Goal: Task Accomplishment & Management: Complete application form

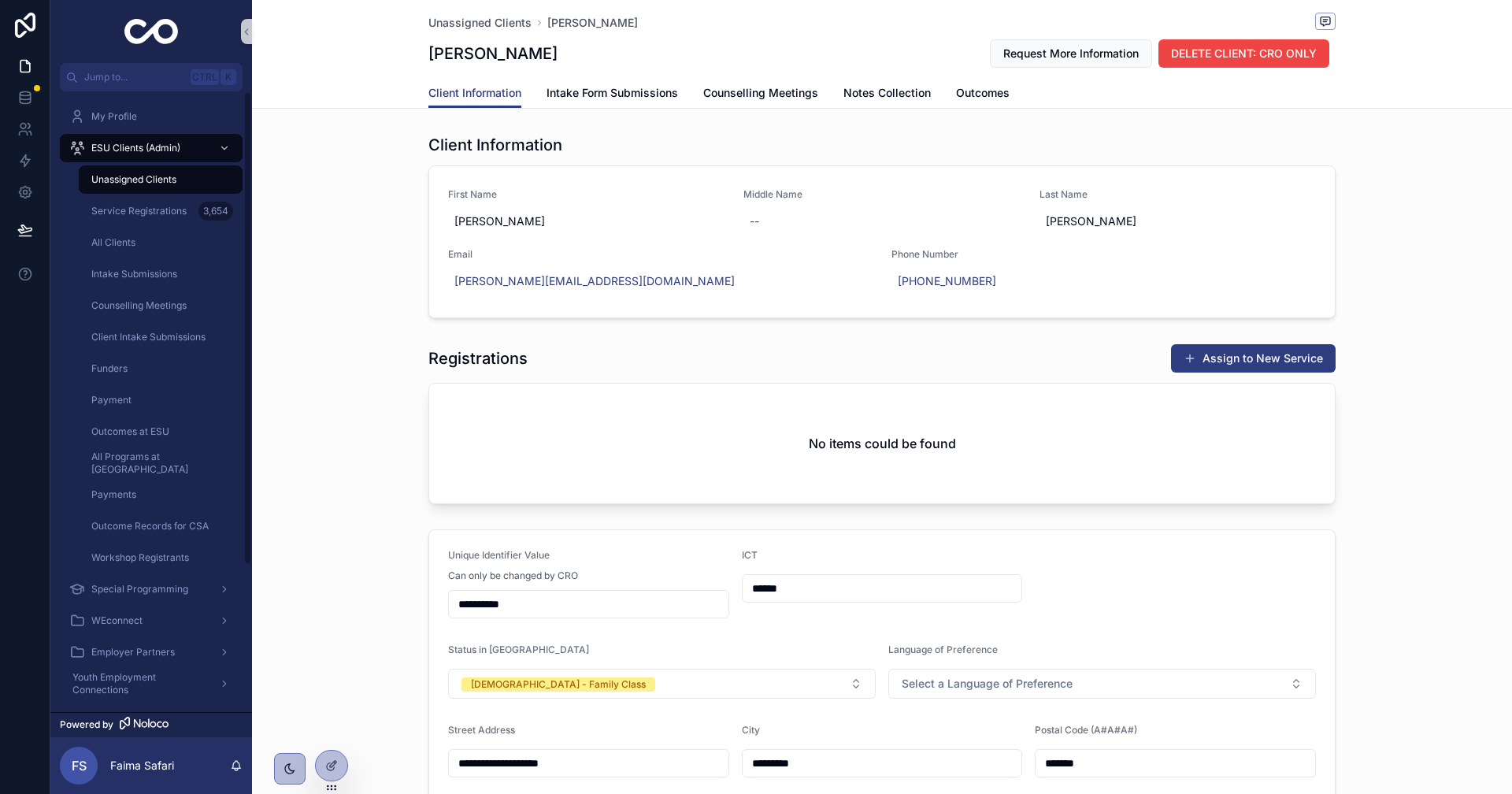
scroll to position [1812, 0]
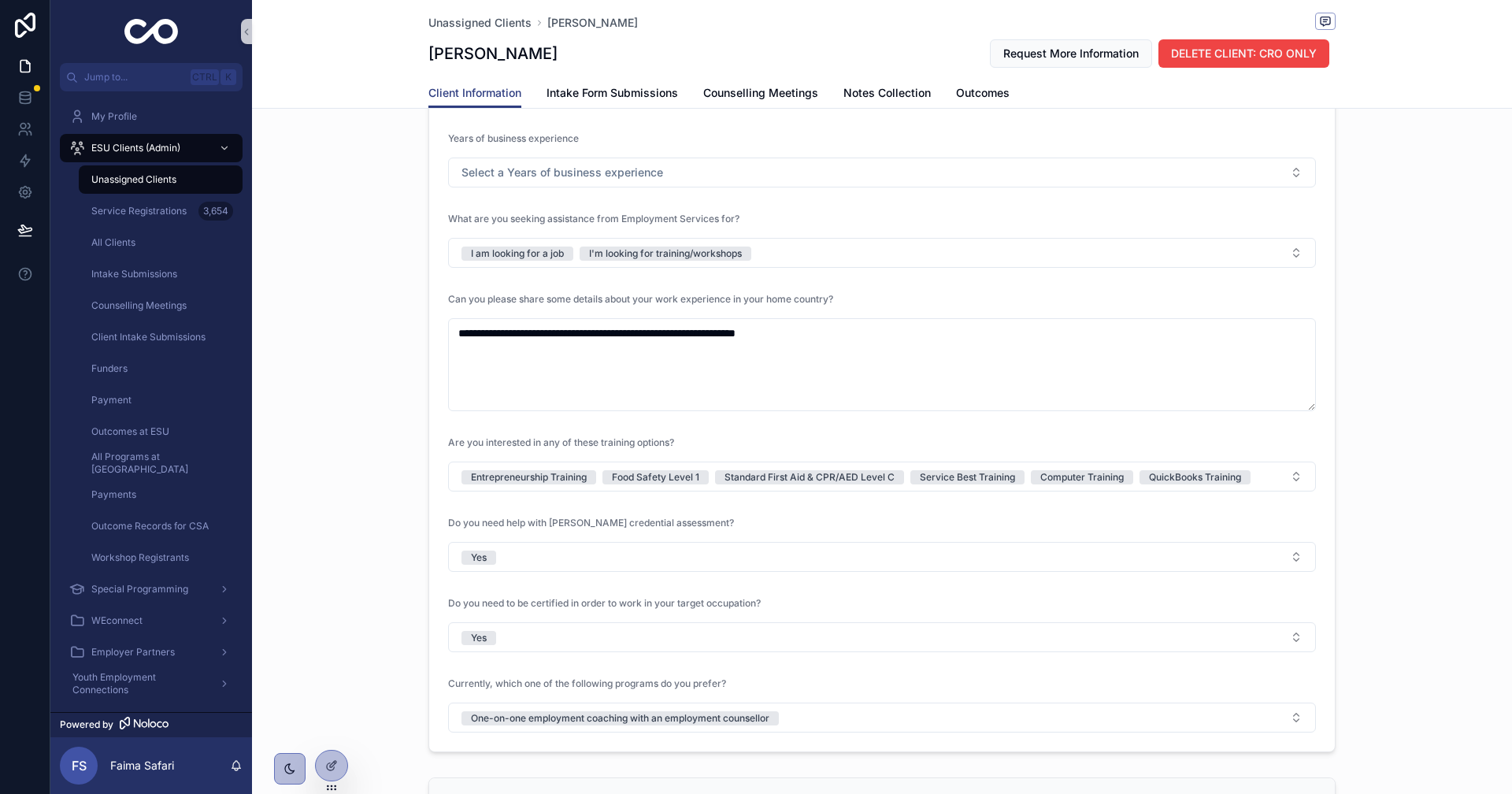
click at [336, 441] on div "**********" at bounding box center [882, 121] width 1260 height 1274
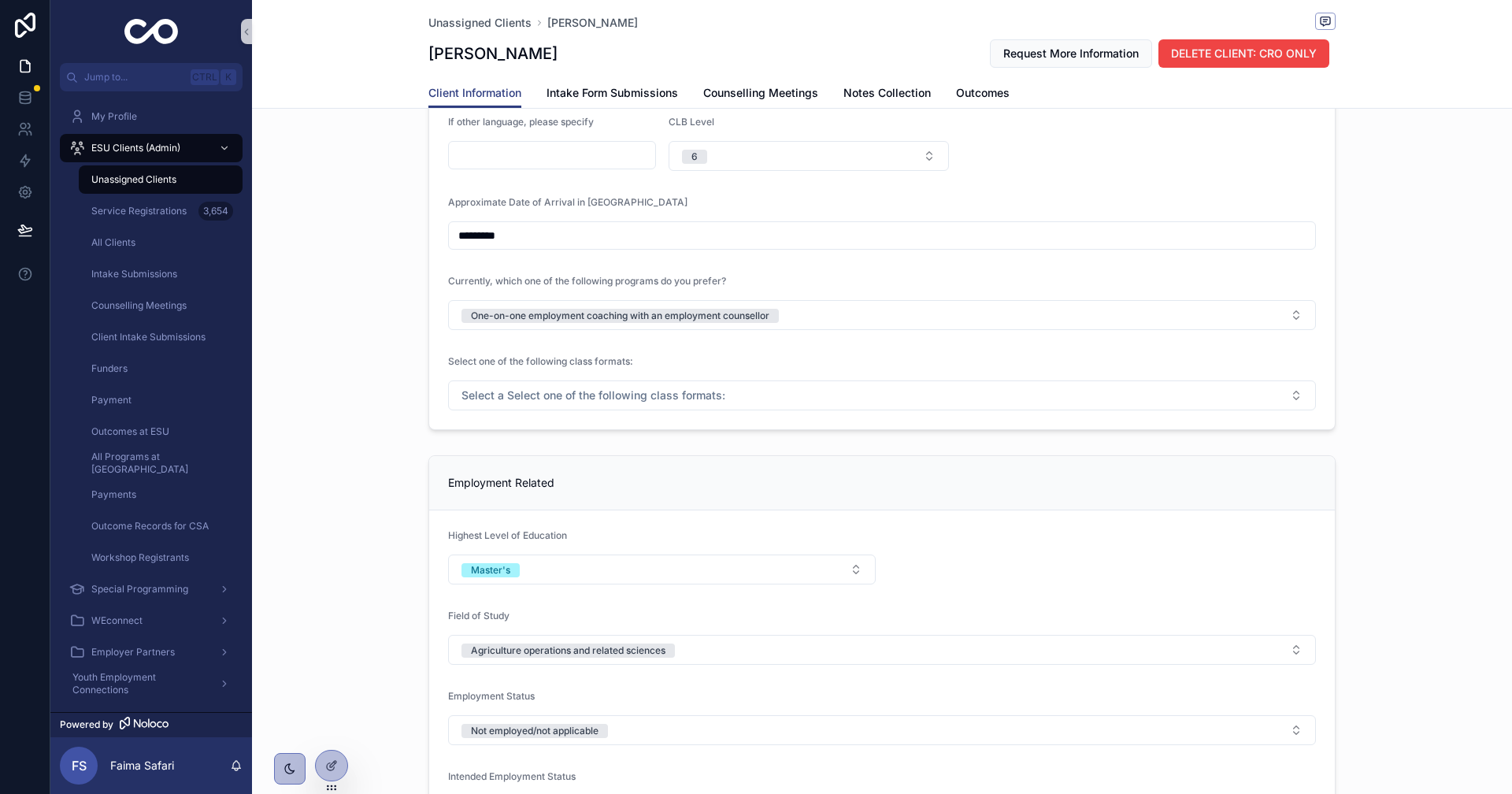
scroll to position [1024, 0]
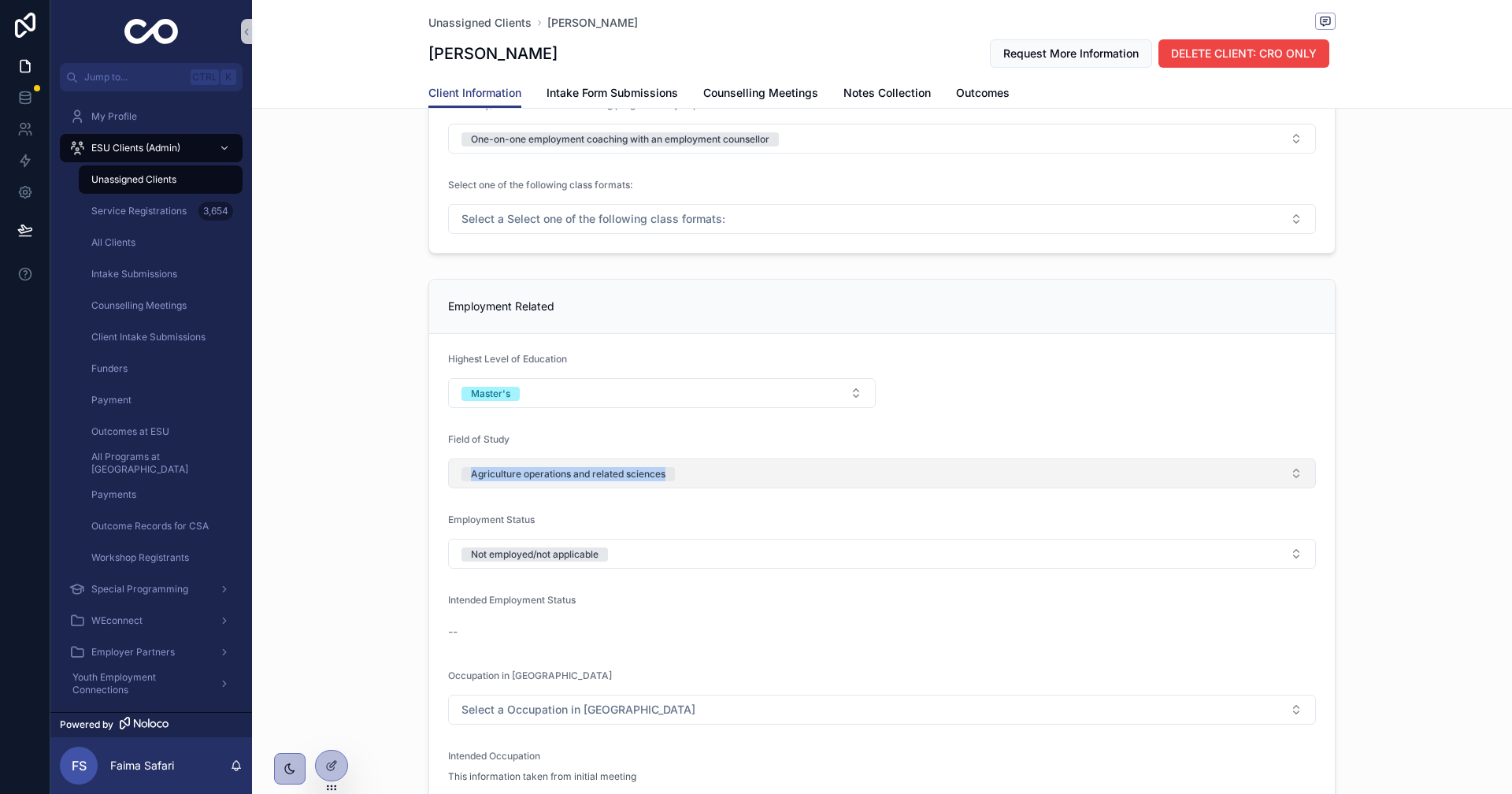
drag, startPoint x: 440, startPoint y: 467, endPoint x: 882, endPoint y: 467, distance: 442.0
copy div "Agriculture operations and related sciences"
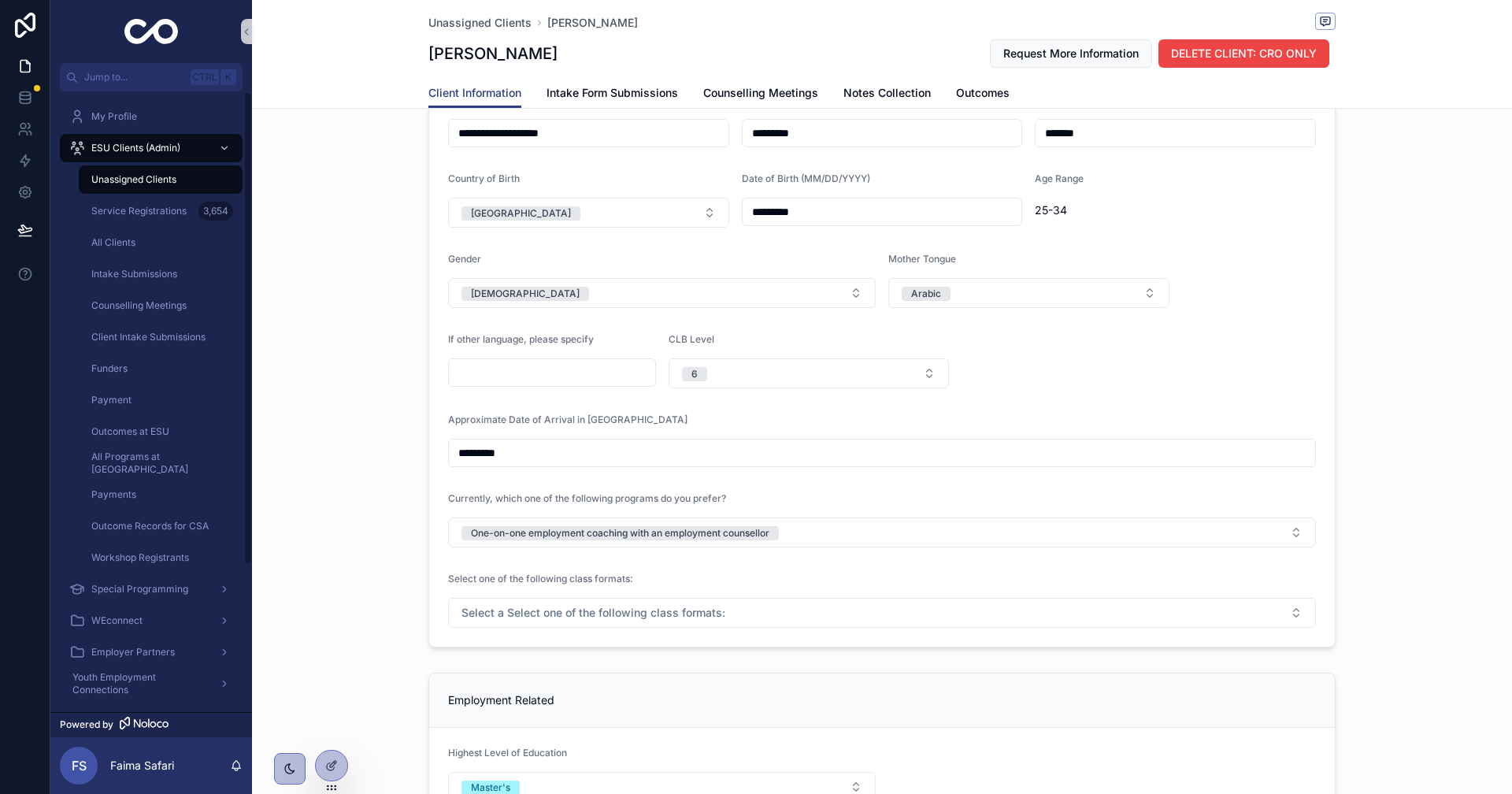
scroll to position [157, 0]
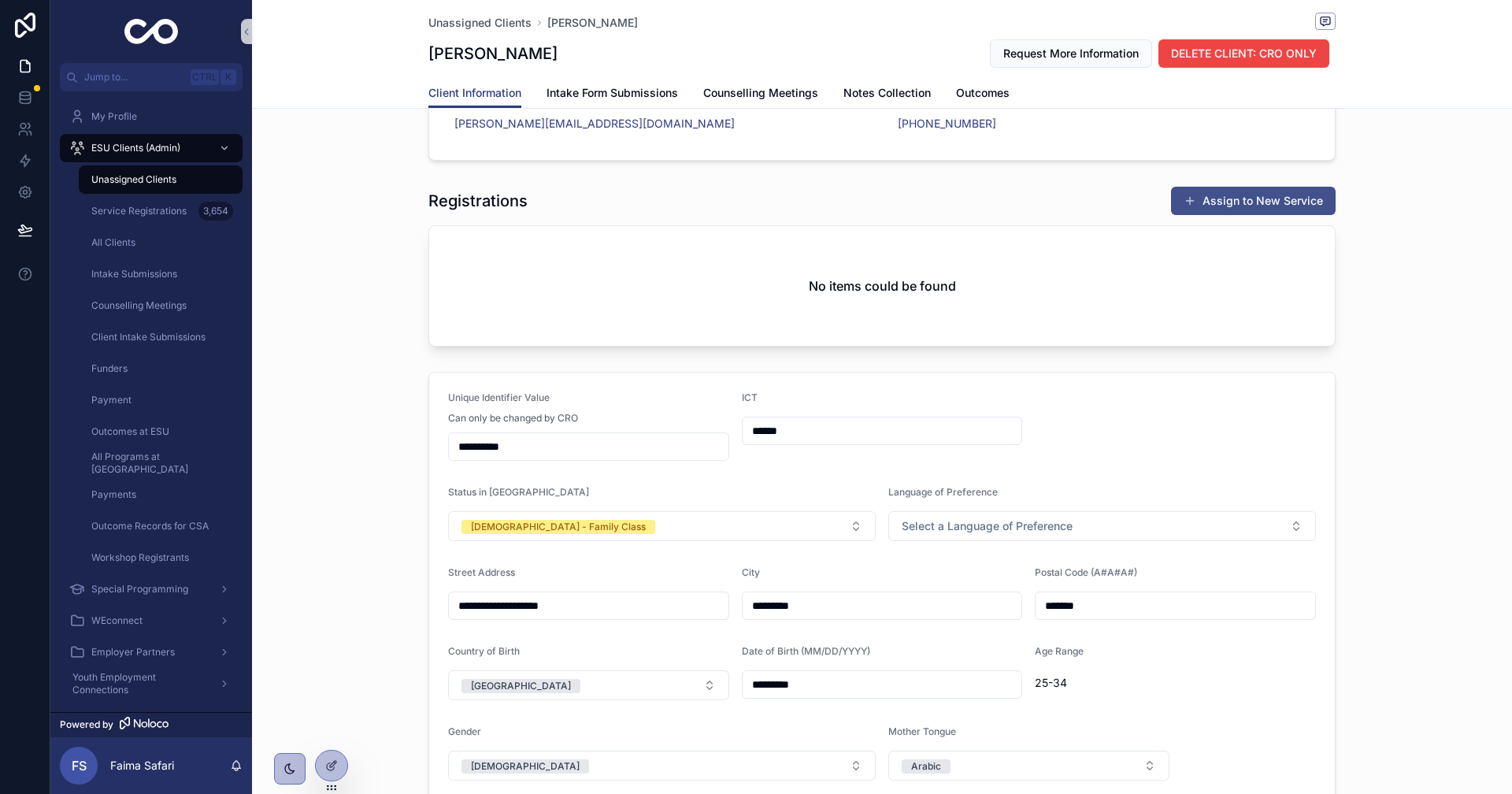
click at [1173, 212] on button "Assign to New Service" at bounding box center [1253, 201] width 165 height 28
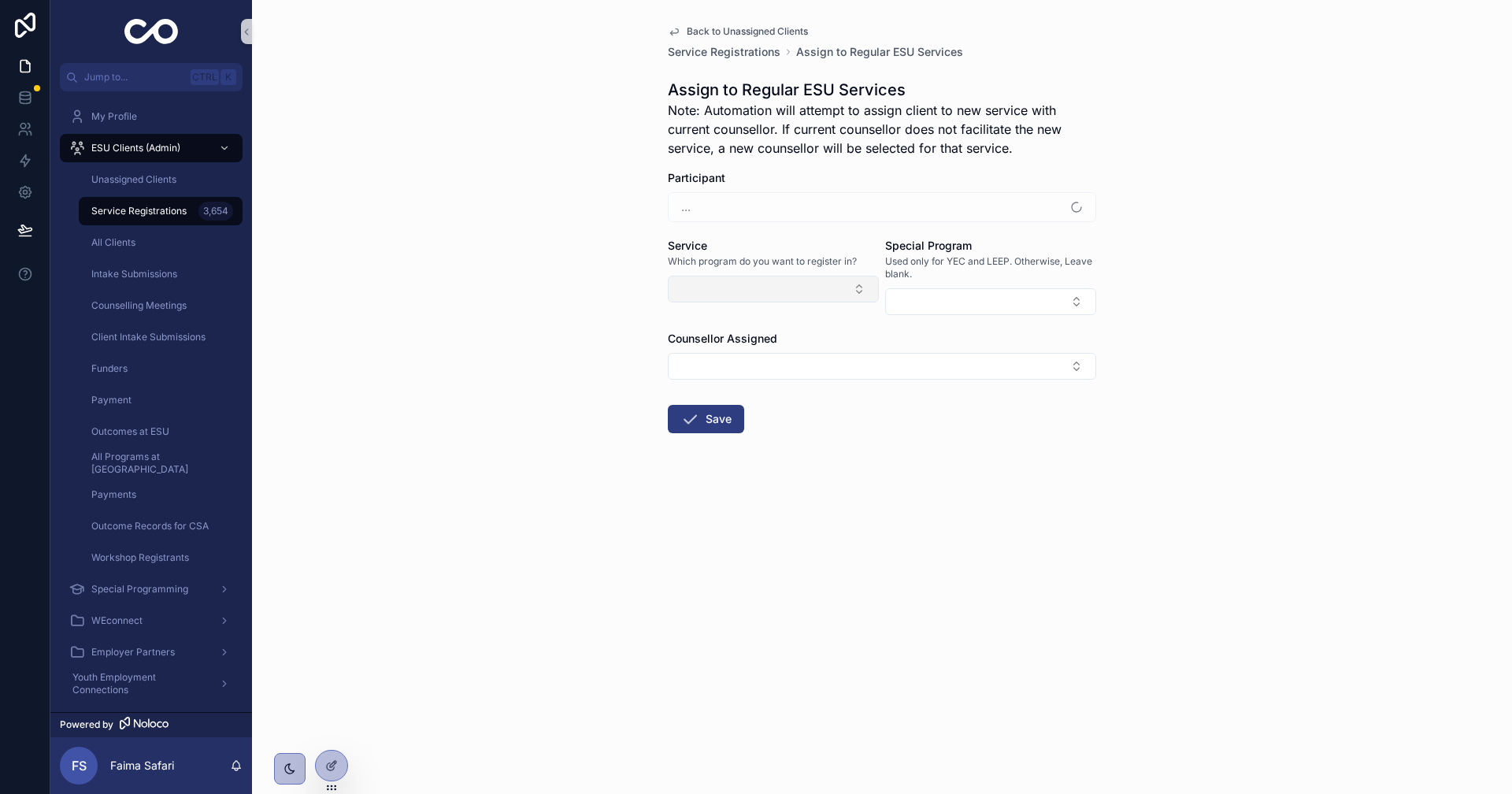
click at [773, 294] on button "Select Button" at bounding box center [774, 289] width 211 height 27
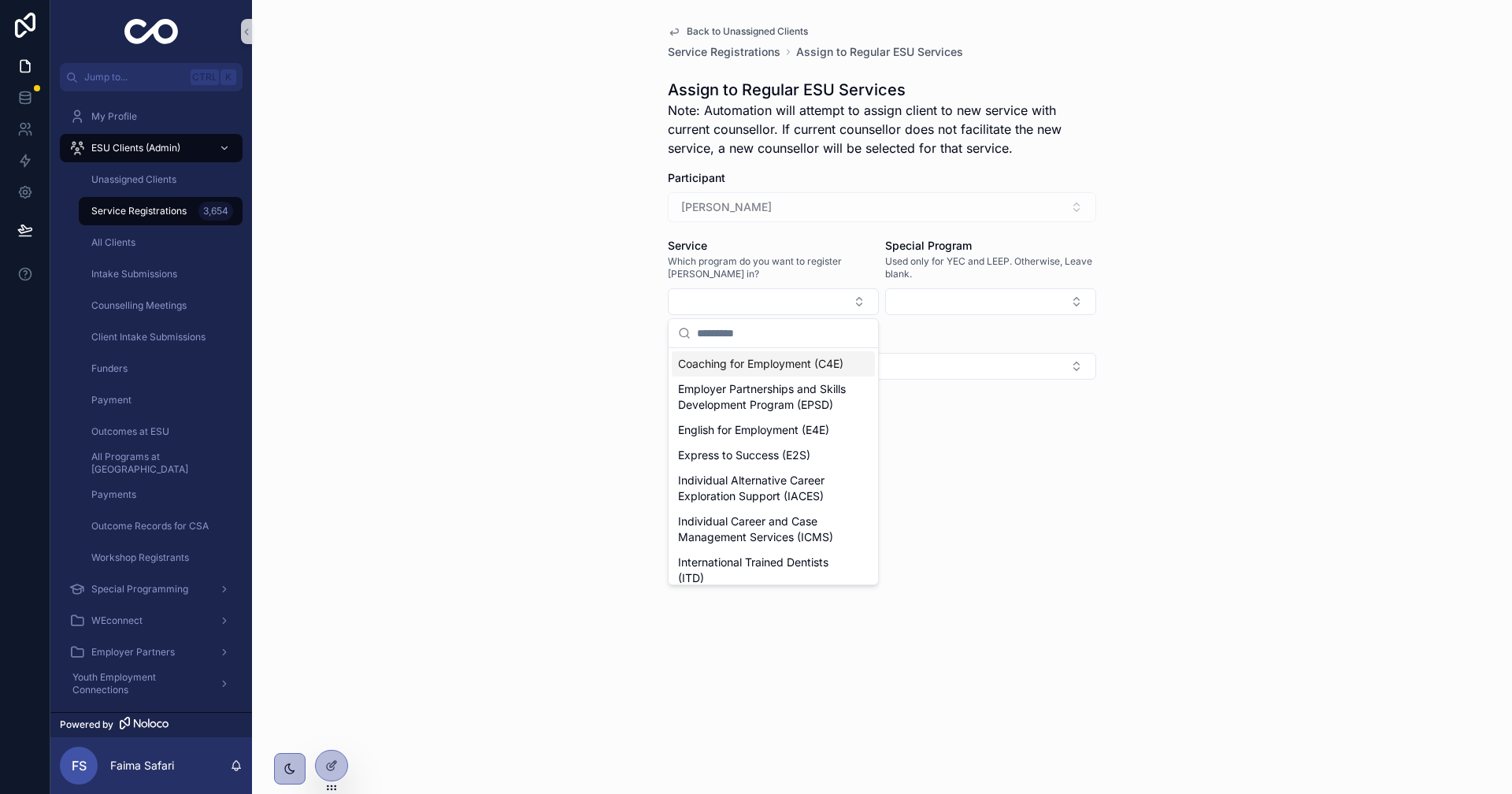
click at [777, 377] on div "Coaching for Employment (C4E)" at bounding box center [773, 364] width 203 height 25
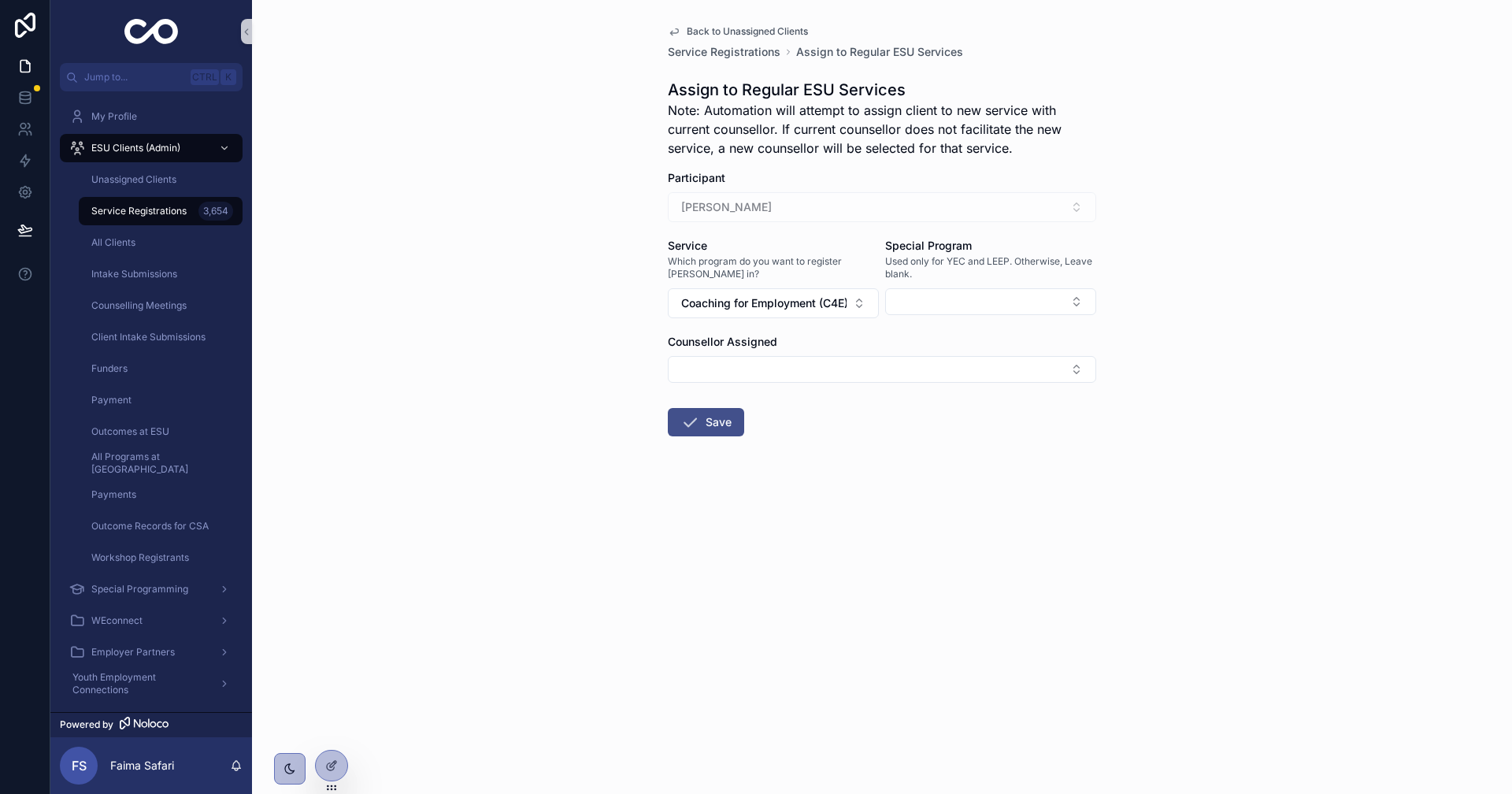
click at [715, 424] on button "Save" at bounding box center [706, 422] width 76 height 28
click at [168, 187] on div "Unassigned Clients" at bounding box center [160, 179] width 145 height 25
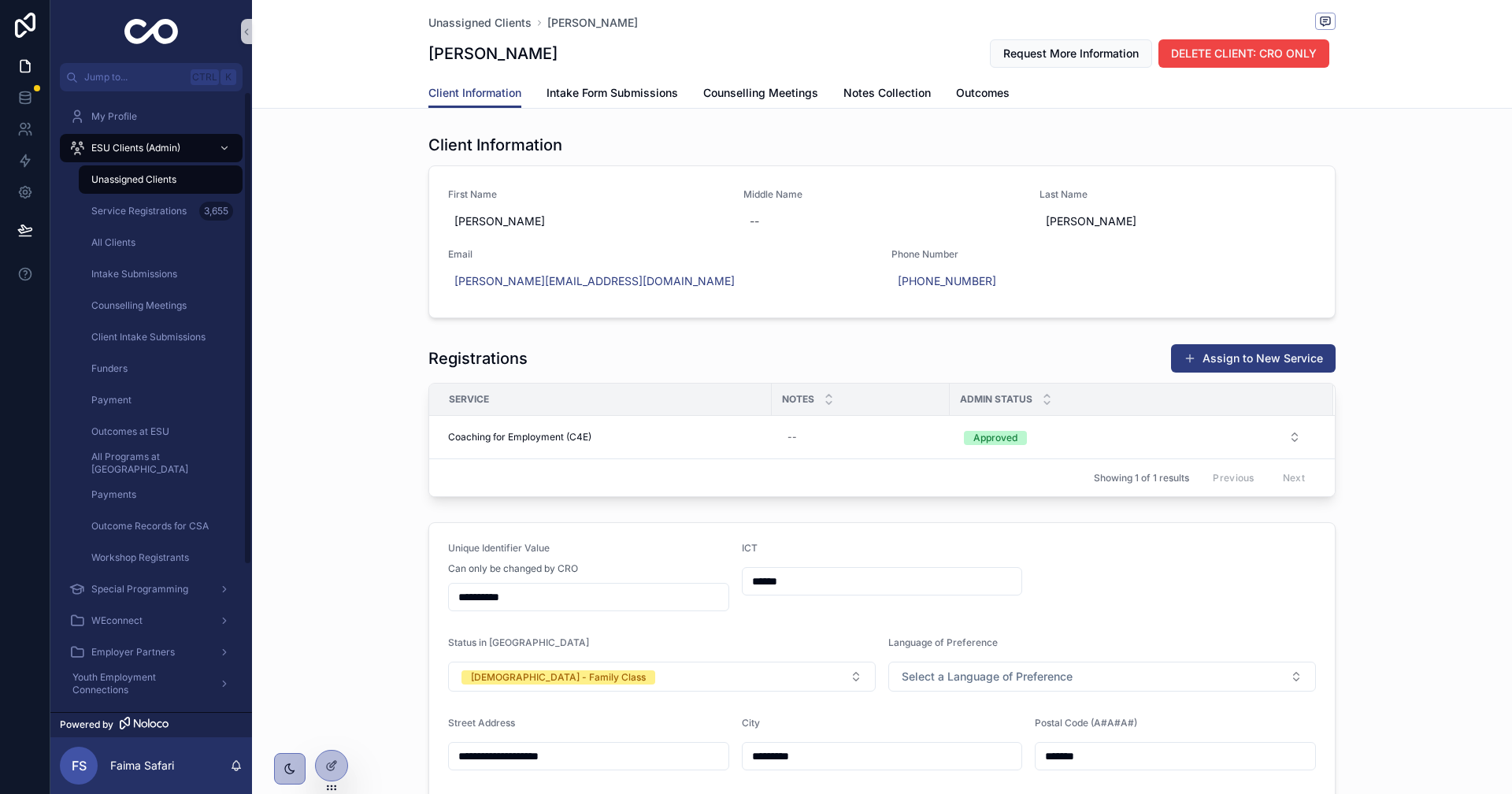
click at [182, 175] on div "Unassigned Clients" at bounding box center [160, 179] width 145 height 25
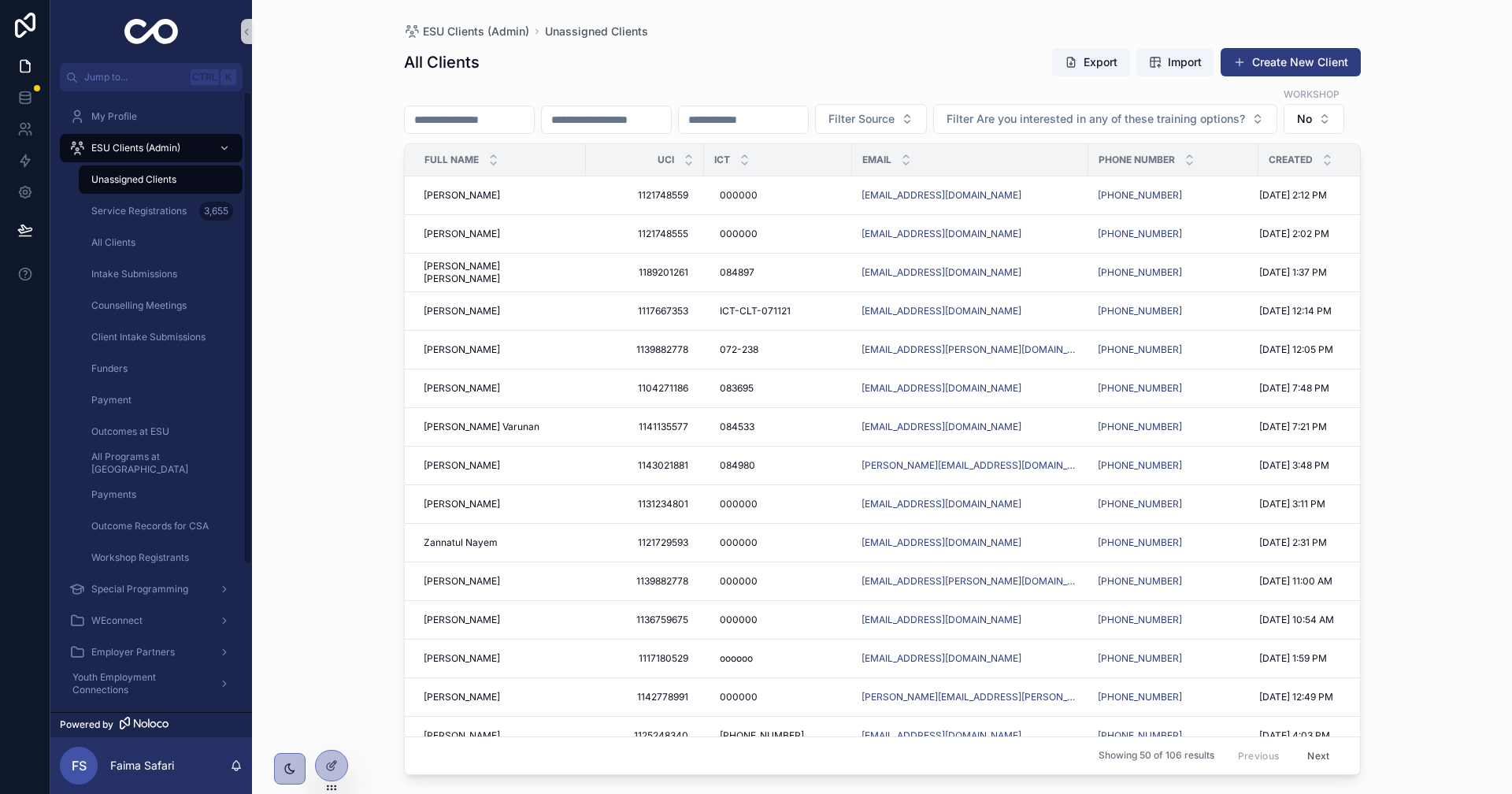
click at [186, 172] on div "Unassigned Clients" at bounding box center [160, 179] width 145 height 25
click at [459, 472] on span "[PERSON_NAME]" at bounding box center [461, 465] width 76 height 13
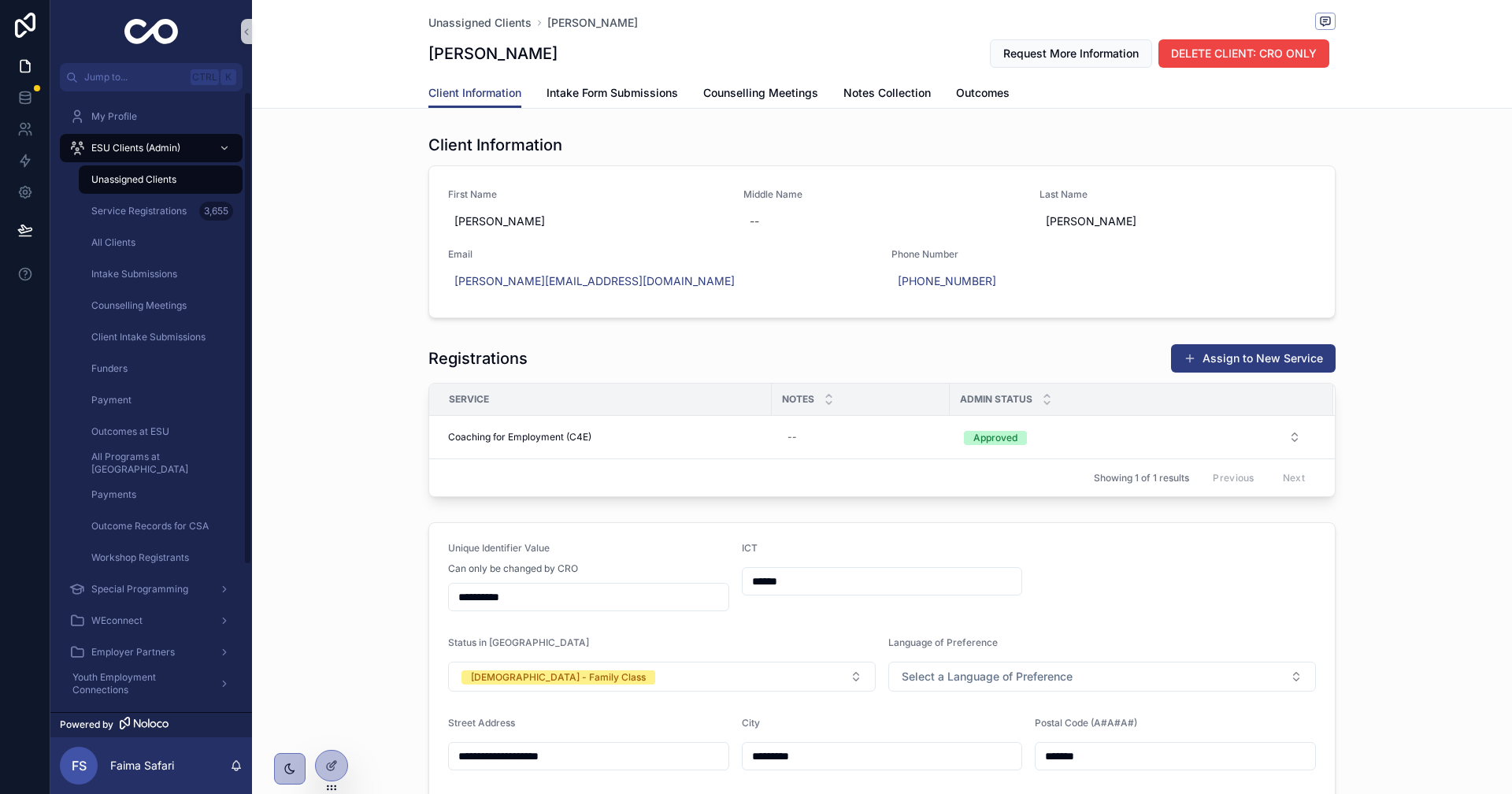
click at [204, 174] on div "Unassigned Clients" at bounding box center [160, 179] width 145 height 25
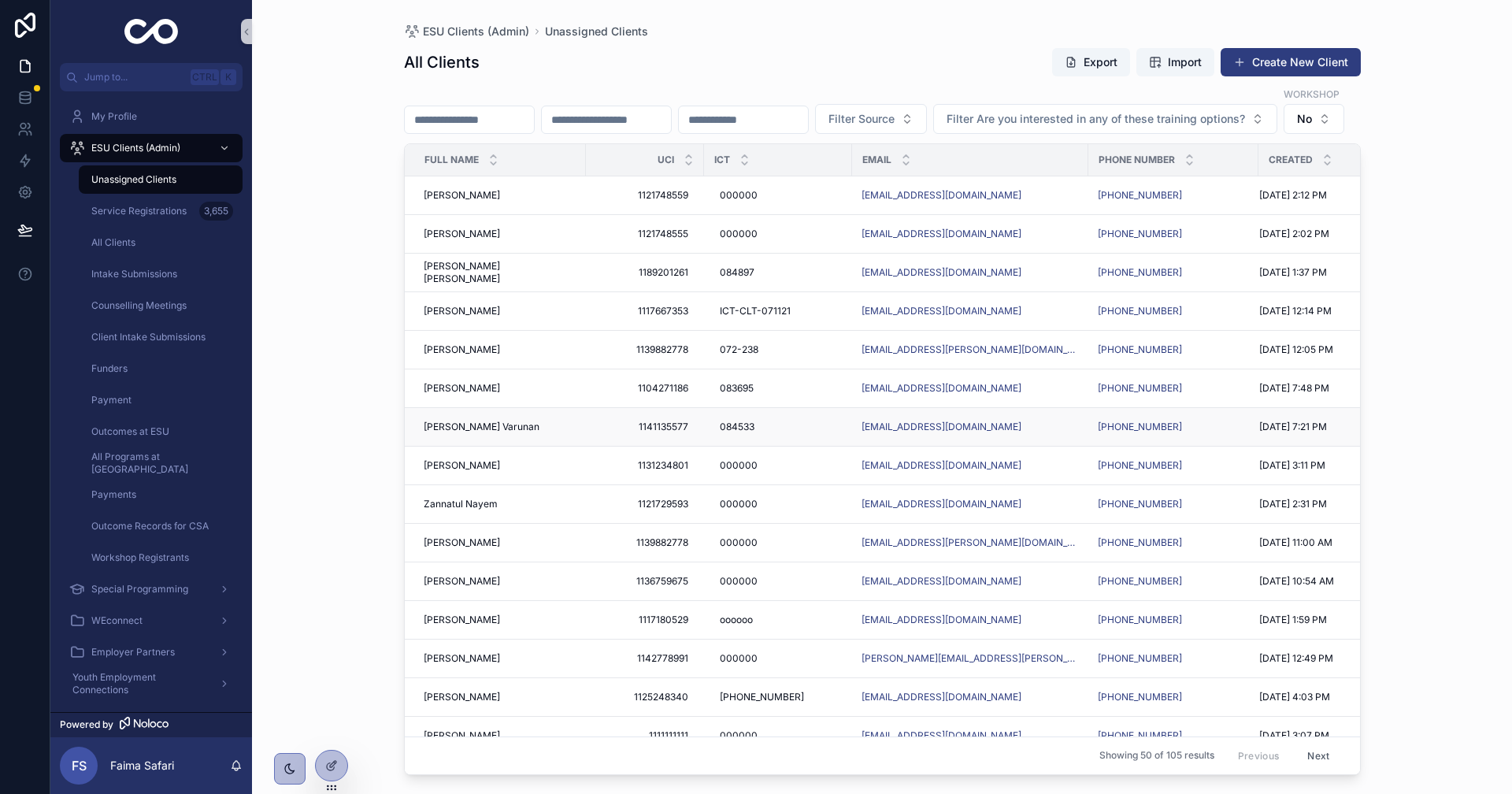
click at [468, 433] on span "[PERSON_NAME] Varunan" at bounding box center [481, 426] width 116 height 13
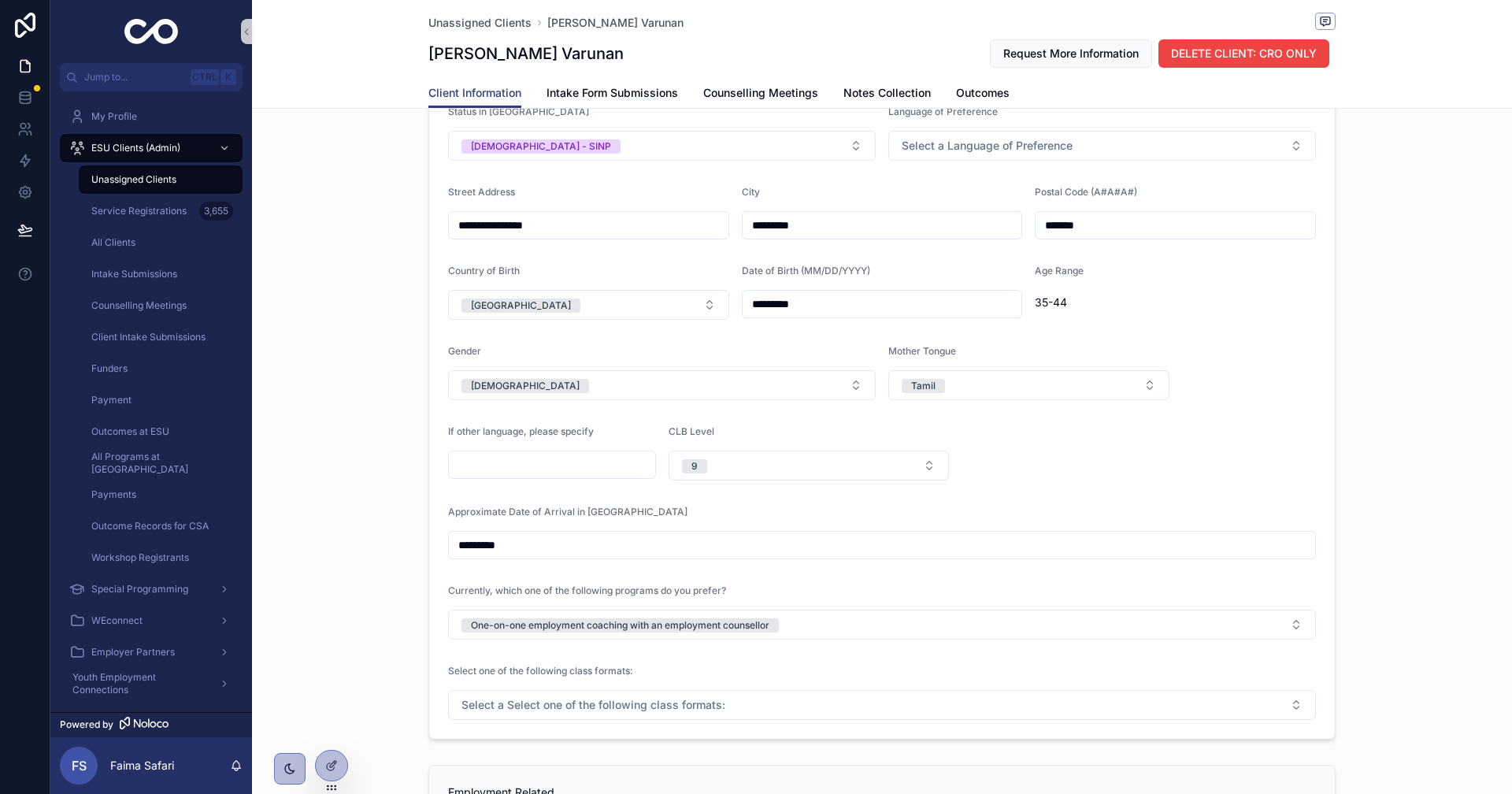
scroll to position [631, 0]
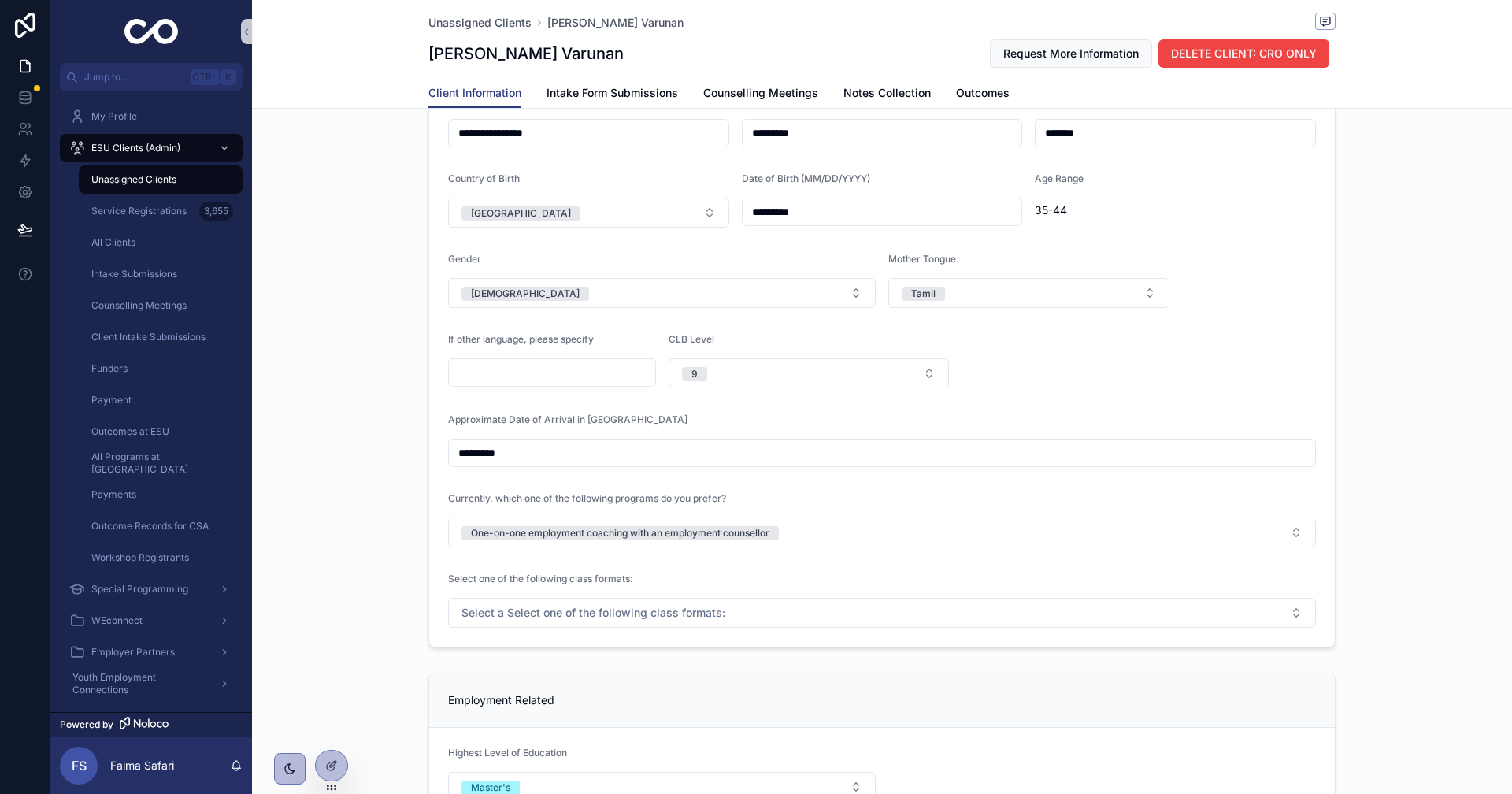
click at [626, 564] on form "**********" at bounding box center [882, 274] width 906 height 747
click at [644, 544] on button "One-on-one employment coaching with an employment counsellor" at bounding box center [882, 533] width 868 height 30
click at [585, 627] on div "A class-based program" at bounding box center [876, 619] width 860 height 23
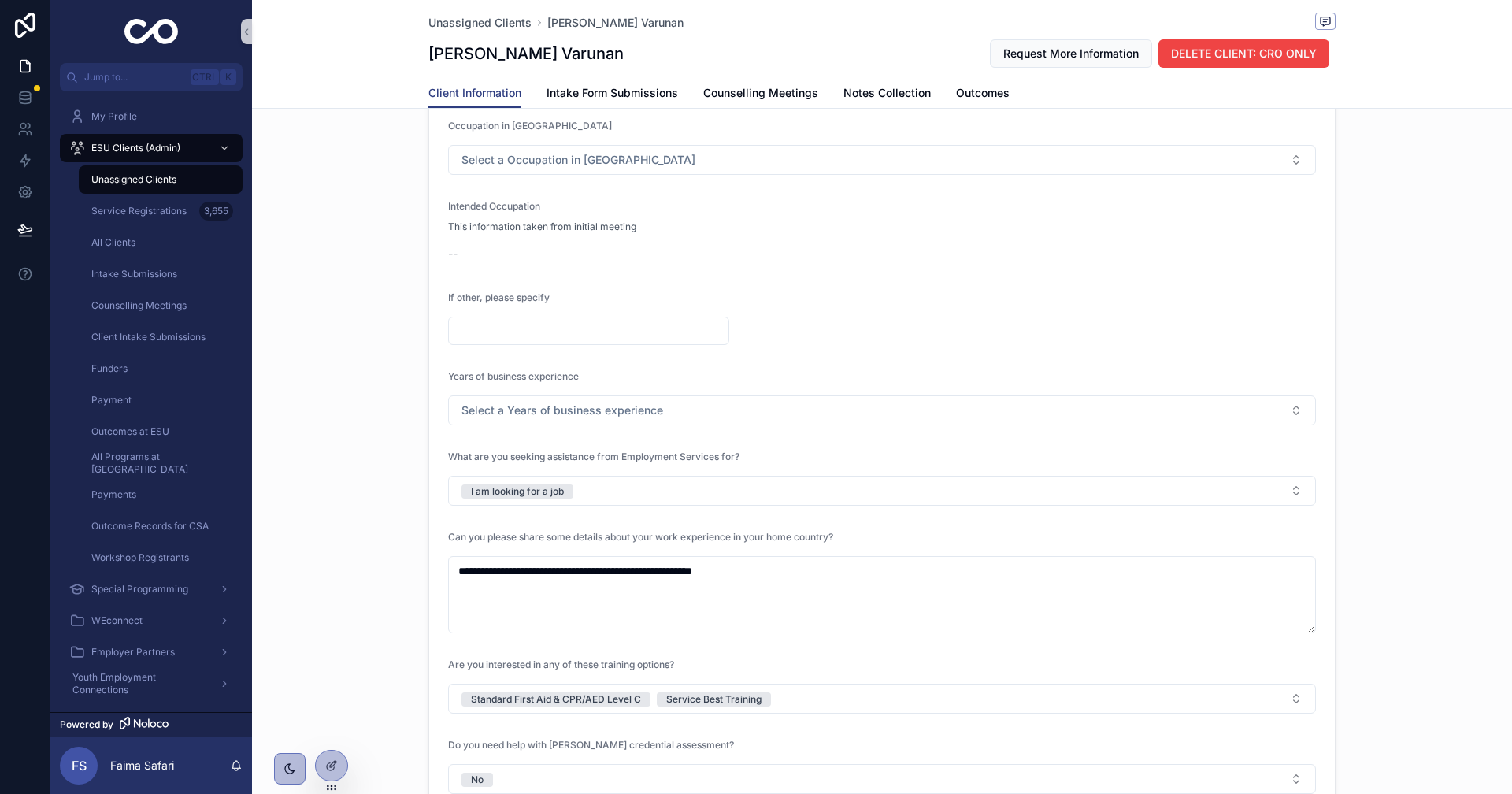
scroll to position [1654, 0]
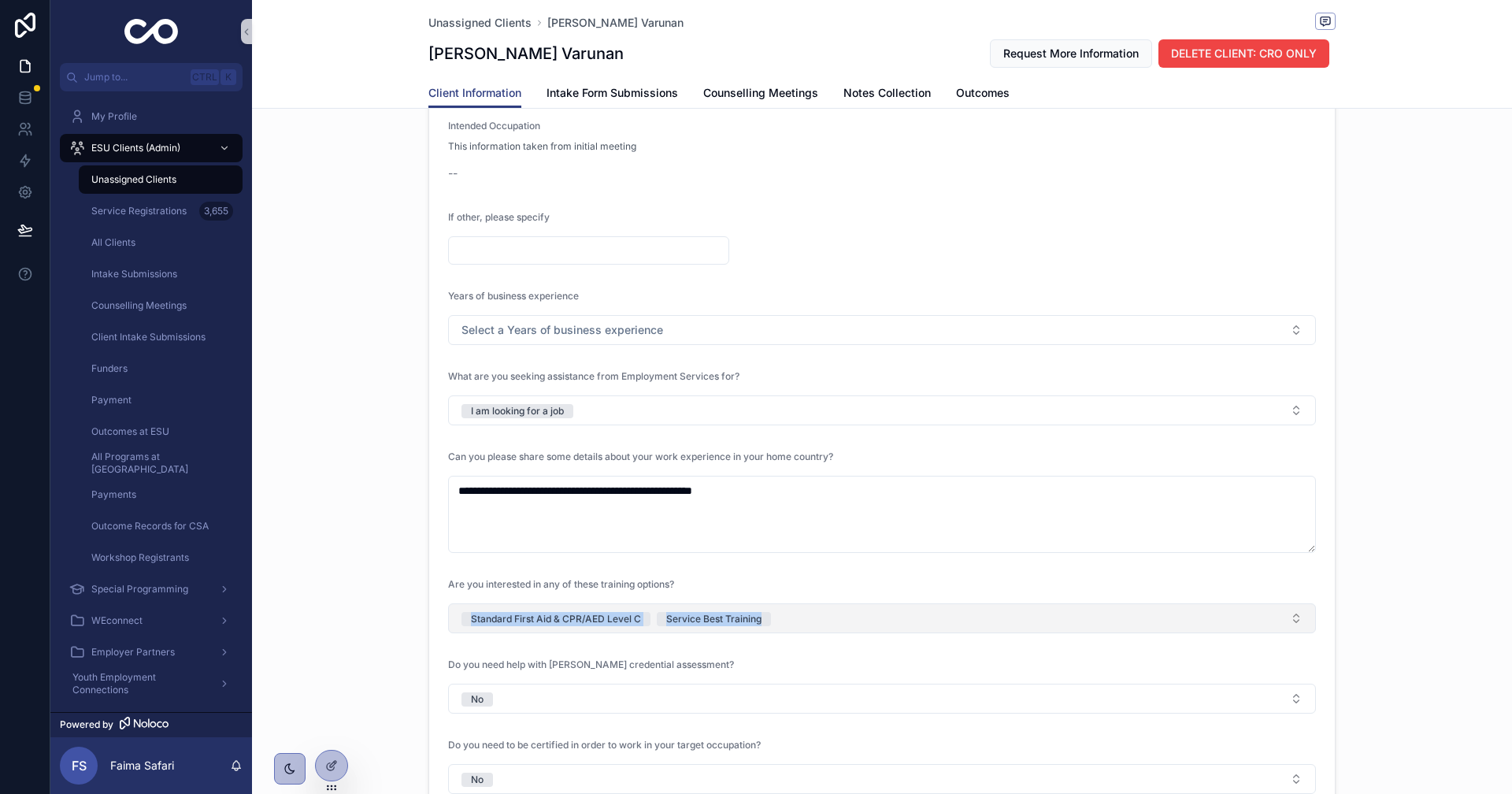
drag, startPoint x: 340, startPoint y: 623, endPoint x: 869, endPoint y: 629, distance: 529.0
click at [869, 629] on div "**********" at bounding box center [882, 271] width 1260 height 1258
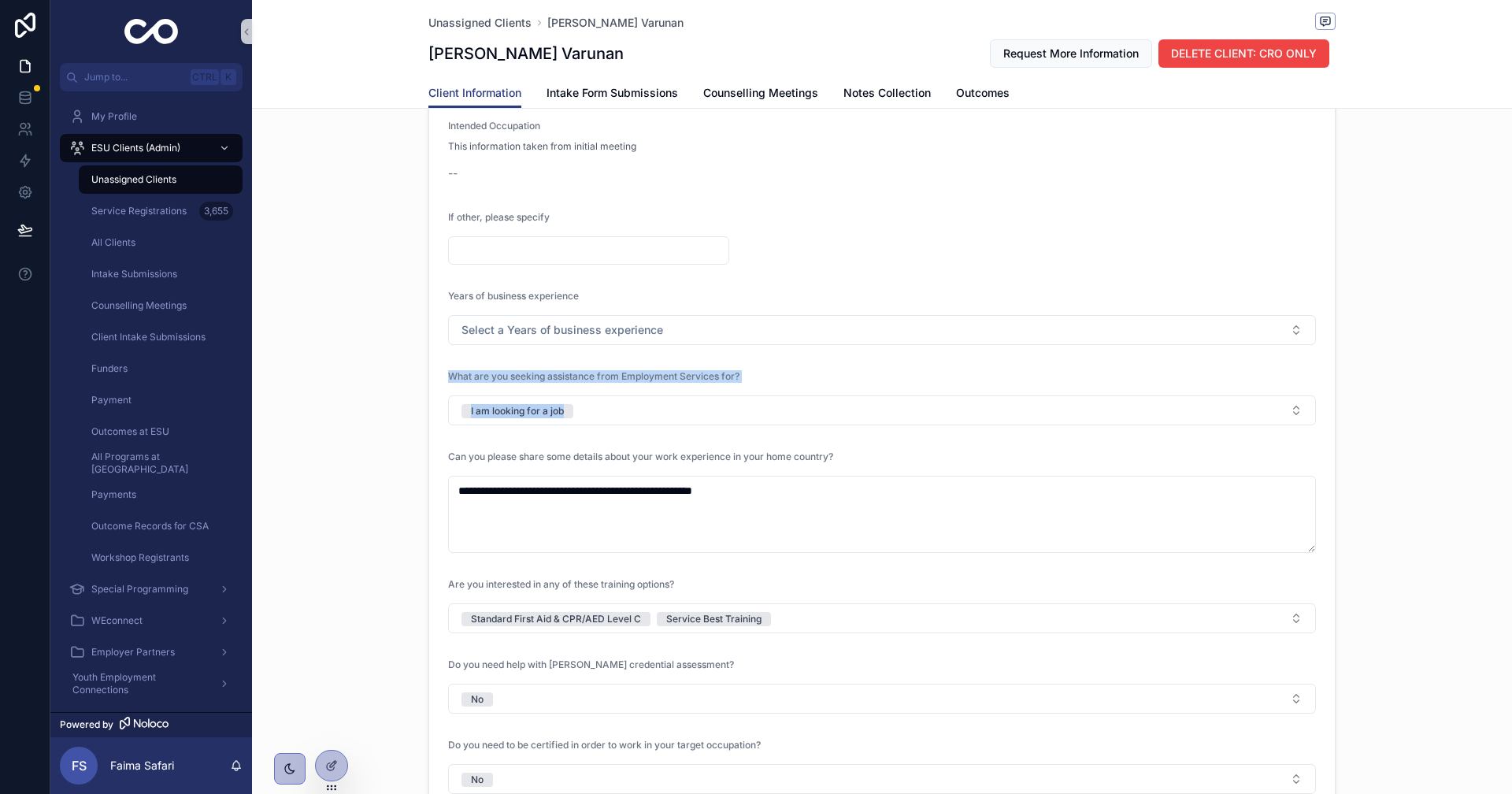
drag, startPoint x: 334, startPoint y: 387, endPoint x: 461, endPoint y: 377, distance: 127.4
click at [891, 407] on div "**********" at bounding box center [882, 271] width 1260 height 1258
click at [405, 384] on div "**********" at bounding box center [882, 271] width 1260 height 1258
drag, startPoint x: 372, startPoint y: 413, endPoint x: 800, endPoint y: 427, distance: 428.2
click at [805, 427] on div "**********" at bounding box center [882, 271] width 1260 height 1258
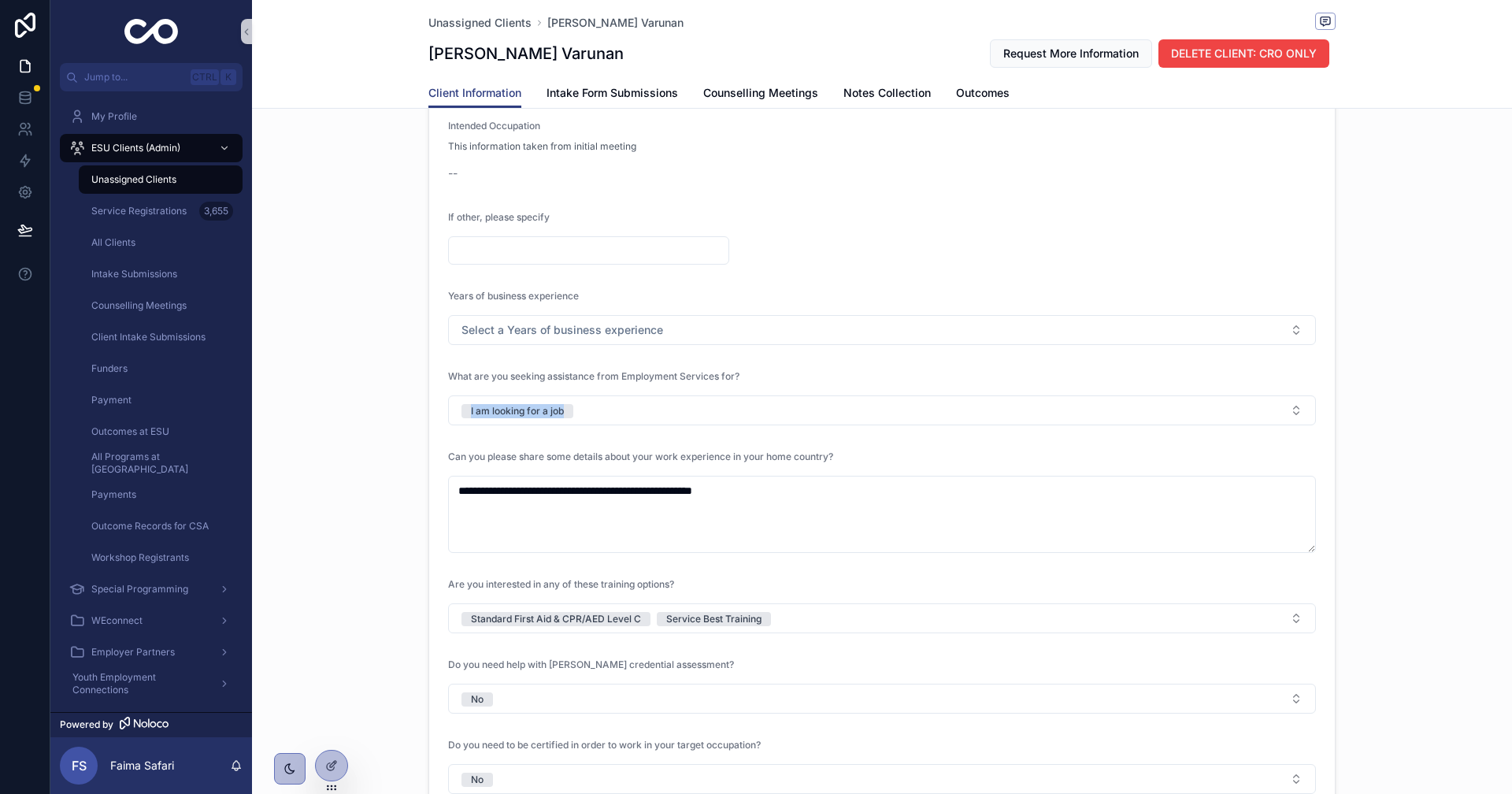
copy div "I am looking for a job"
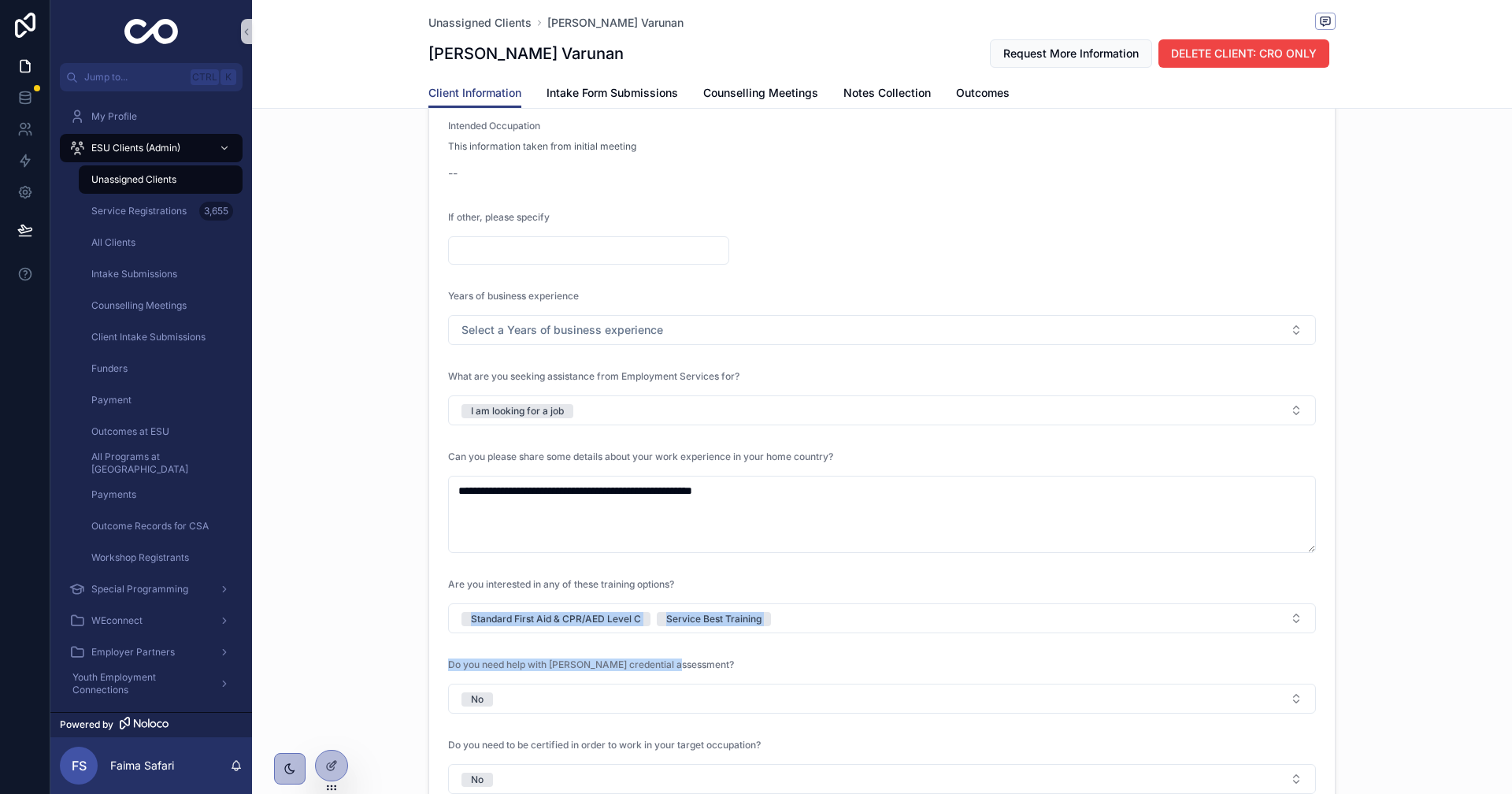
drag, startPoint x: 389, startPoint y: 637, endPoint x: 1108, endPoint y: 654, distance: 719.2
click at [1108, 654] on div "**********" at bounding box center [882, 271] width 1260 height 1258
click at [324, 646] on div "**********" at bounding box center [882, 271] width 1260 height 1258
drag, startPoint x: 394, startPoint y: 637, endPoint x: 970, endPoint y: 632, distance: 576.0
click at [970, 632] on div "**********" at bounding box center [882, 271] width 1260 height 1258
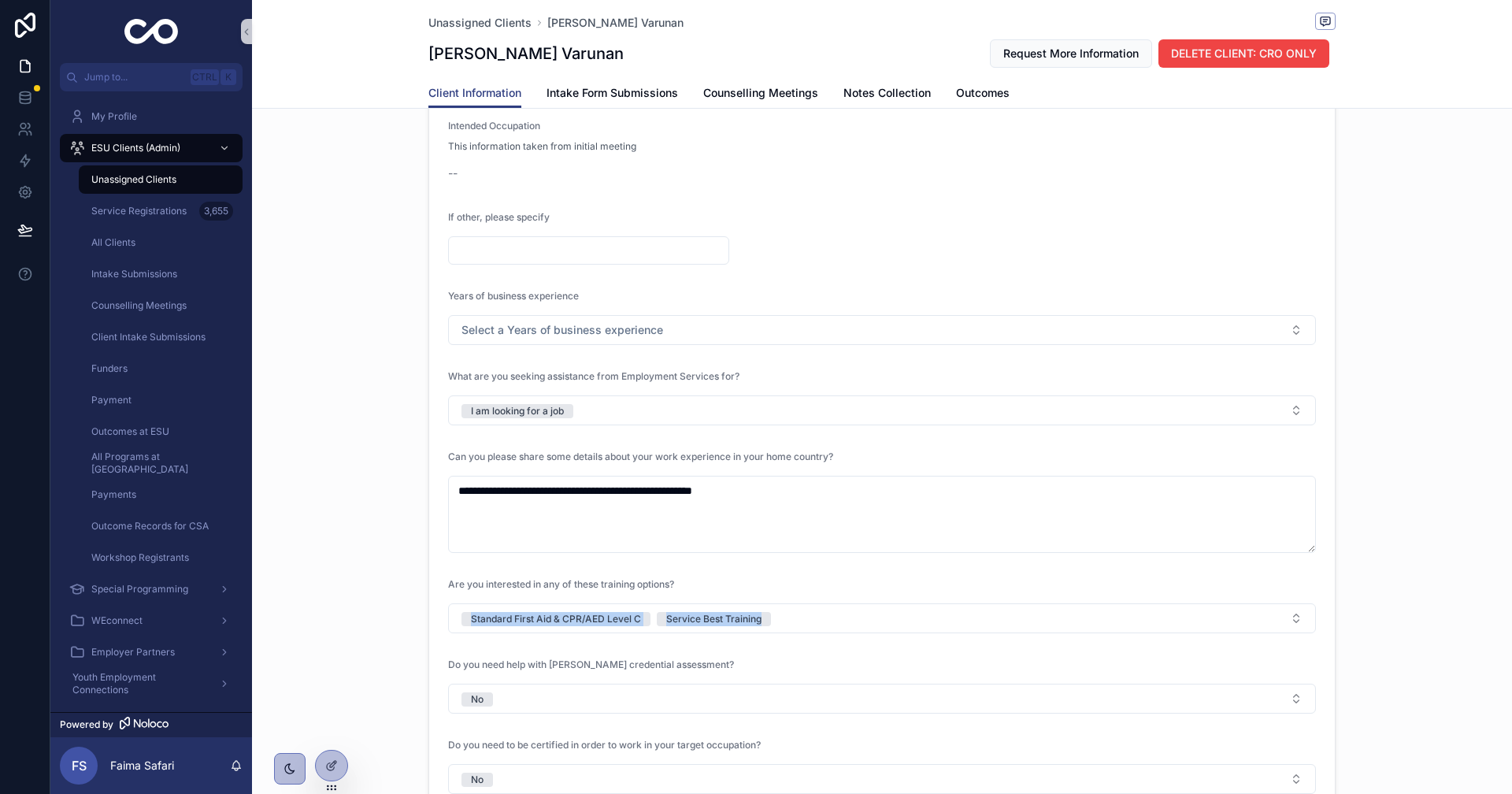
copy span "Standard First Aid & CPR/AED Level C Service Best Training"
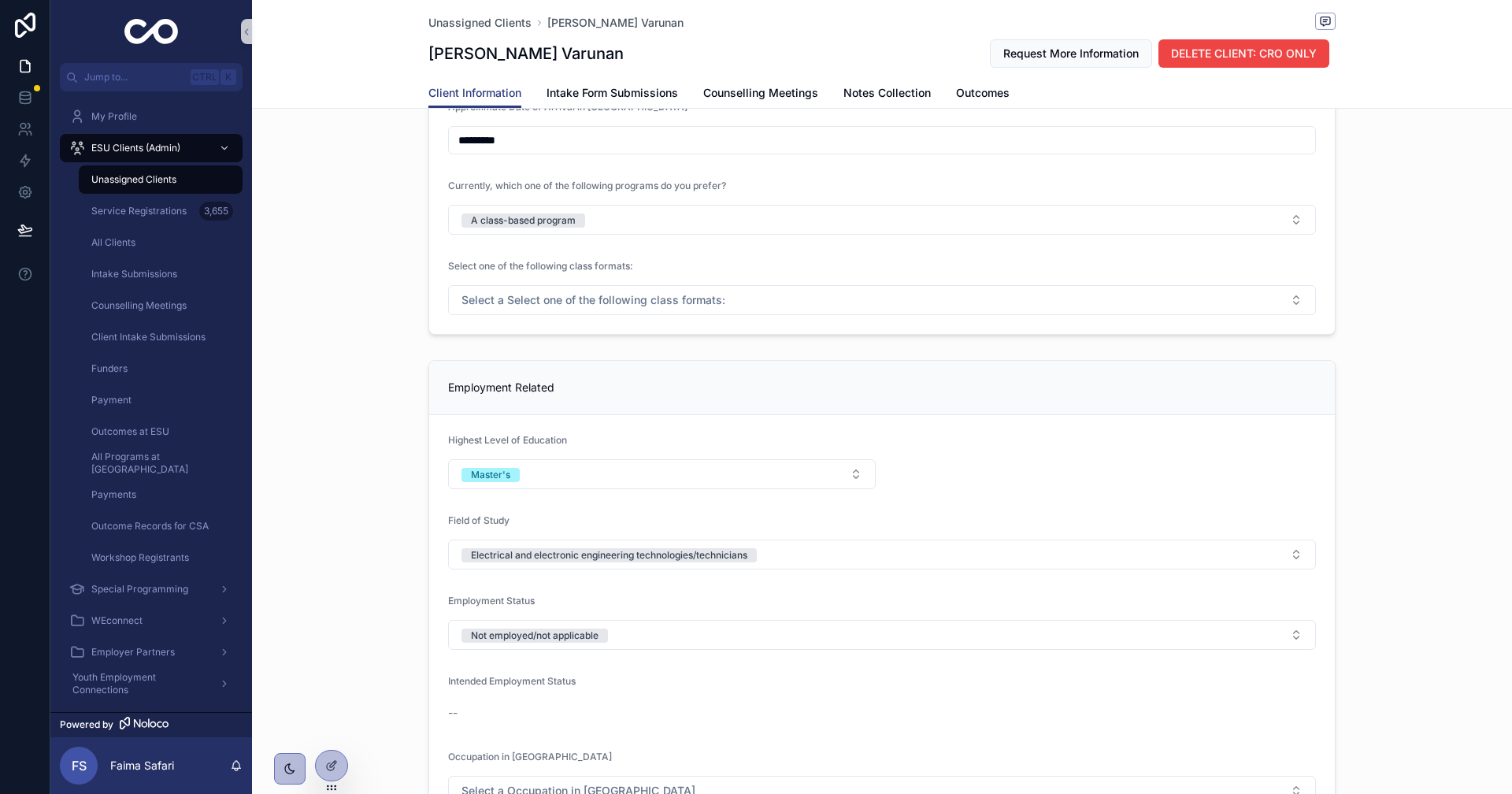
scroll to position [1024, 0]
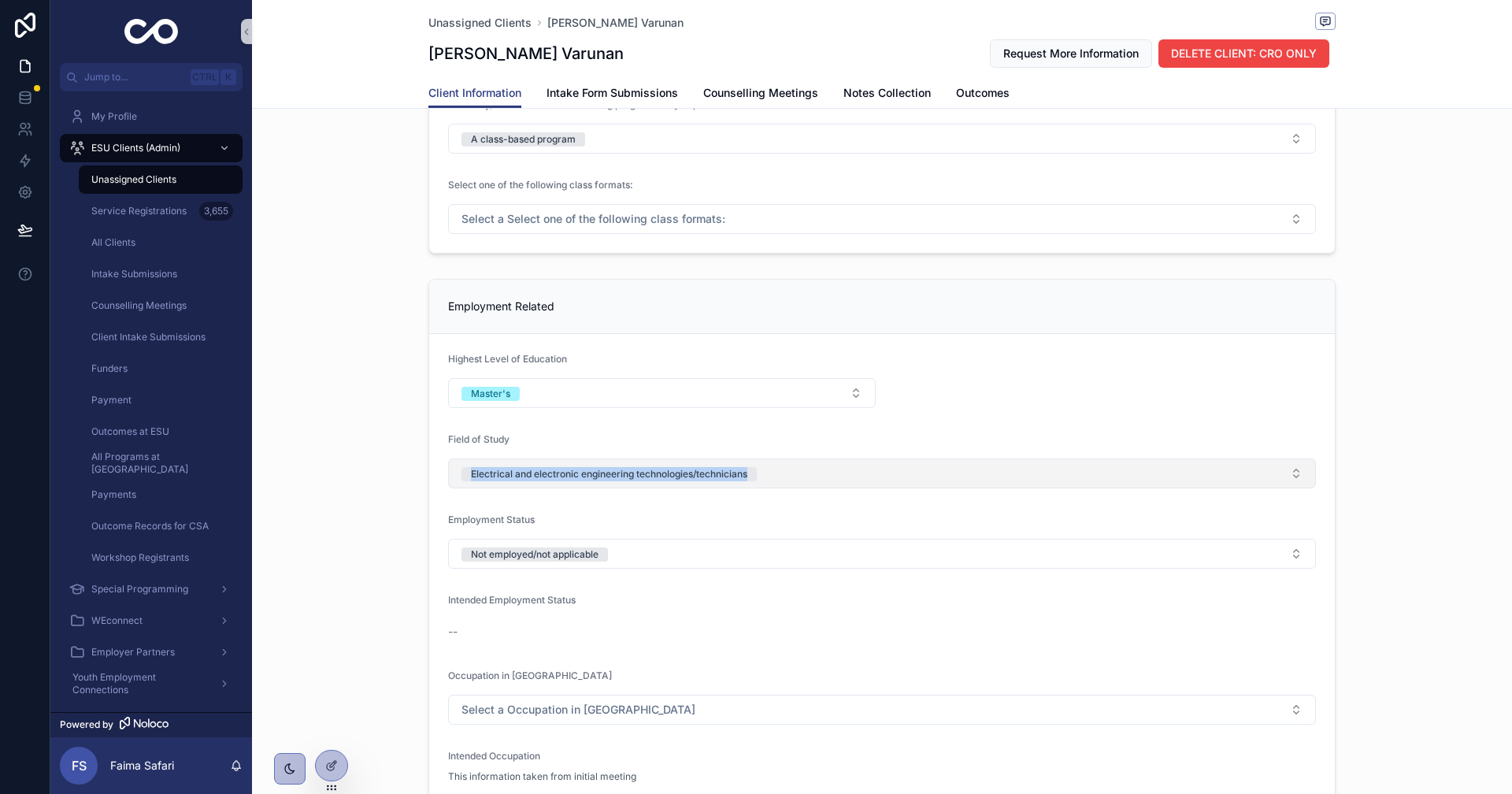
drag, startPoint x: 552, startPoint y: 489, endPoint x: 1066, endPoint y: 486, distance: 514.0
copy div "Electrical and electronic engineering technologies/technicians"
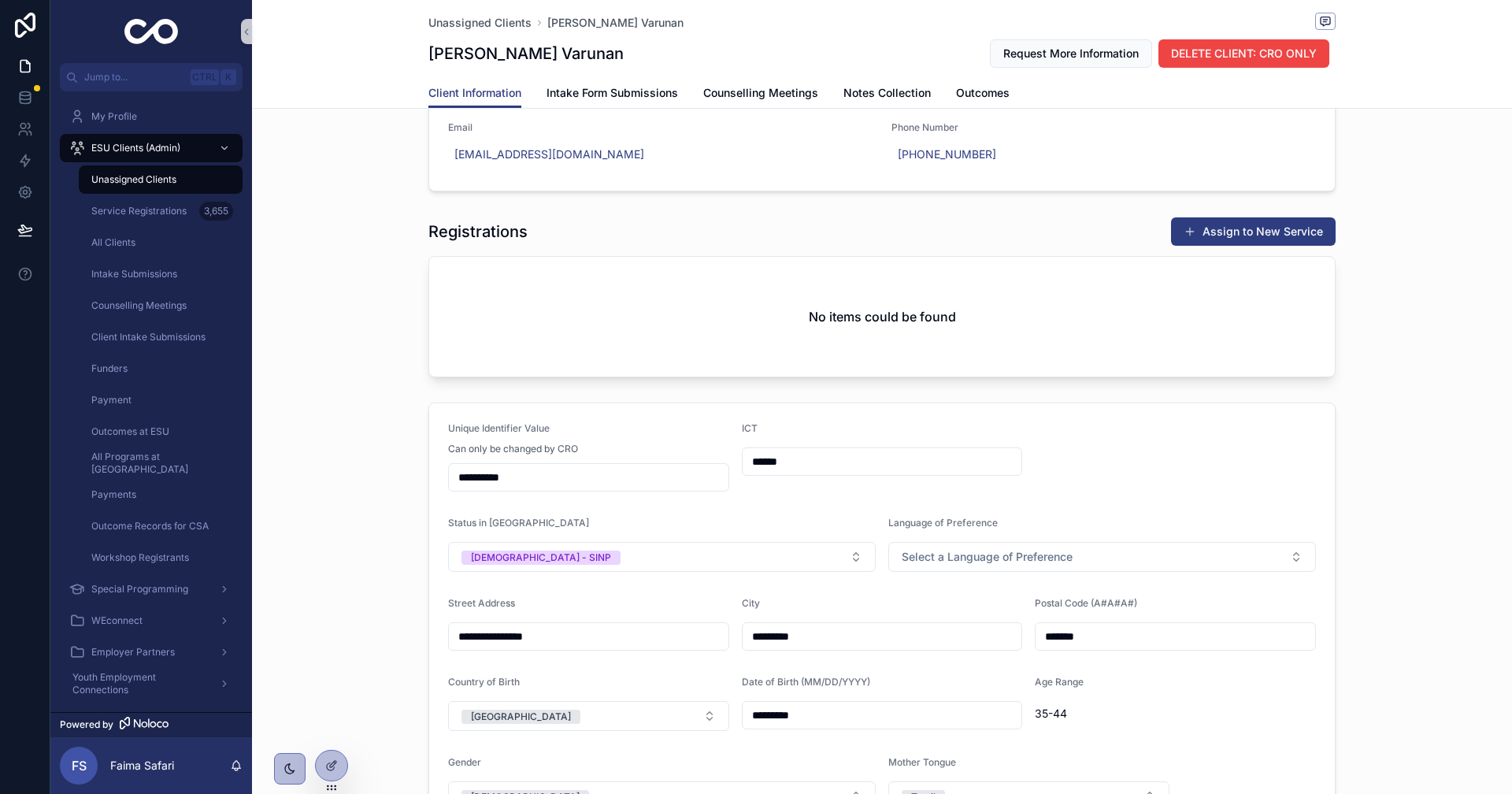
scroll to position [0, 0]
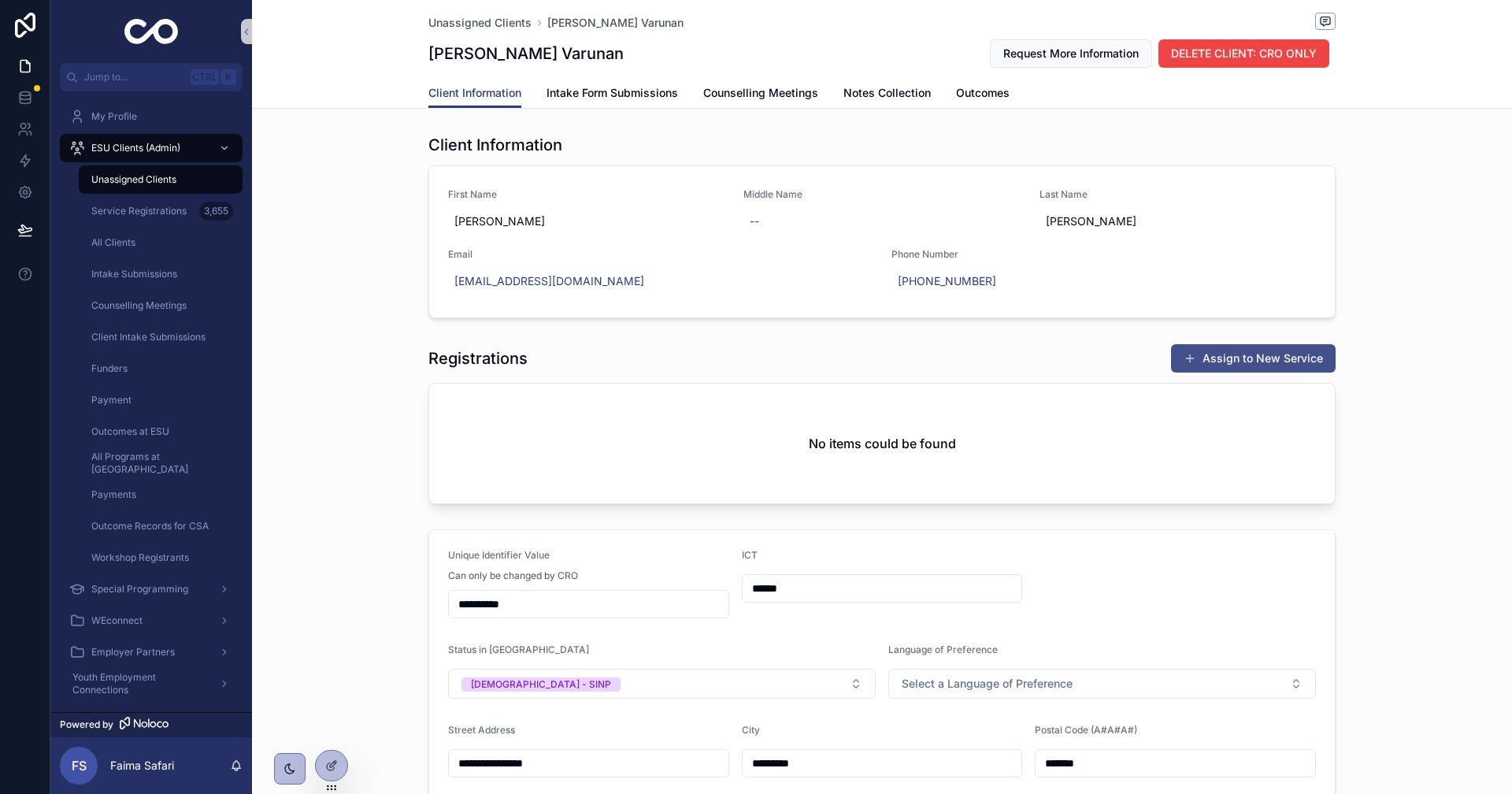
click at [1230, 367] on button "Assign to New Service" at bounding box center [1253, 358] width 165 height 28
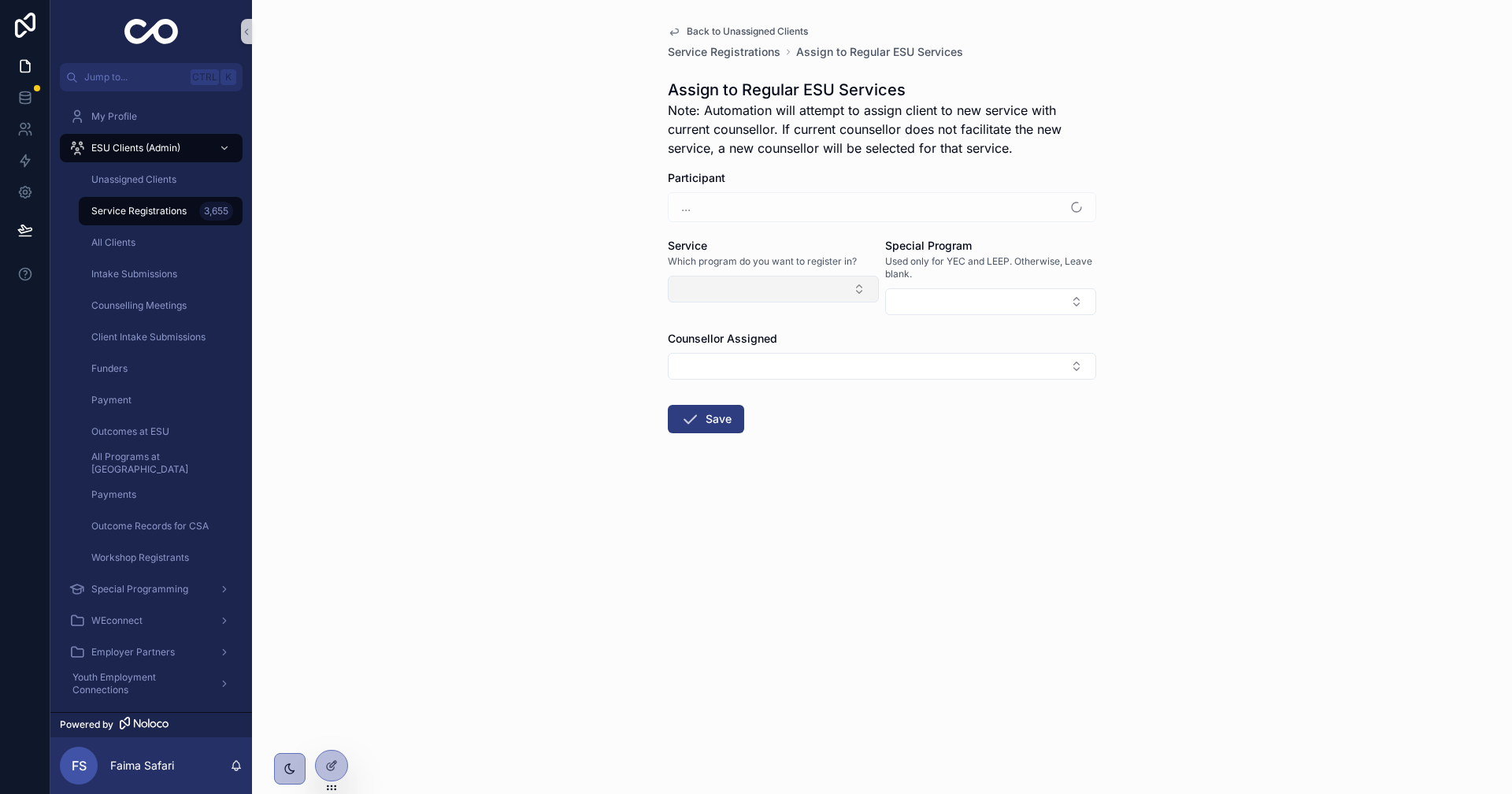
click at [755, 288] on button "Select Button" at bounding box center [774, 289] width 211 height 27
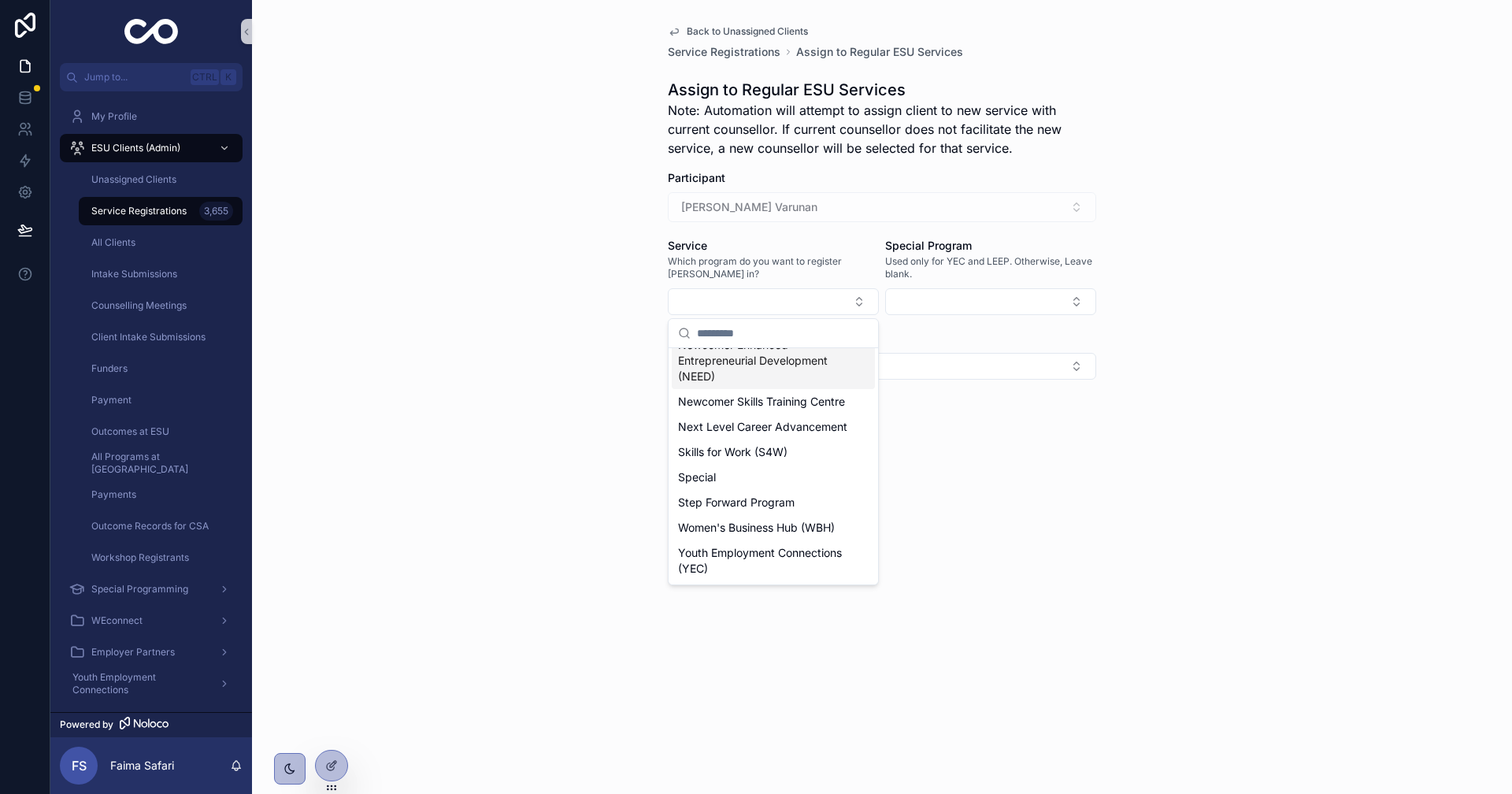
scroll to position [315, 0]
click at [751, 435] on span "Next Level Career Advancement" at bounding box center [763, 426] width 169 height 16
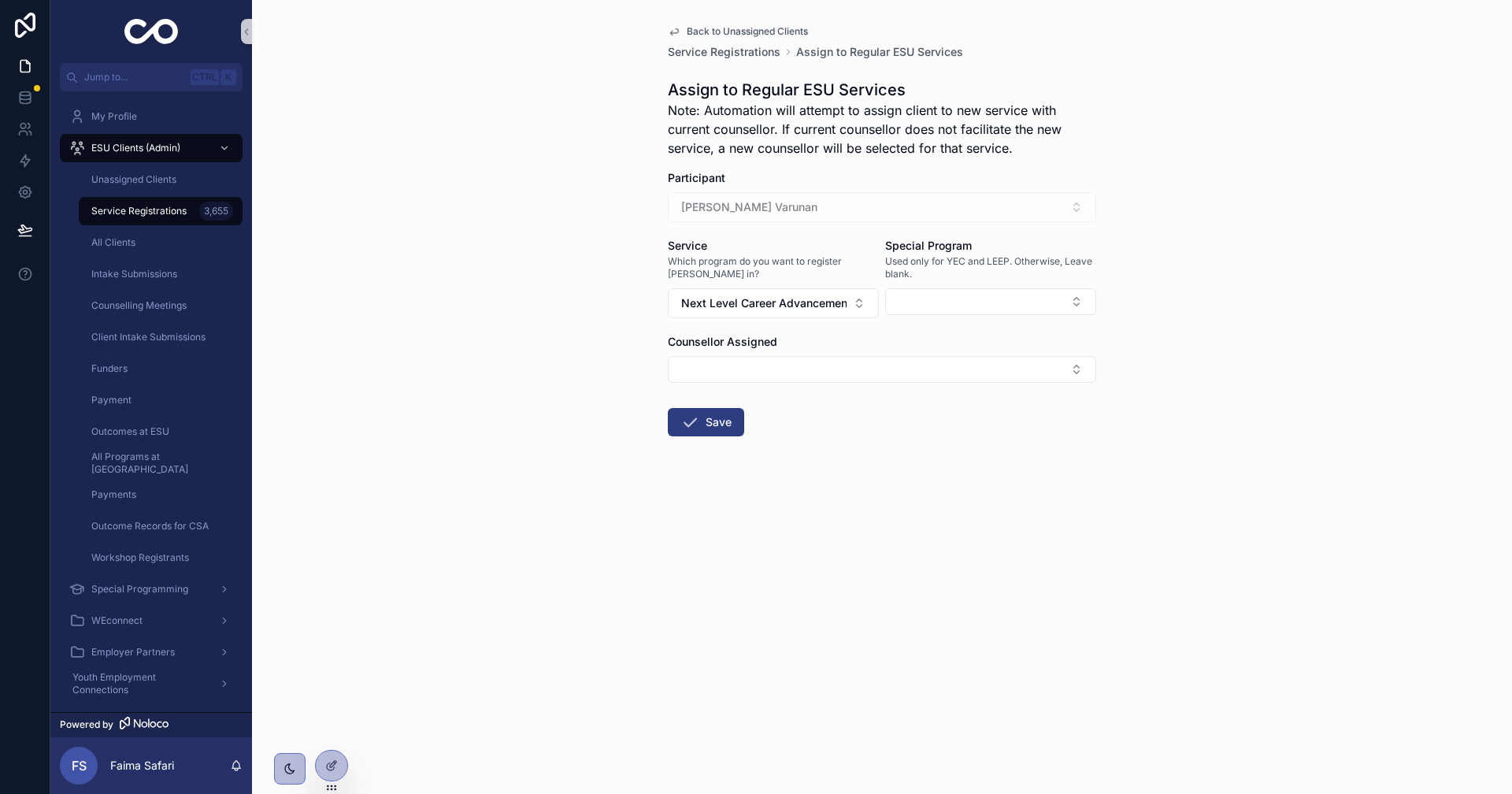
click at [687, 405] on form "Participant [PERSON_NAME] Varunan Service Which program do you want to register…" at bounding box center [882, 353] width 429 height 367
click at [698, 414] on icon "scrollable content" at bounding box center [690, 422] width 19 height 19
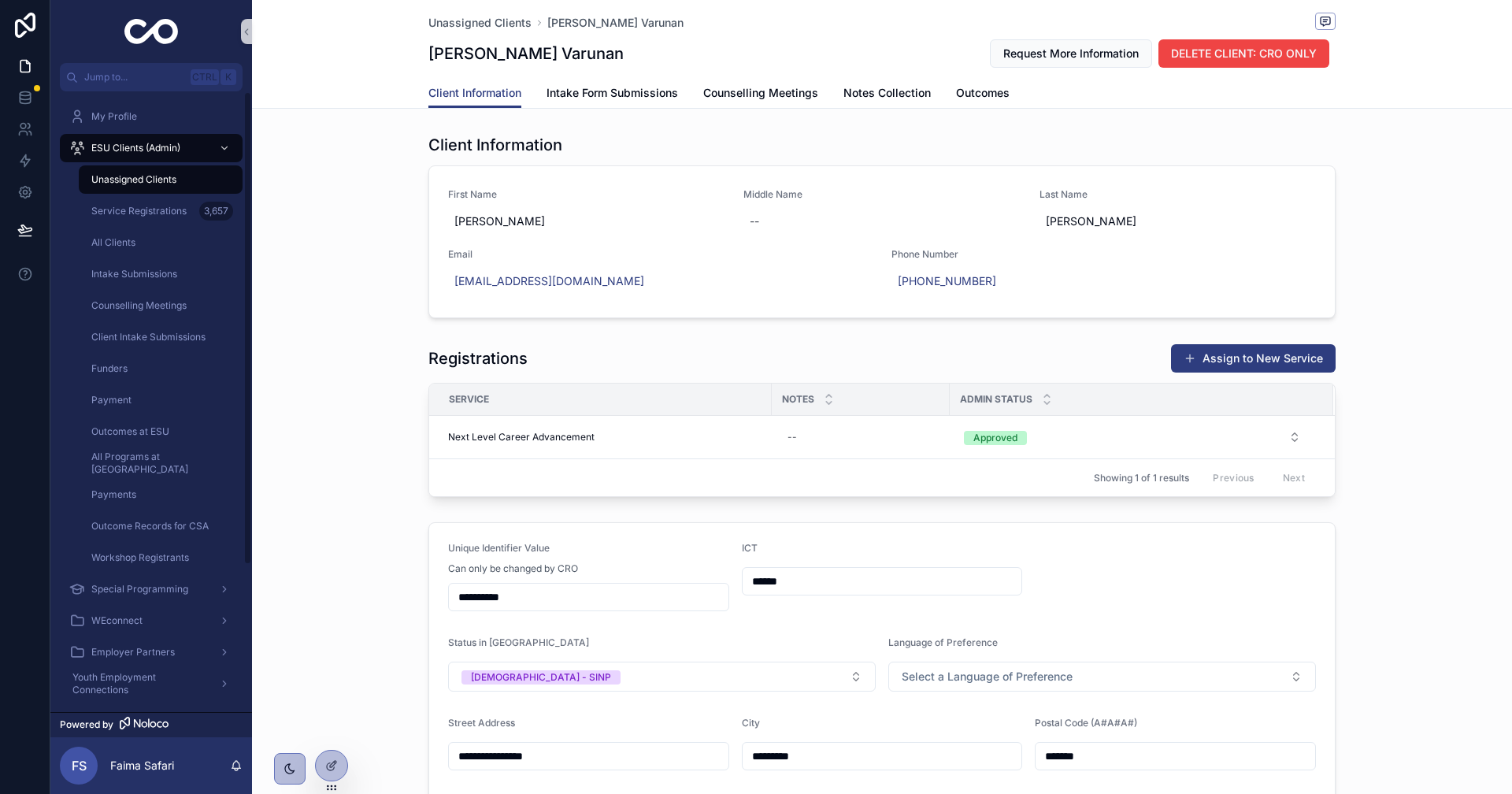
click at [167, 178] on span "Unassigned Clients" at bounding box center [134, 179] width 85 height 13
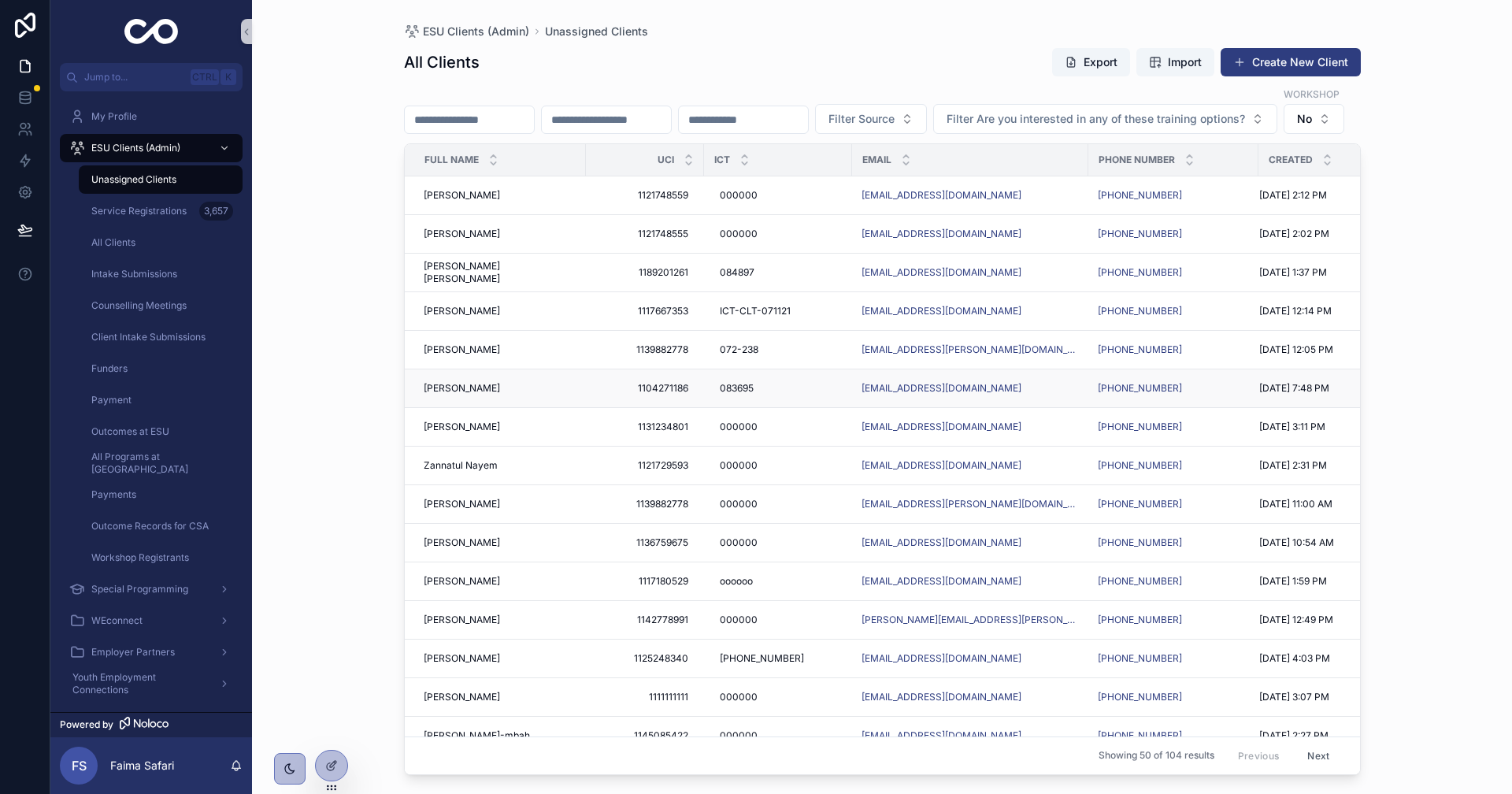
click at [486, 394] on span "[PERSON_NAME]" at bounding box center [461, 388] width 76 height 13
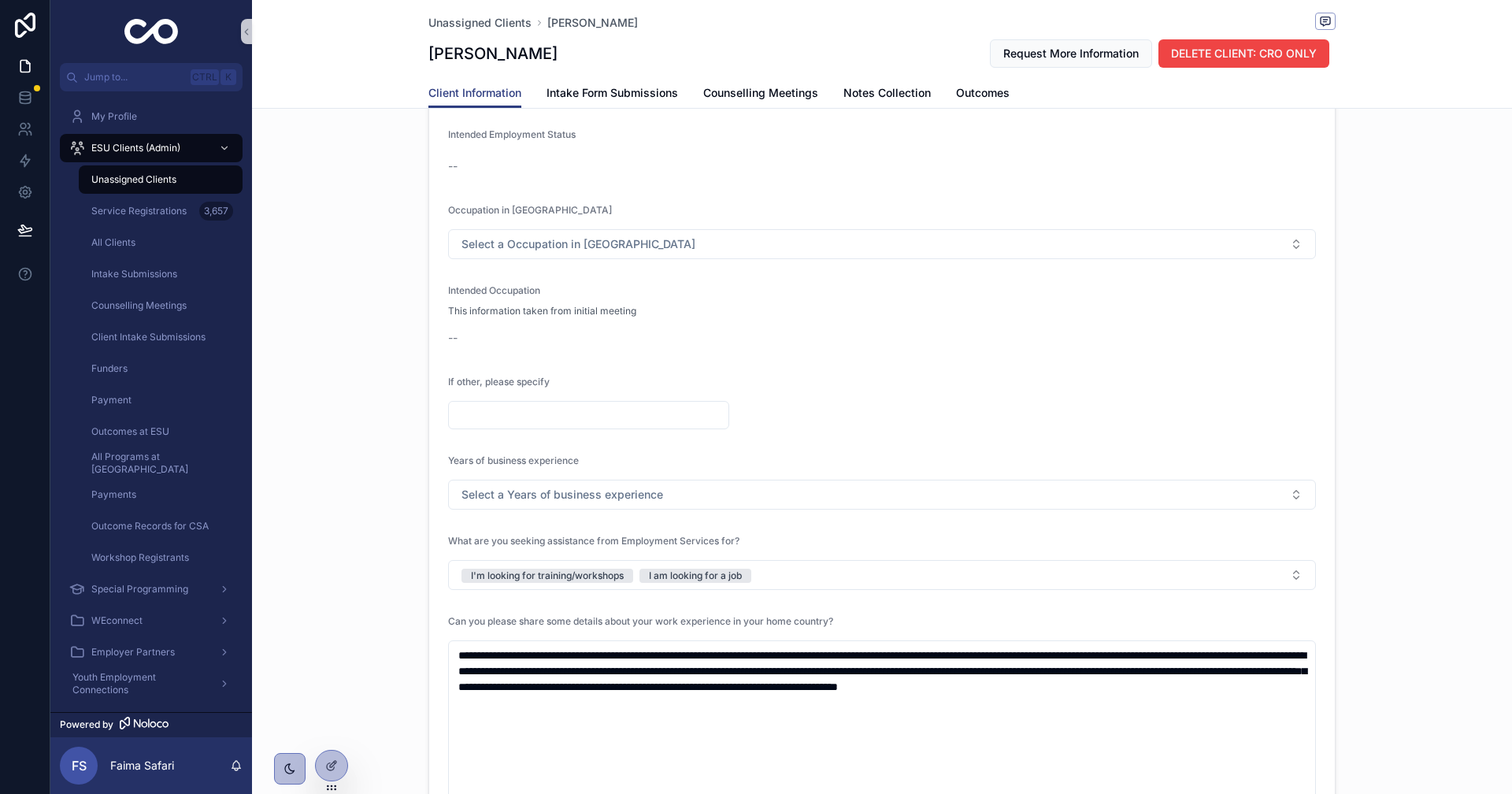
scroll to position [1497, 0]
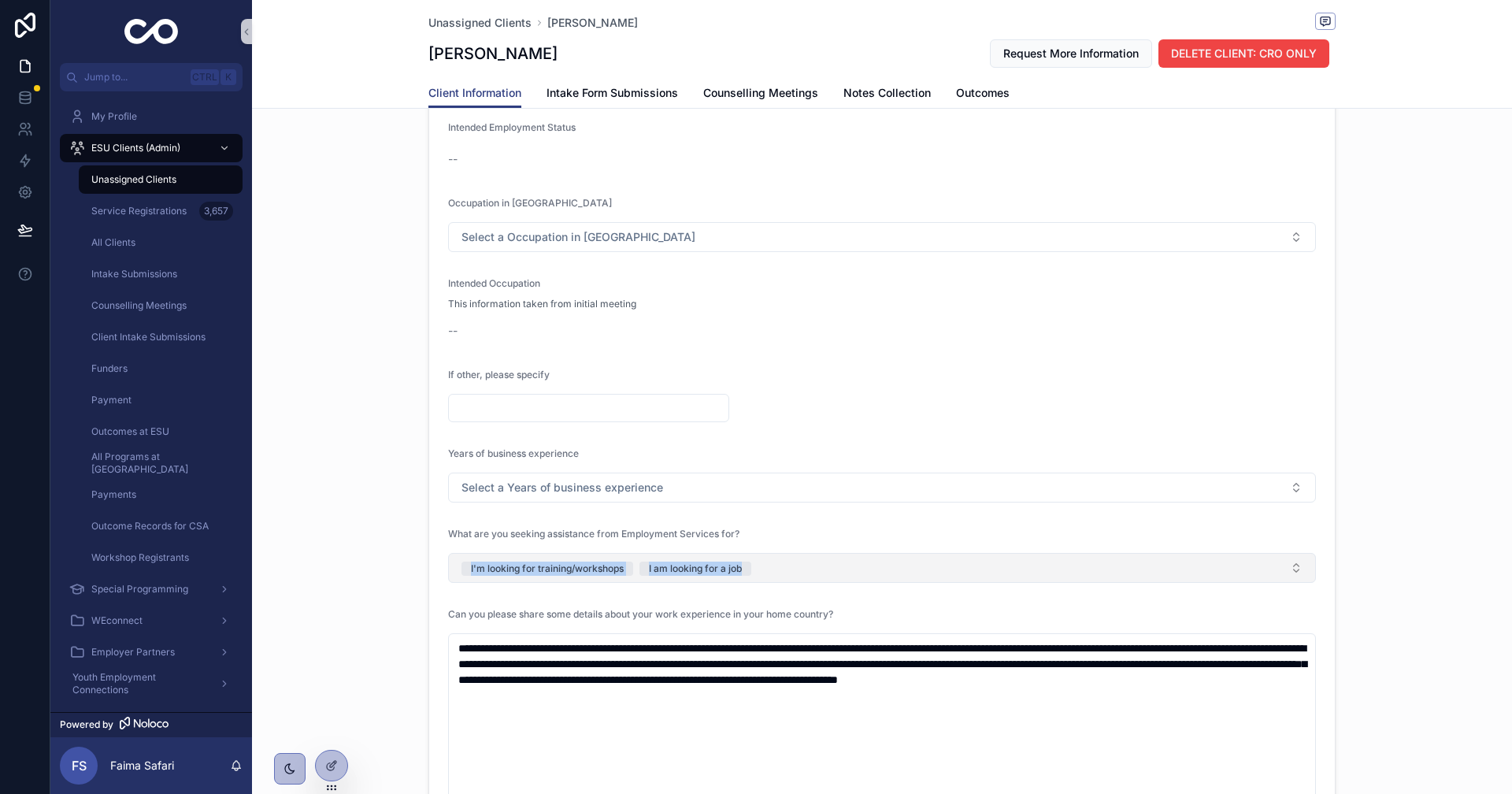
drag, startPoint x: 383, startPoint y: 579, endPoint x: 893, endPoint y: 574, distance: 510.0
click at [893, 574] on div "Employment Related Highest Level of Education Bachelor's Field of Study Hospita…" at bounding box center [882, 637] width 1260 height 1674
copy span "I'm looking for training/workshops I am looking for a job"
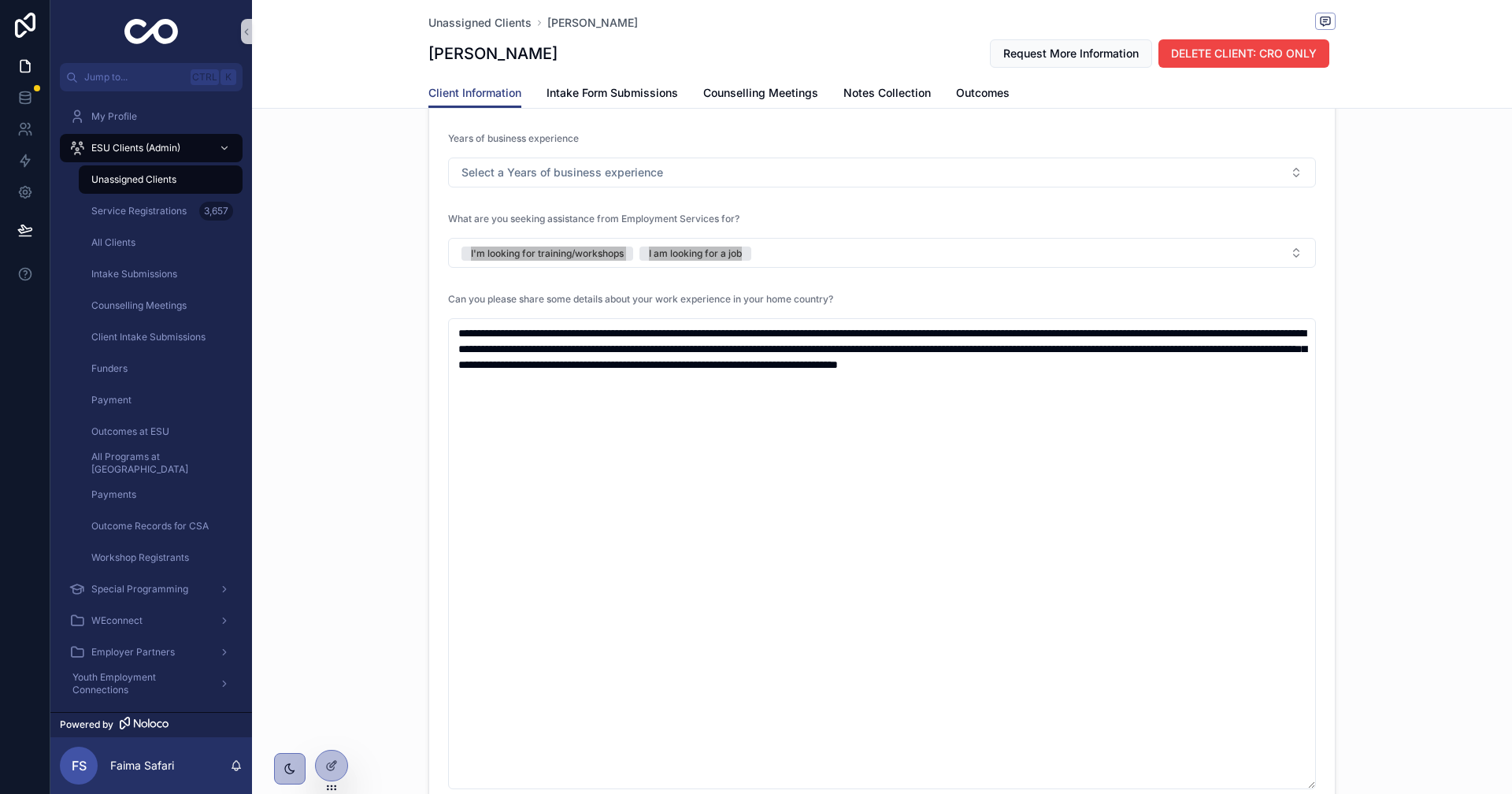
scroll to position [2127, 0]
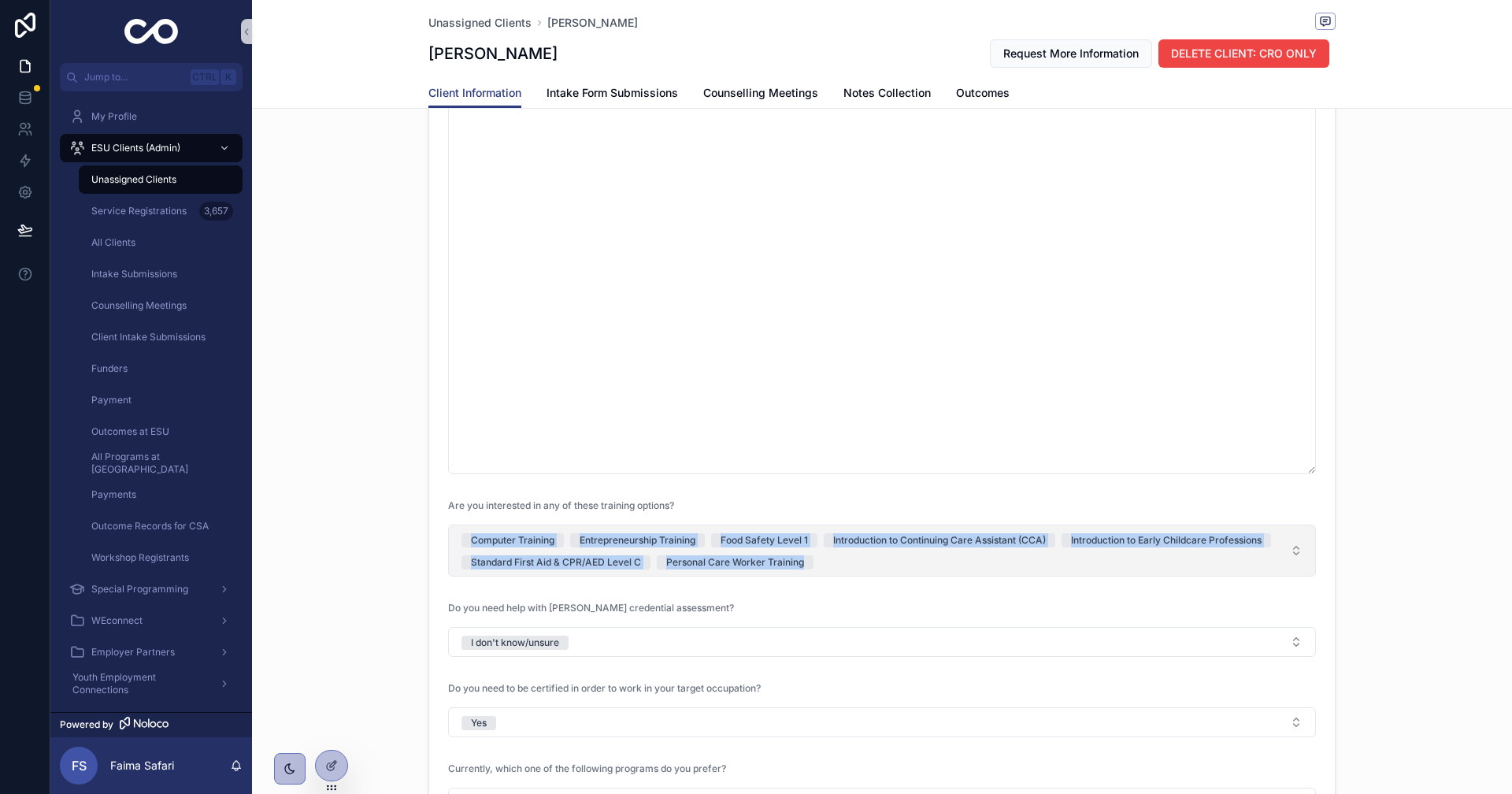
drag, startPoint x: 406, startPoint y: 544, endPoint x: 806, endPoint y: 573, distance: 401.0
click at [806, 573] on div "Employment Related Highest Level of Education Bachelor's Field of Study Hospita…" at bounding box center [882, 7] width 1260 height 1674
copy span "Computer Training Entrepreneurship Training Food Safety Level 1 Introduction to…"
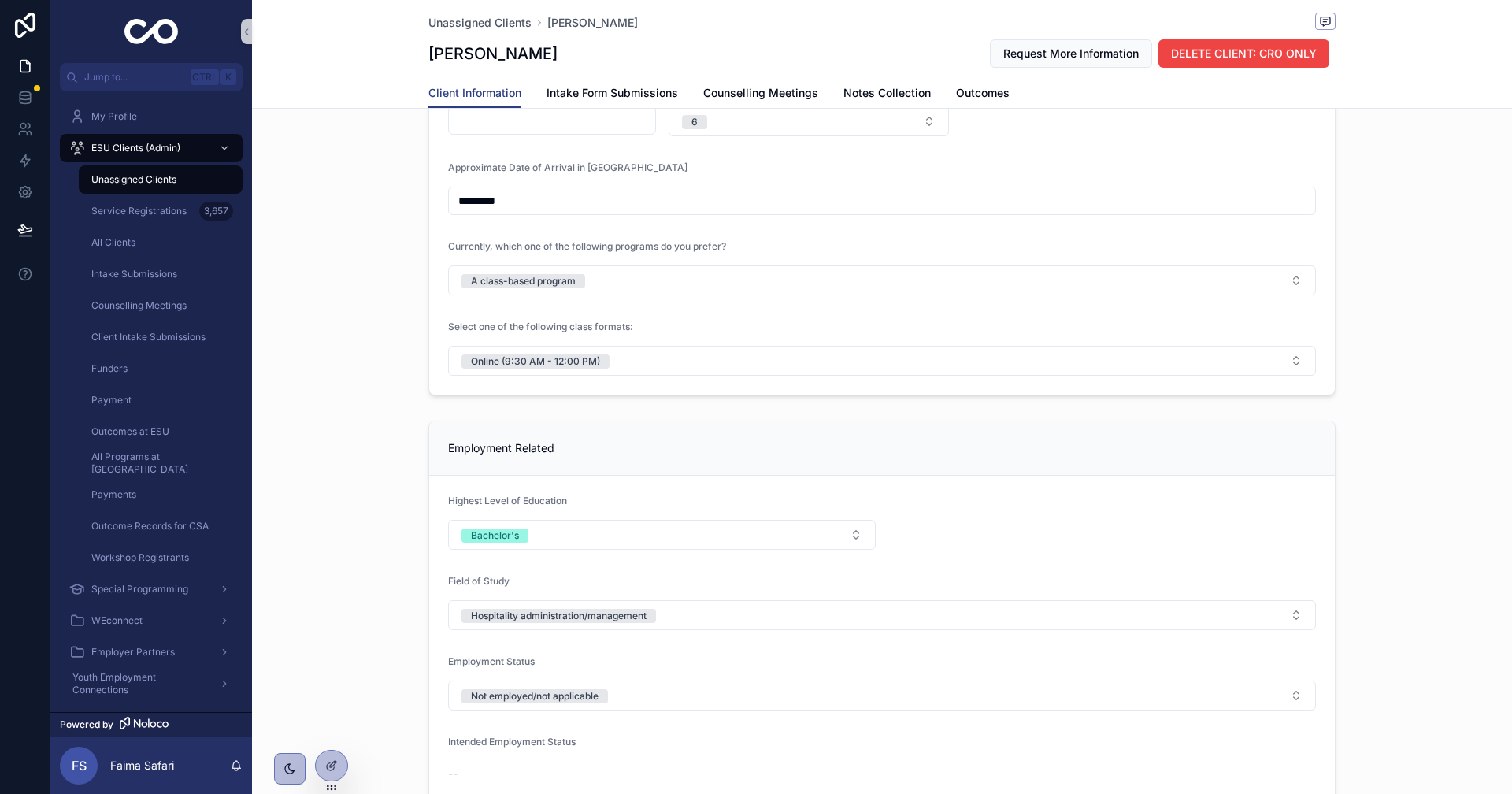
scroll to position [946, 0]
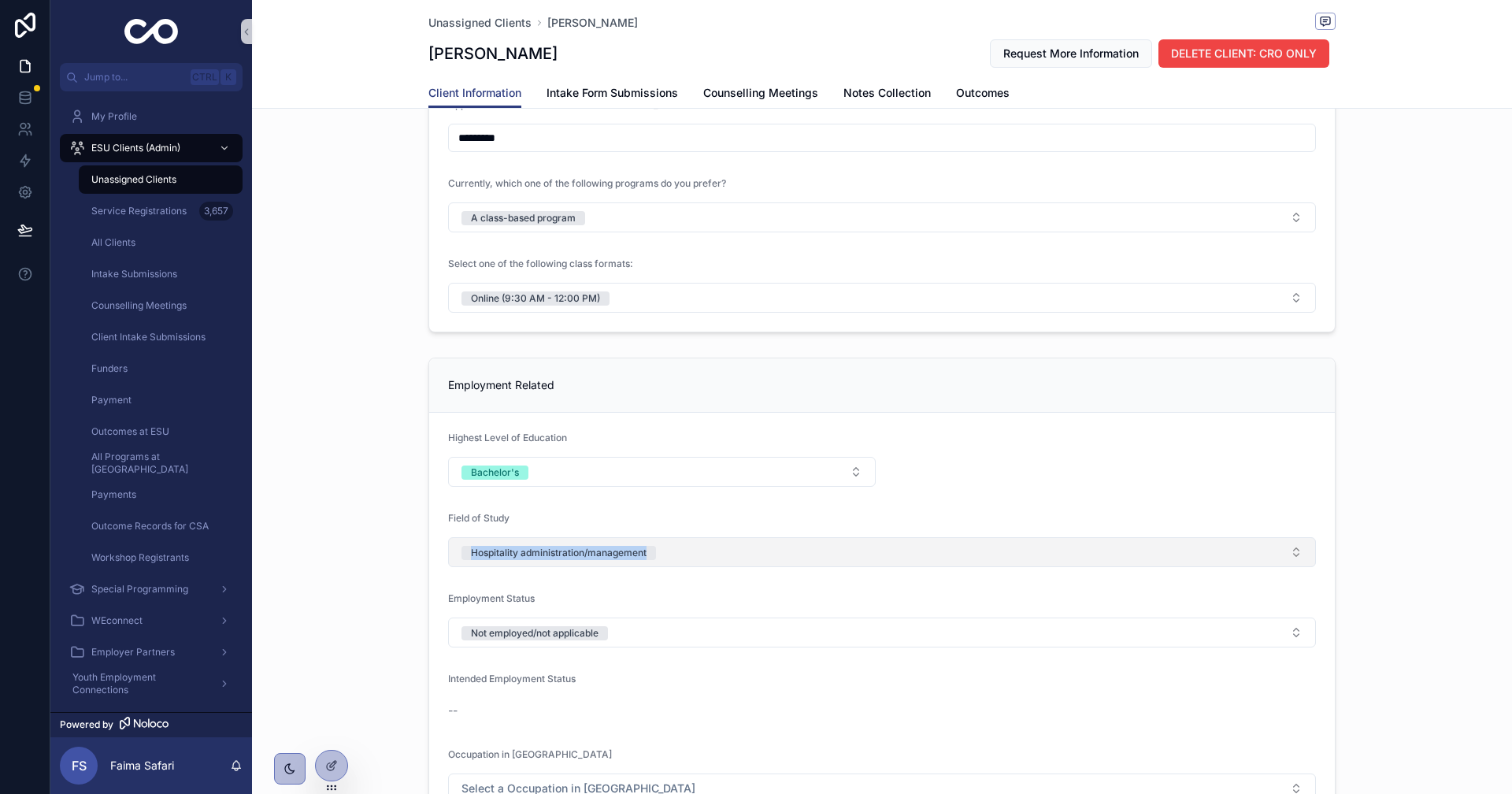
copy div "Hospitality administration/management"
drag, startPoint x: 391, startPoint y: 554, endPoint x: 753, endPoint y: 546, distance: 362.1
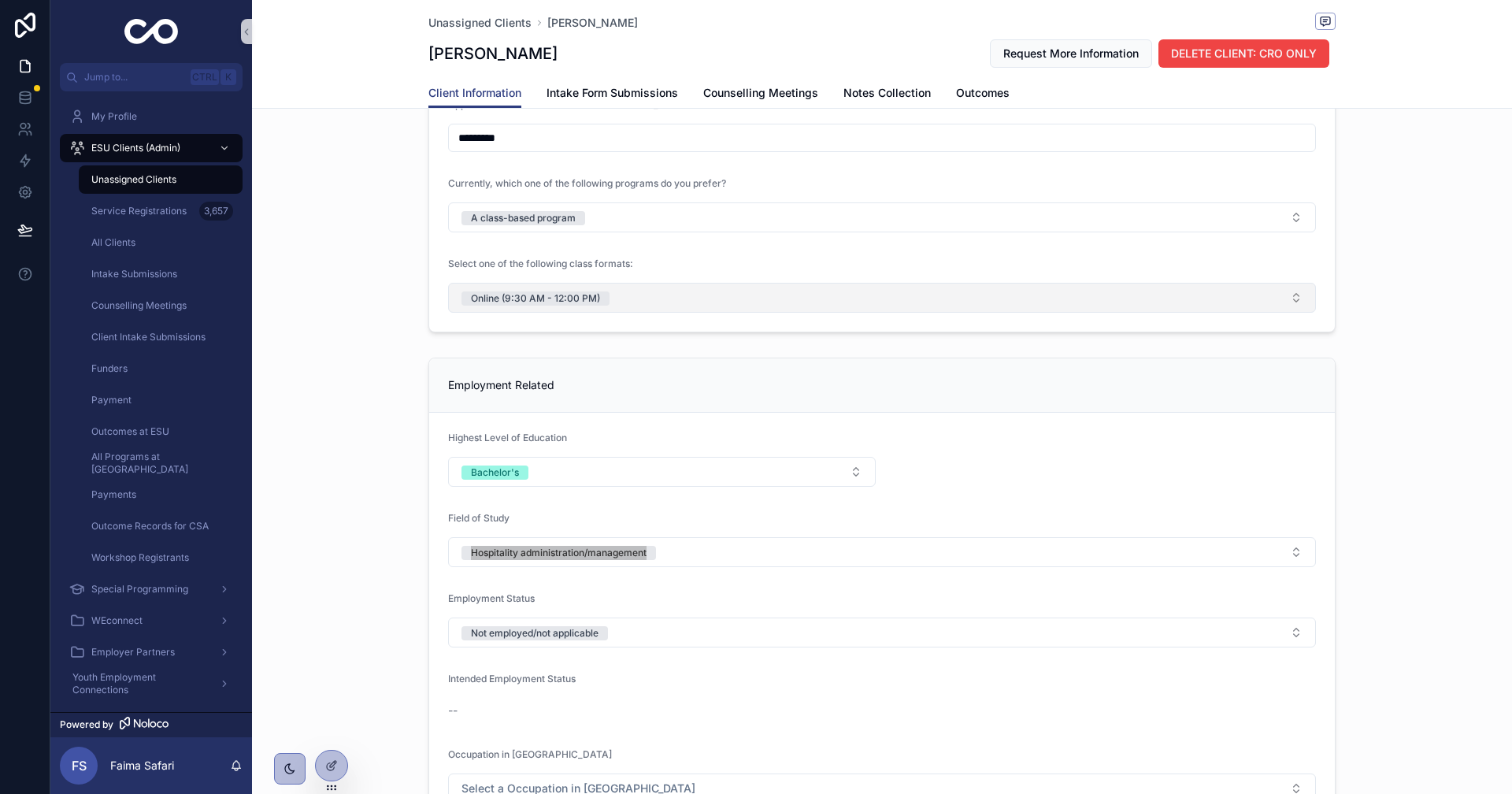
scroll to position [551, 0]
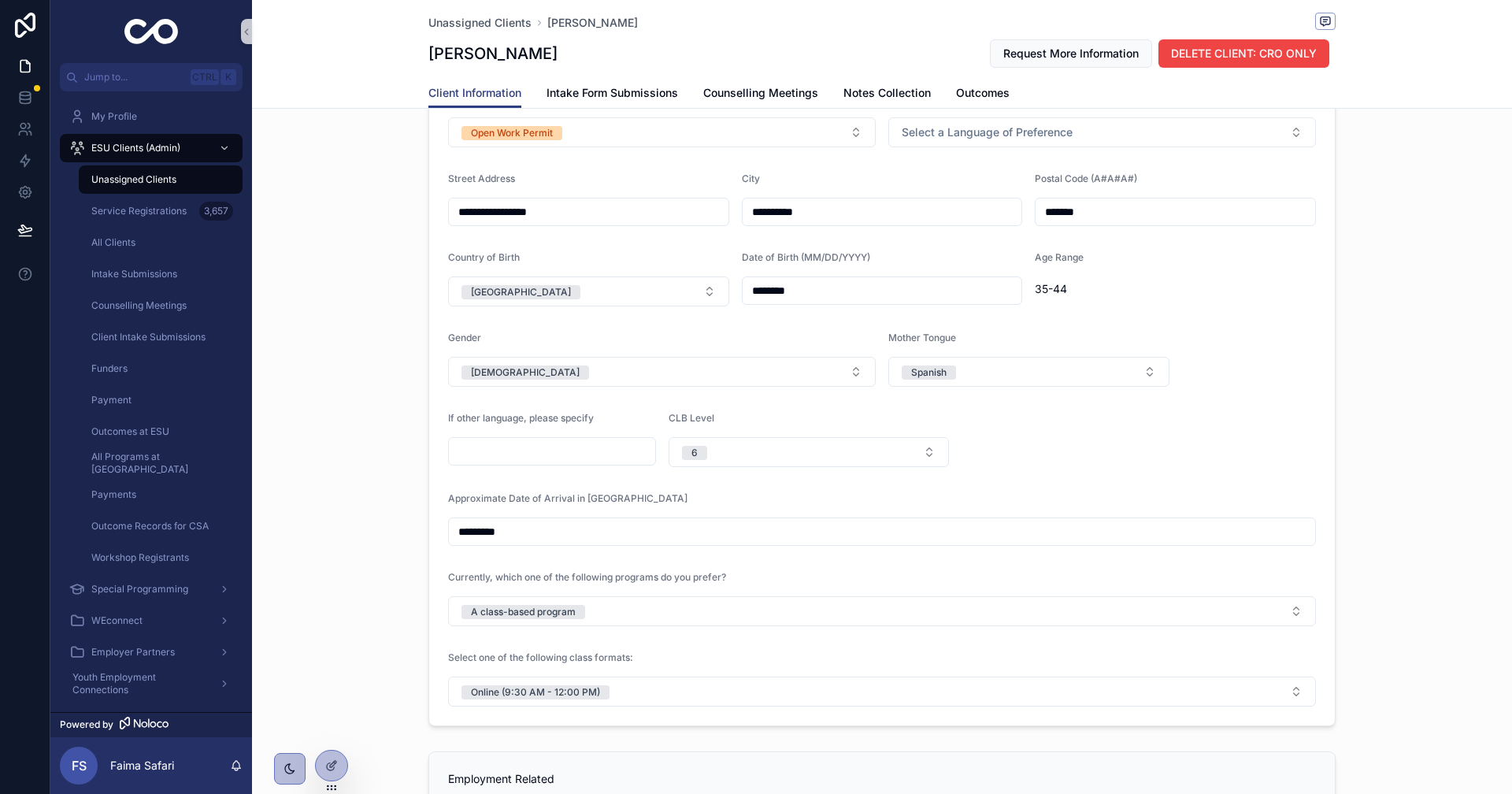
click at [395, 402] on div "**********" at bounding box center [882, 352] width 1260 height 761
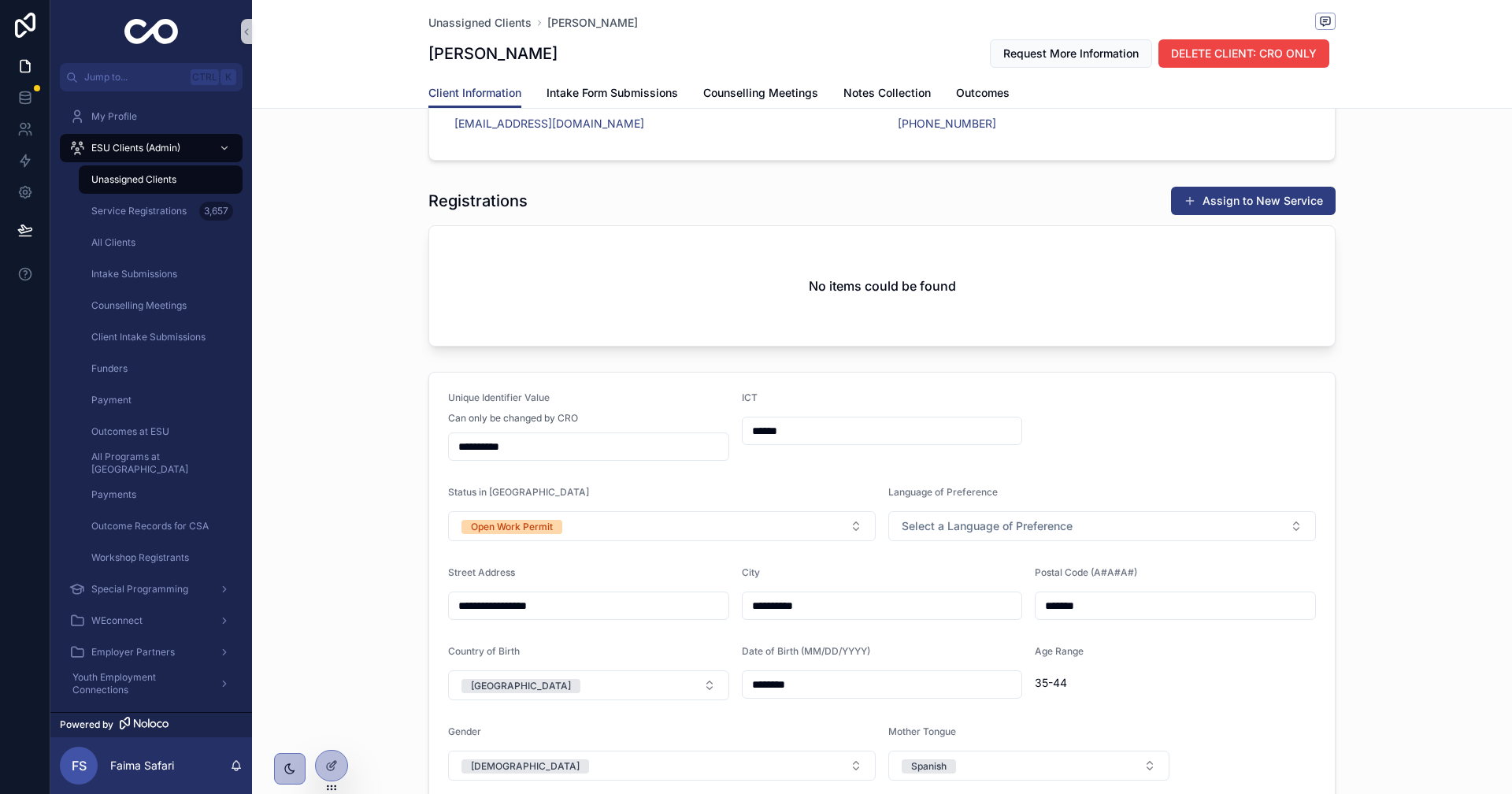
scroll to position [0, 0]
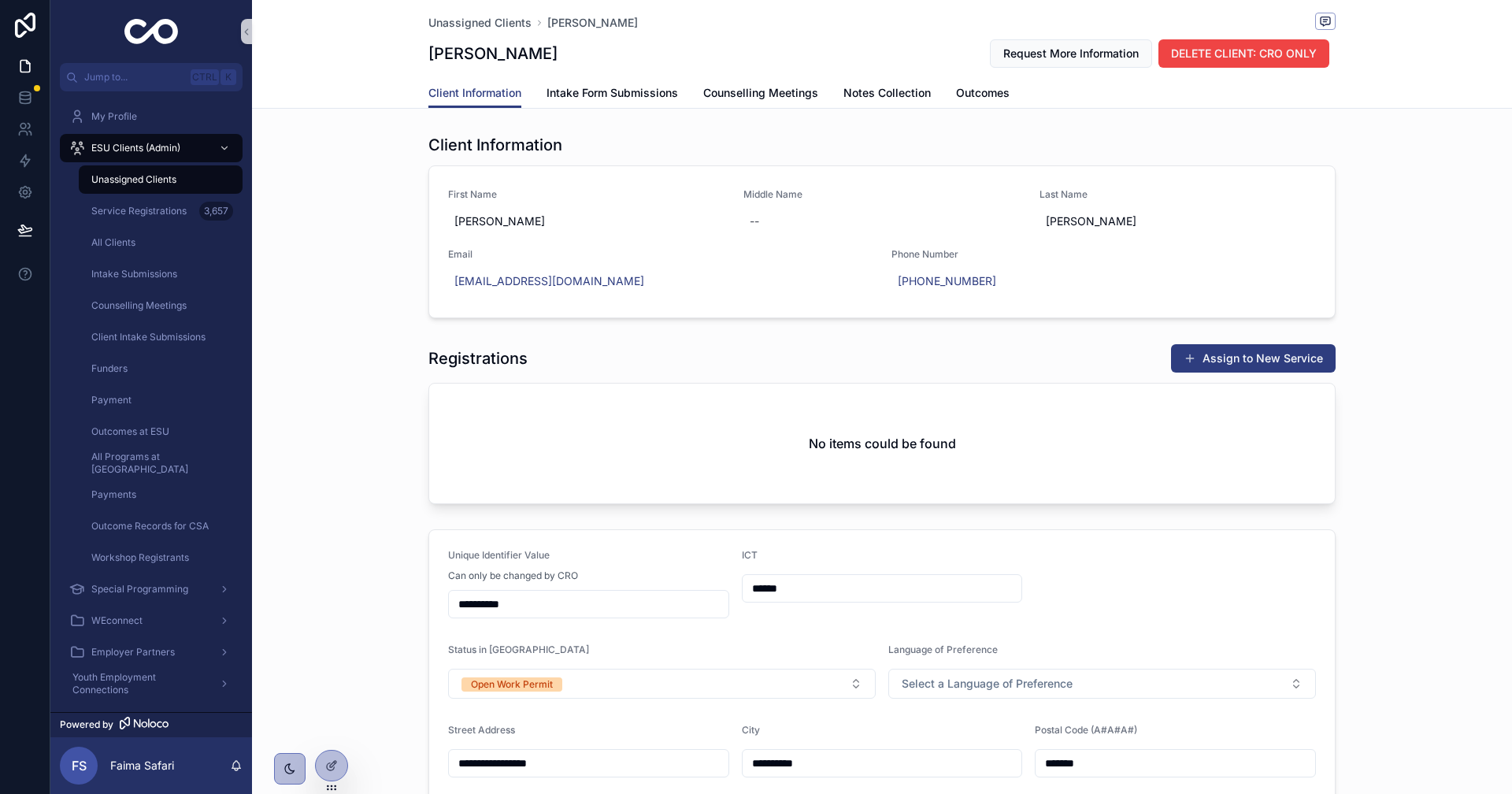
drag, startPoint x: 1281, startPoint y: 369, endPoint x: 1270, endPoint y: 369, distance: 11.0
click at [1281, 369] on button "Assign to New Service" at bounding box center [1253, 358] width 165 height 28
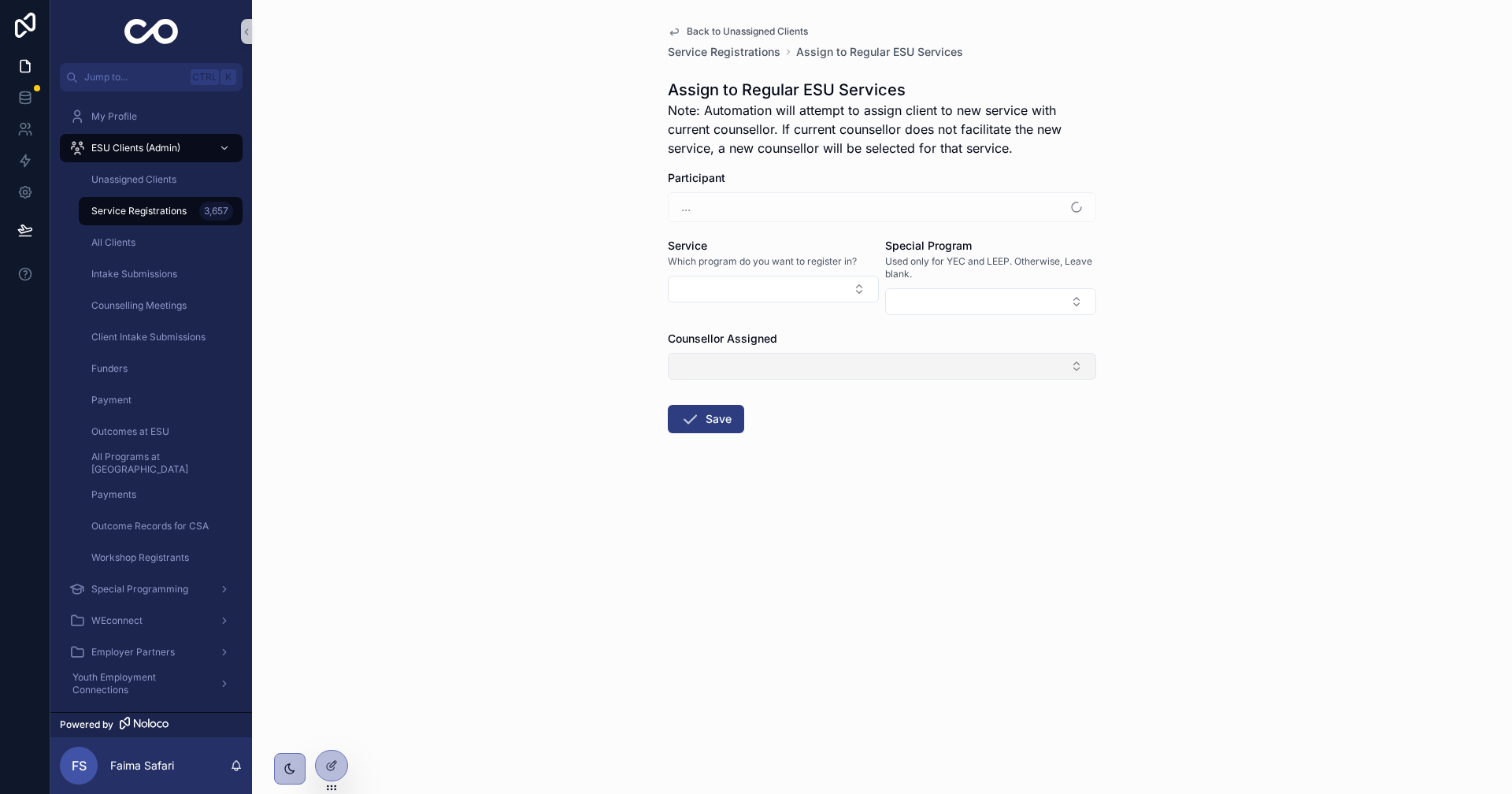
click at [846, 372] on button "Select Button" at bounding box center [882, 366] width 429 height 27
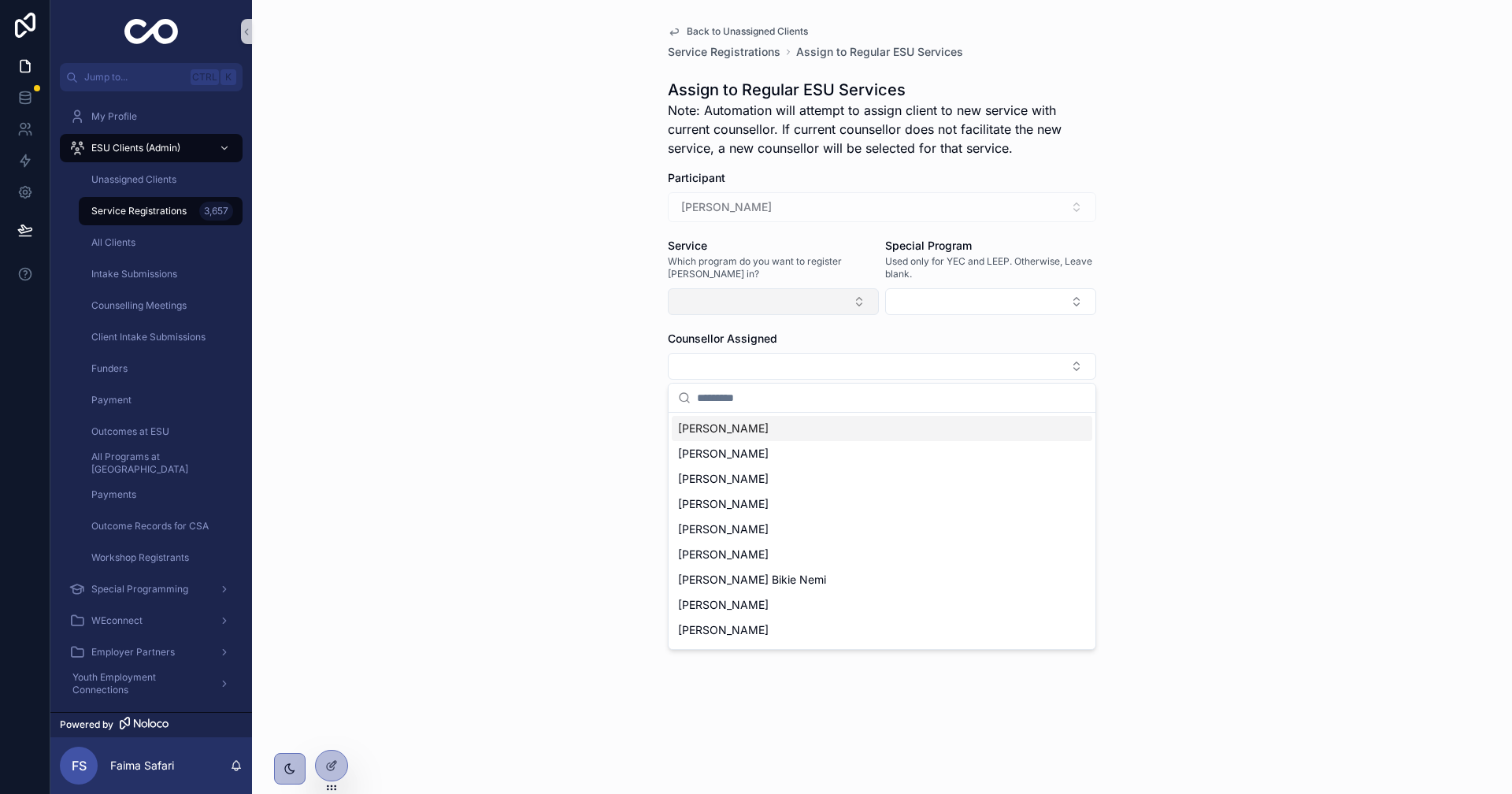
click at [770, 314] on button "Select Button" at bounding box center [774, 302] width 211 height 27
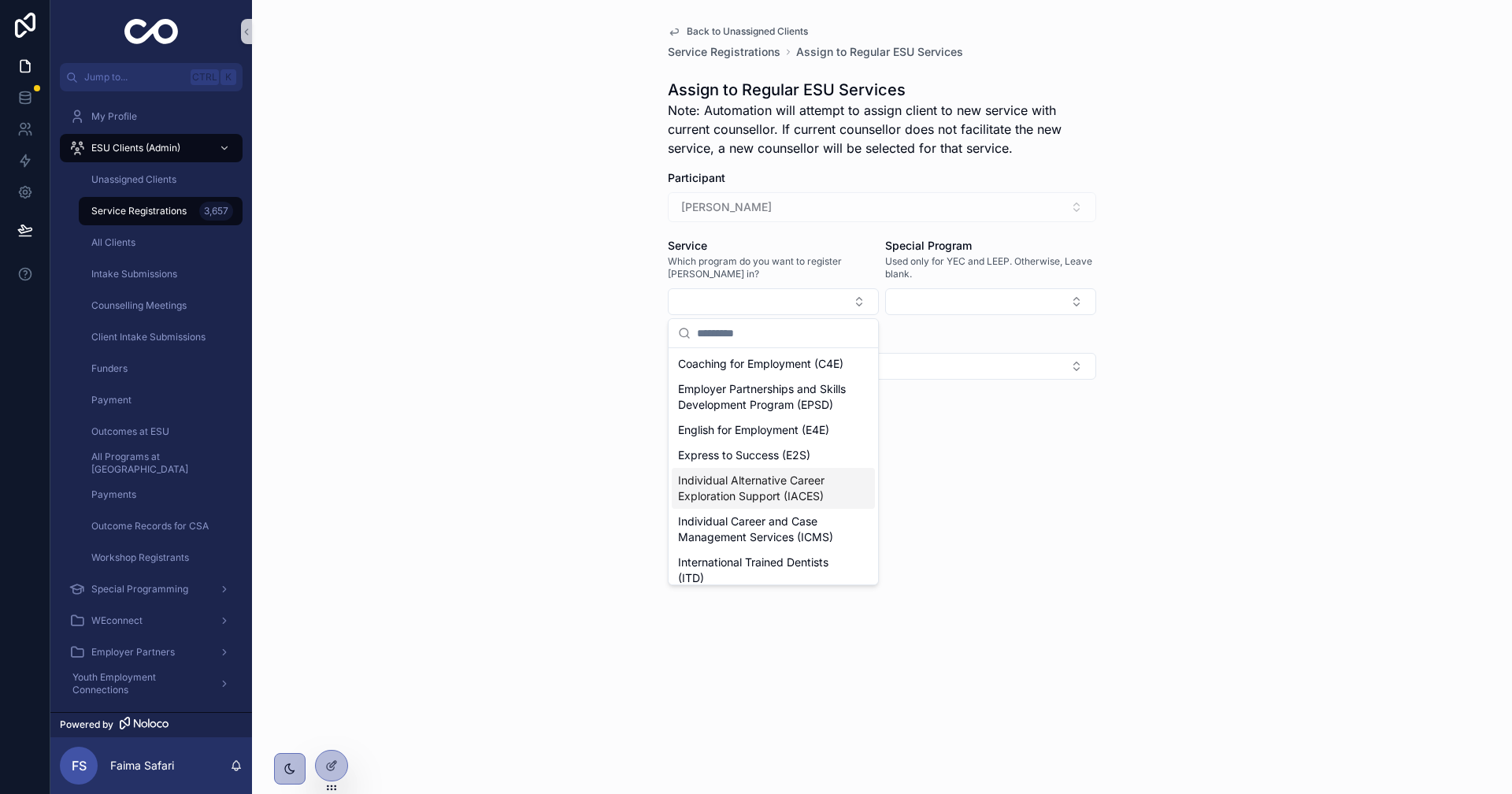
scroll to position [236, 0]
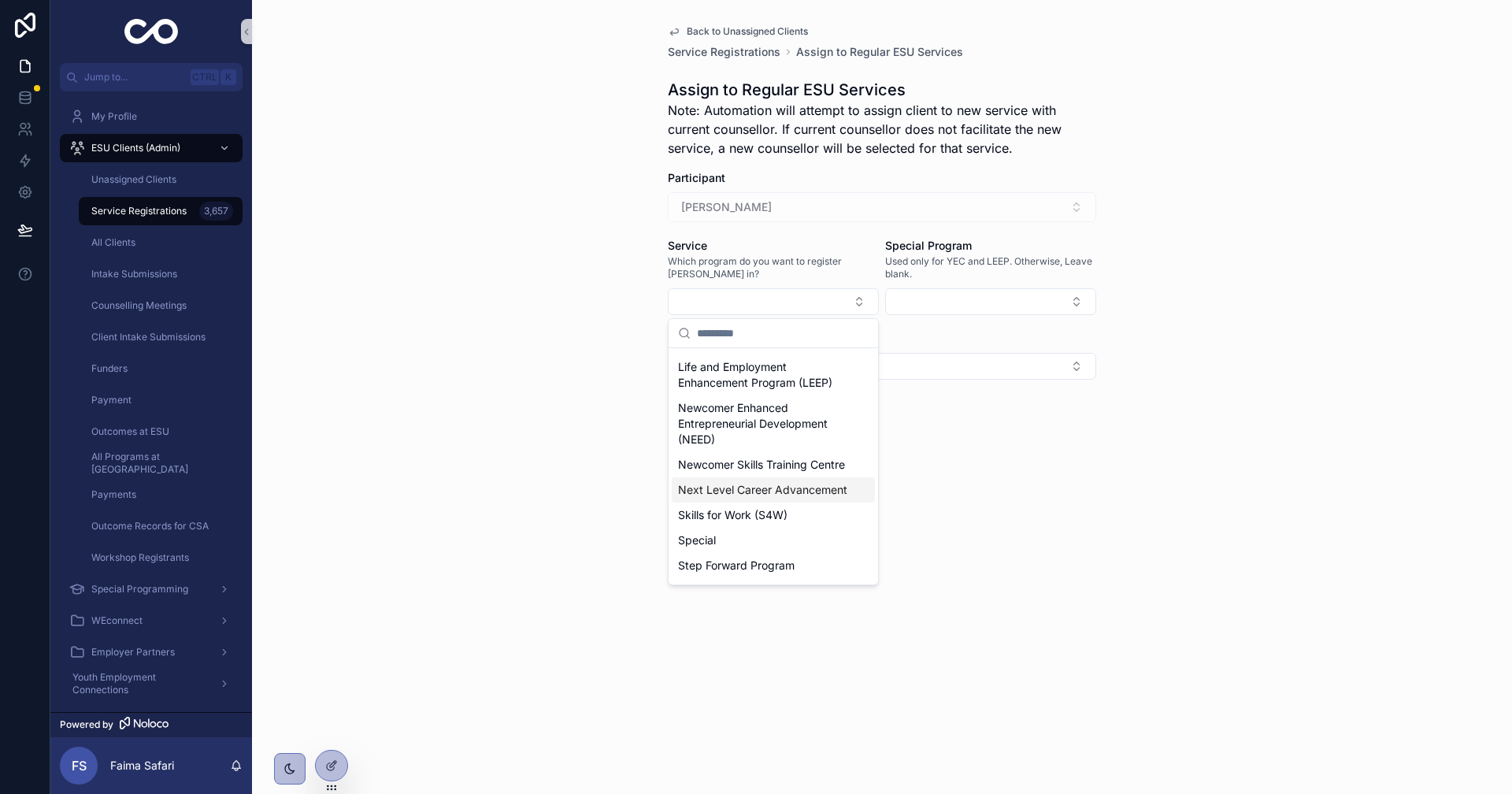
click at [774, 498] on span "Next Level Career Advancement" at bounding box center [763, 490] width 169 height 16
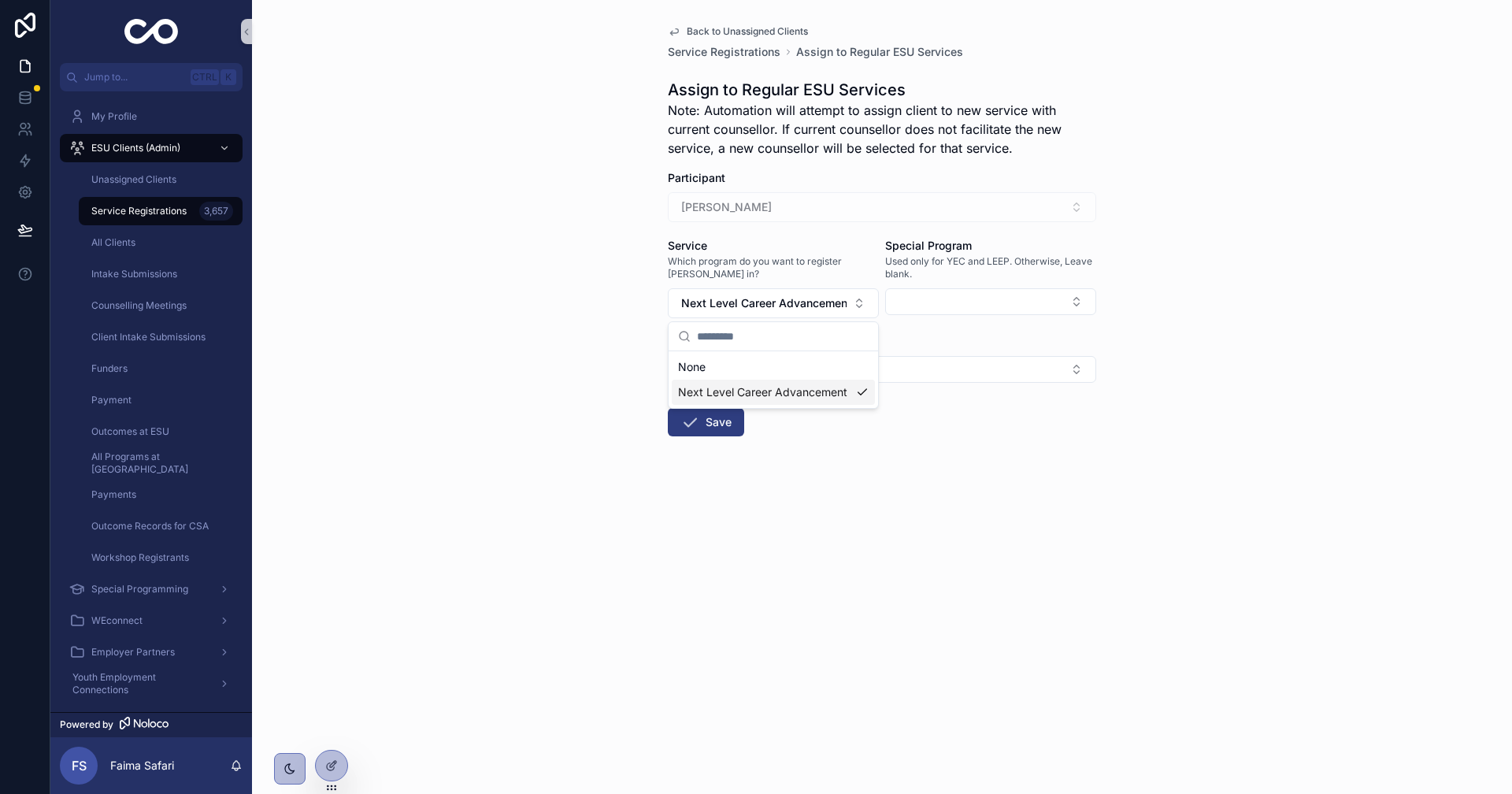
scroll to position [0, 0]
click at [649, 451] on div "Back to Unassigned Clients Service Registrations Assign to Regular ESU Services…" at bounding box center [882, 397] width 1260 height 794
click at [694, 428] on icon "scrollable content" at bounding box center [690, 422] width 19 height 19
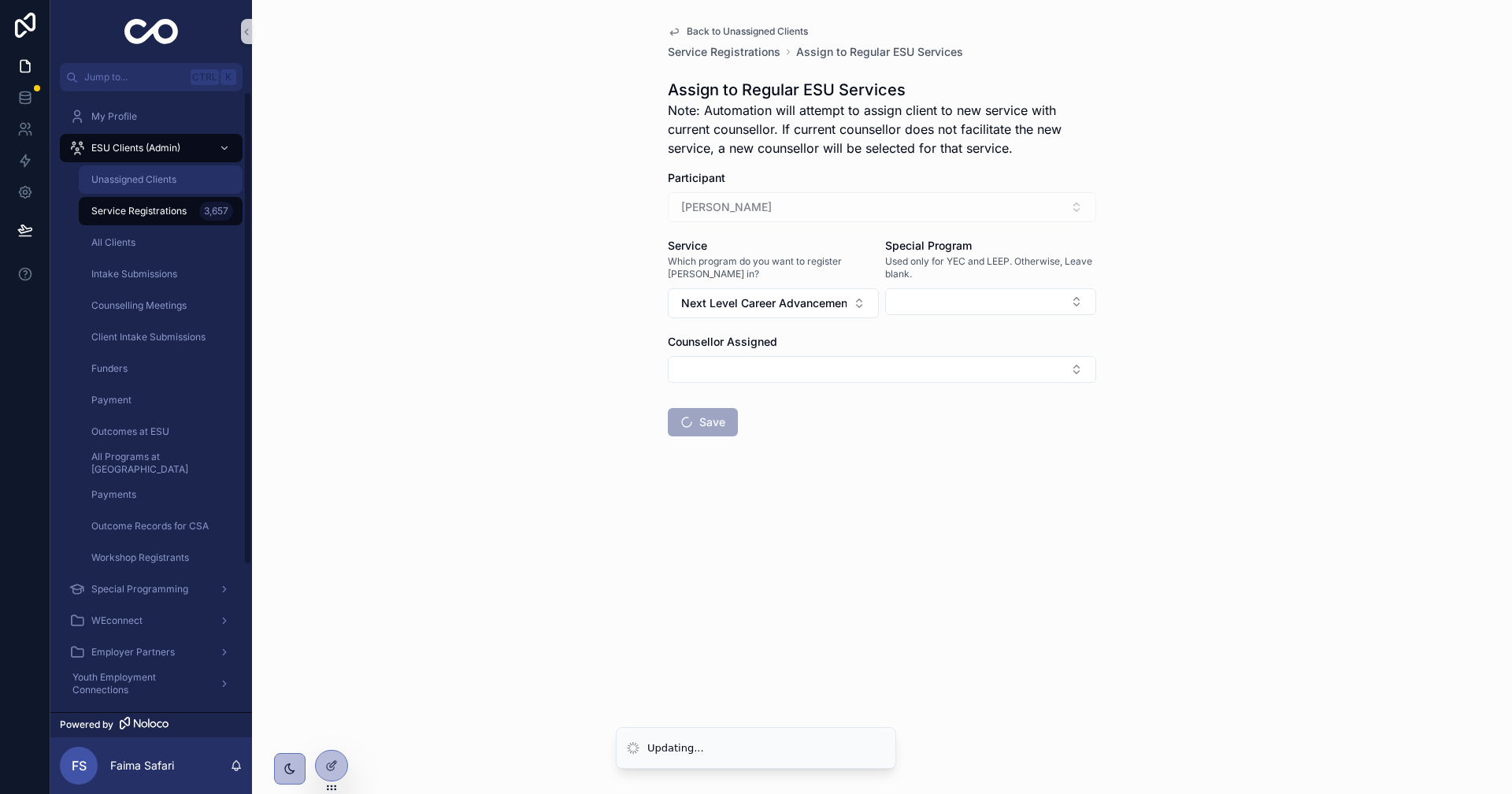
click at [177, 170] on div "Unassigned Clients" at bounding box center [160, 179] width 145 height 25
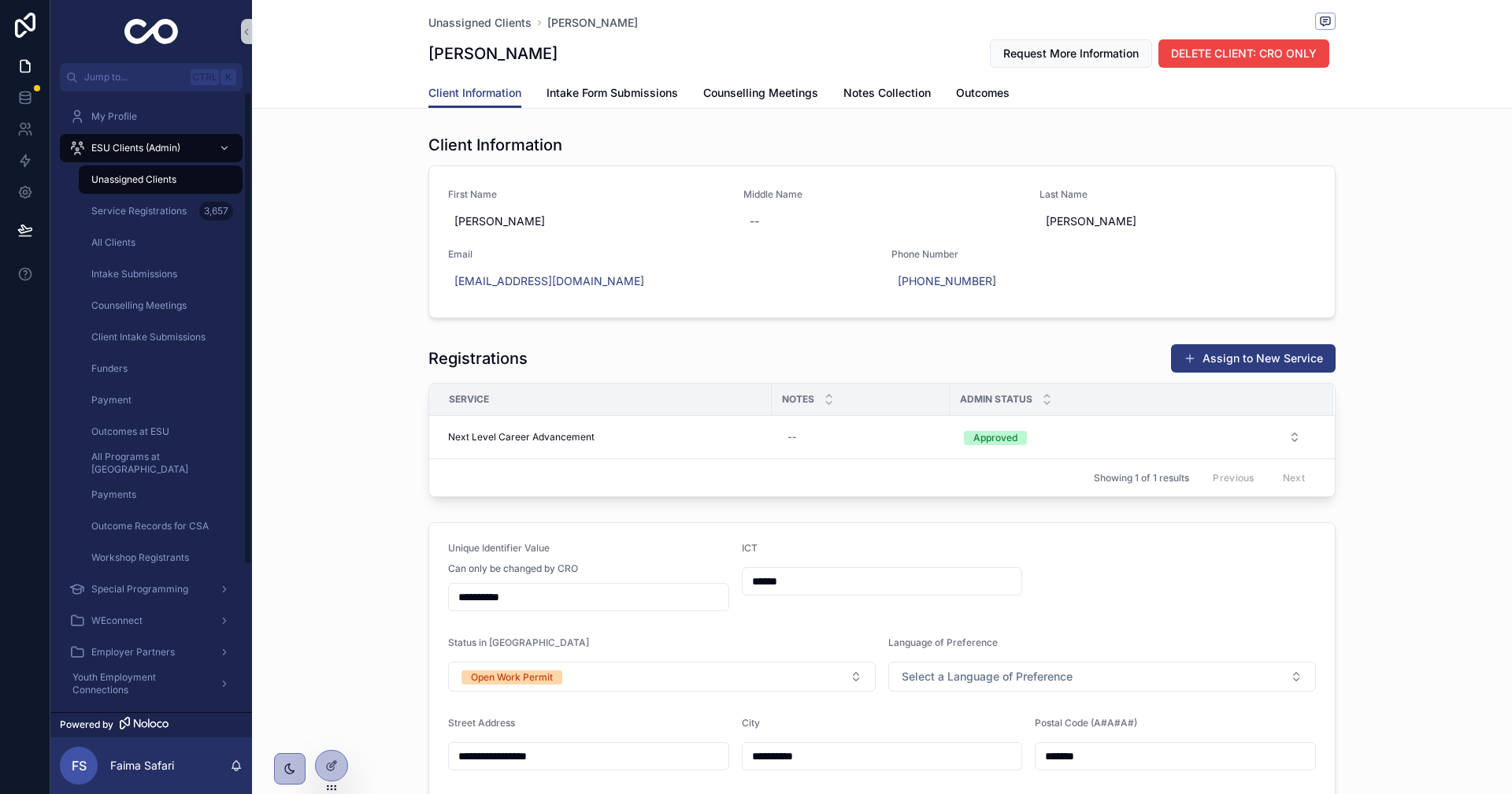
click at [180, 179] on div "Unassigned Clients" at bounding box center [160, 179] width 145 height 25
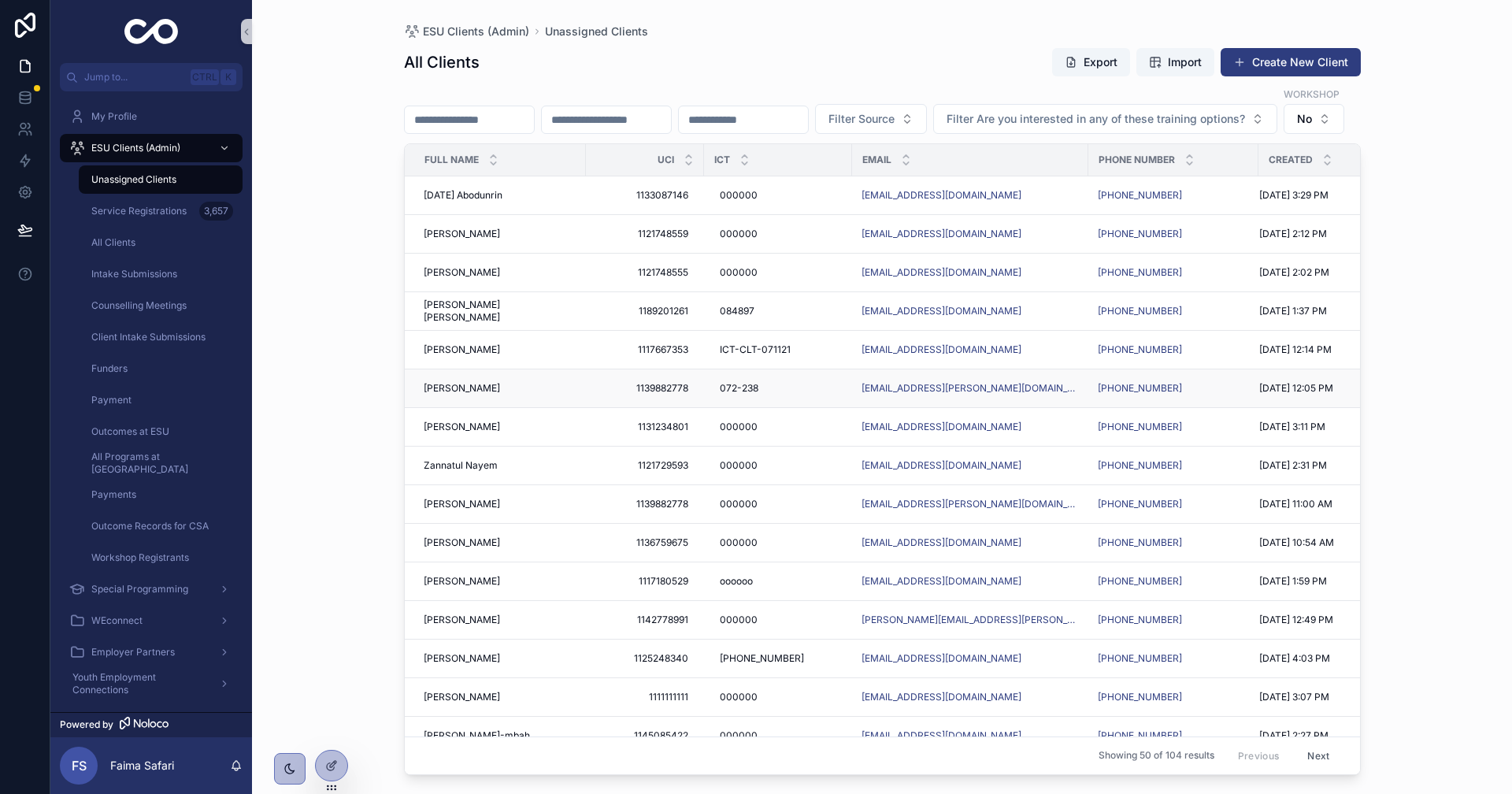
click at [500, 394] on span "[PERSON_NAME]" at bounding box center [461, 388] width 76 height 13
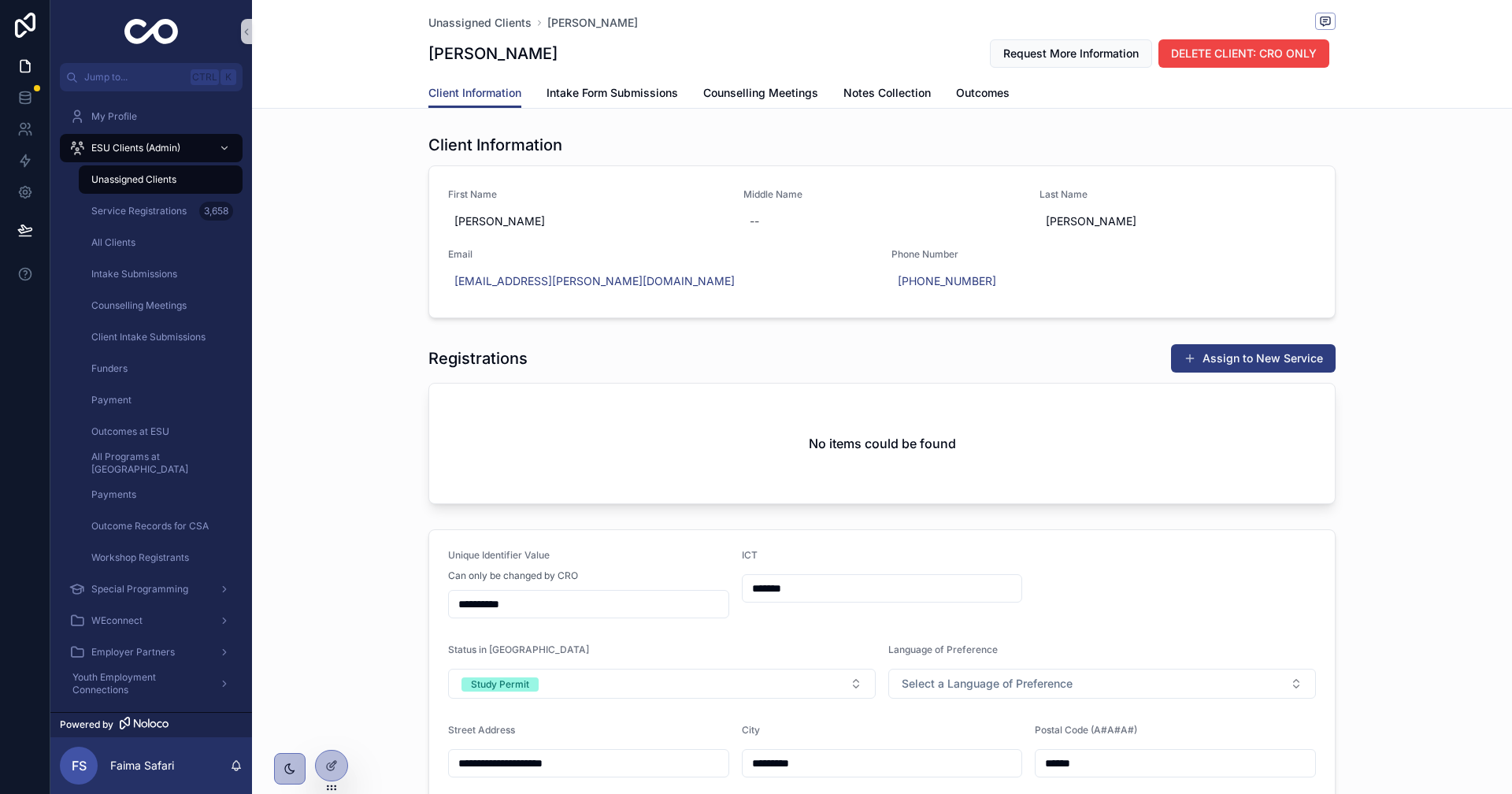
click at [475, 352] on h1 "Registrations" at bounding box center [478, 358] width 100 height 22
drag, startPoint x: 603, startPoint y: 51, endPoint x: 471, endPoint y: 52, distance: 132.0
click at [471, 52] on div "[PERSON_NAME] Request More Information DELETE CLIENT: CRO ONLY" at bounding box center [882, 54] width 908 height 30
copy h1 "[PERSON_NAME]"
click at [414, 425] on div "Registrations Assign to New Service No items could be found" at bounding box center [882, 424] width 1260 height 173
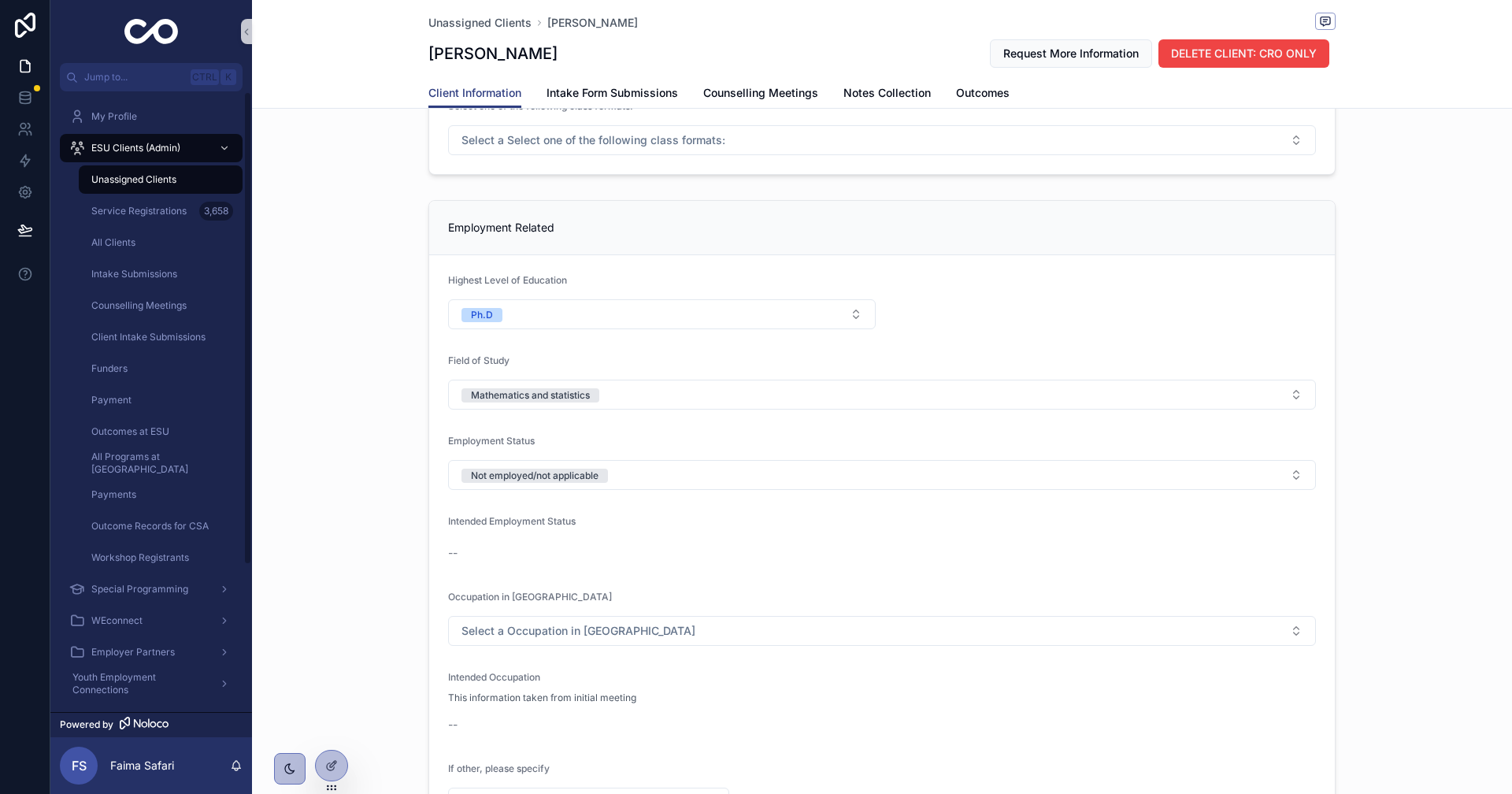
scroll to position [1497, 0]
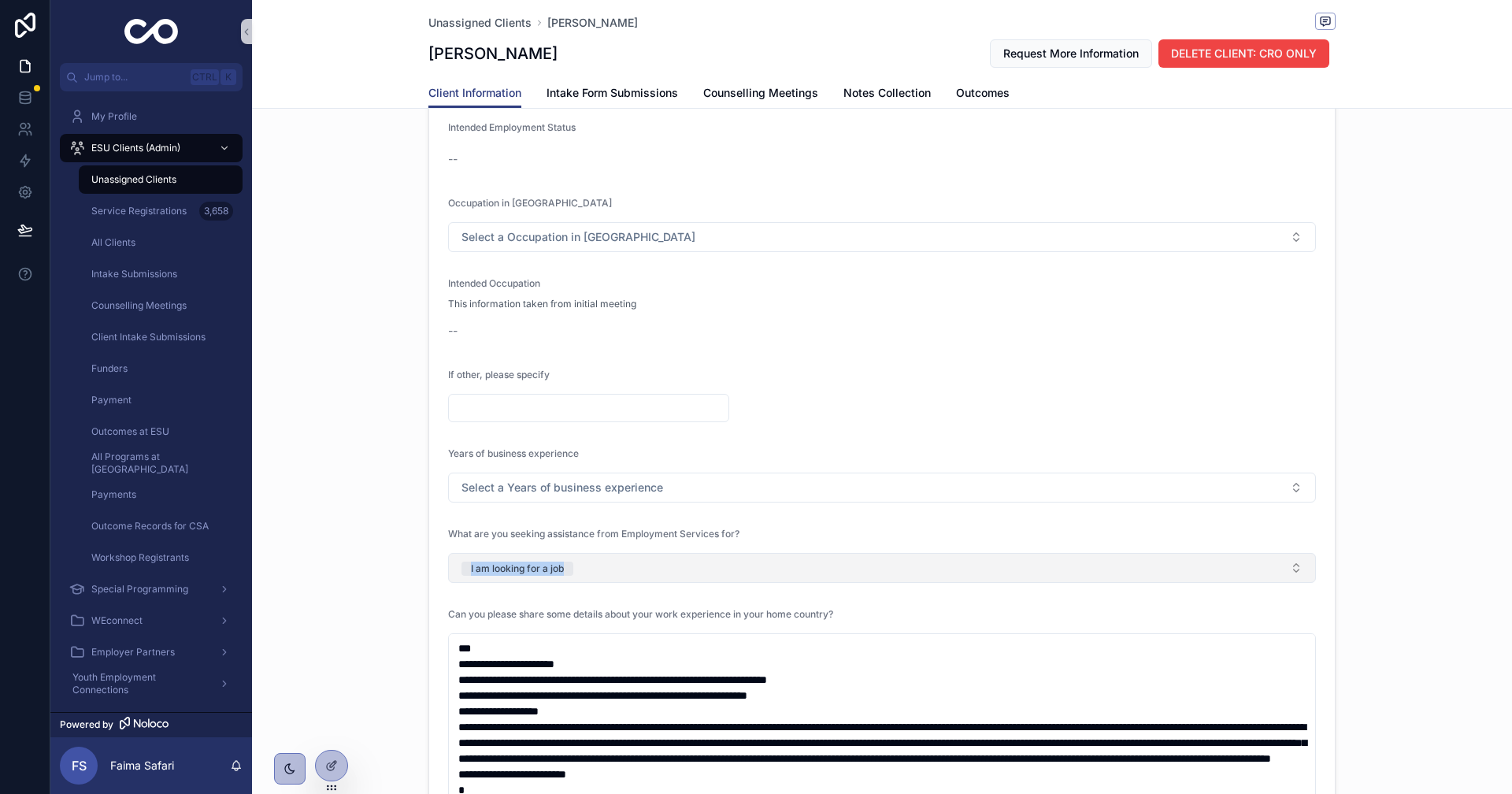
drag, startPoint x: 410, startPoint y: 571, endPoint x: 634, endPoint y: 569, distance: 224.0
click at [634, 569] on div "Employment Related Highest Level of Education Ph.D Field of Study Mathematics a…" at bounding box center [882, 633] width 1260 height 1668
copy div "I am looking for a job"
click at [319, 541] on div "Employment Related Highest Level of Education Ph.D Field of Study Mathematics a…" at bounding box center [882, 633] width 1260 height 1668
drag, startPoint x: 579, startPoint y: 554, endPoint x: 355, endPoint y: 577, distance: 225.2
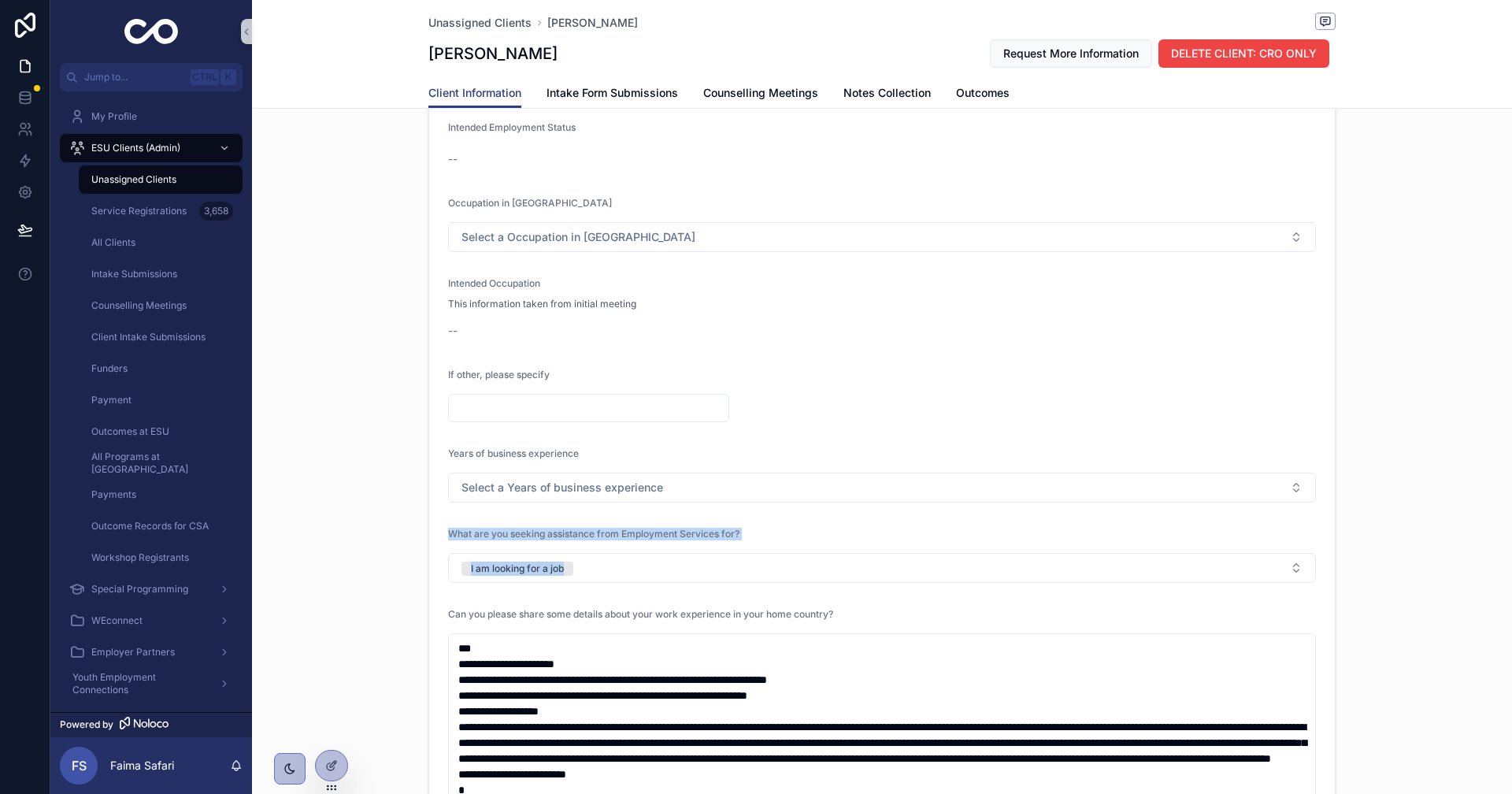
click at [520, 573] on div "Employment Related Highest Level of Education Ph.D Field of Study Mathematics a…" at bounding box center [882, 633] width 1260 height 1668
click at [268, 568] on div "Employment Related Highest Level of Education Ph.D Field of Study Mathematics a…" at bounding box center [882, 633] width 1260 height 1668
drag, startPoint x: 392, startPoint y: 576, endPoint x: 631, endPoint y: 570, distance: 239.1
click at [631, 570] on div "Employment Related Highest Level of Education Ph.D Field of Study Mathematics a…" at bounding box center [882, 633] width 1260 height 1668
copy div "I am looking for a job"
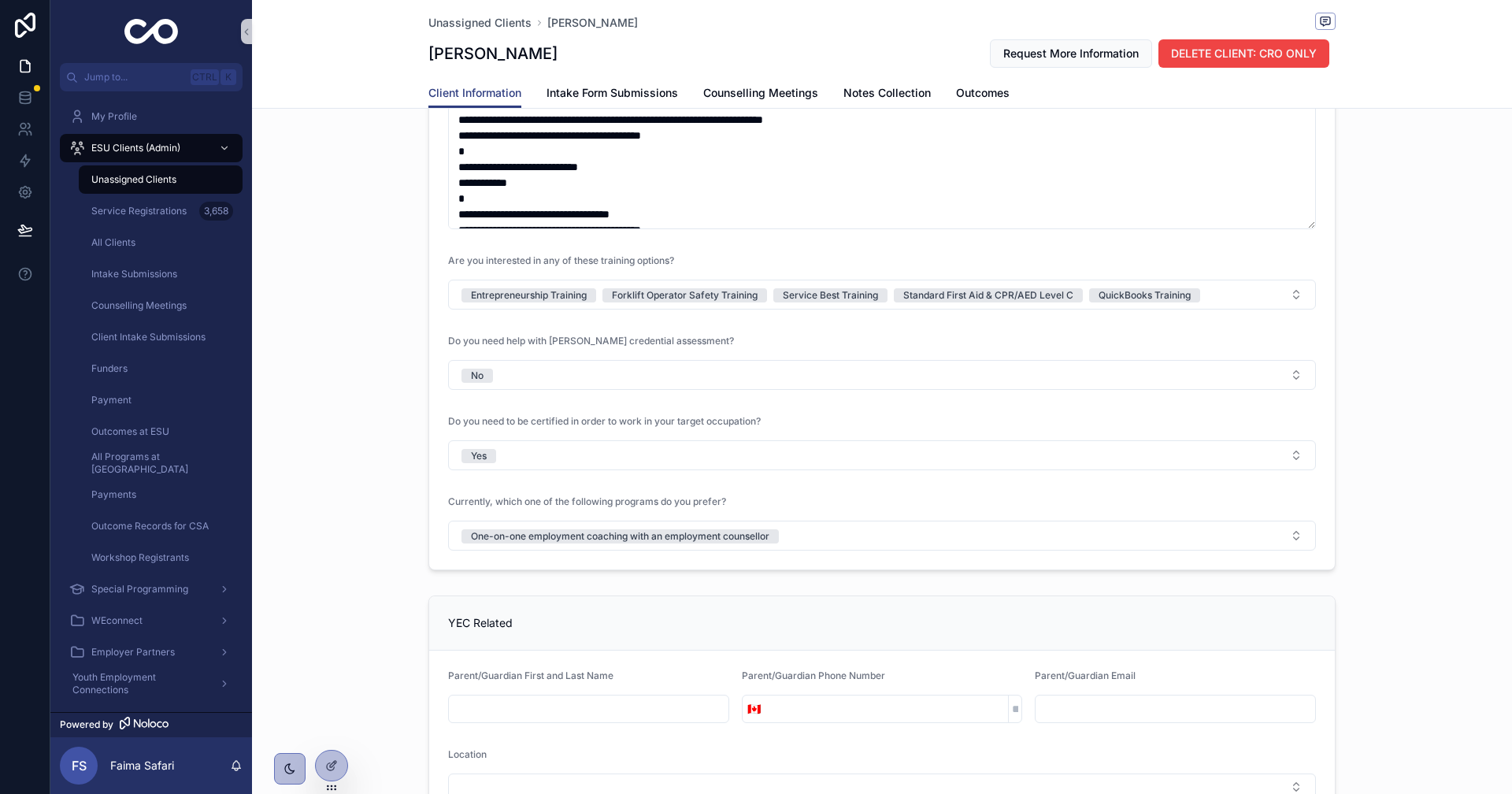
scroll to position [2206, 0]
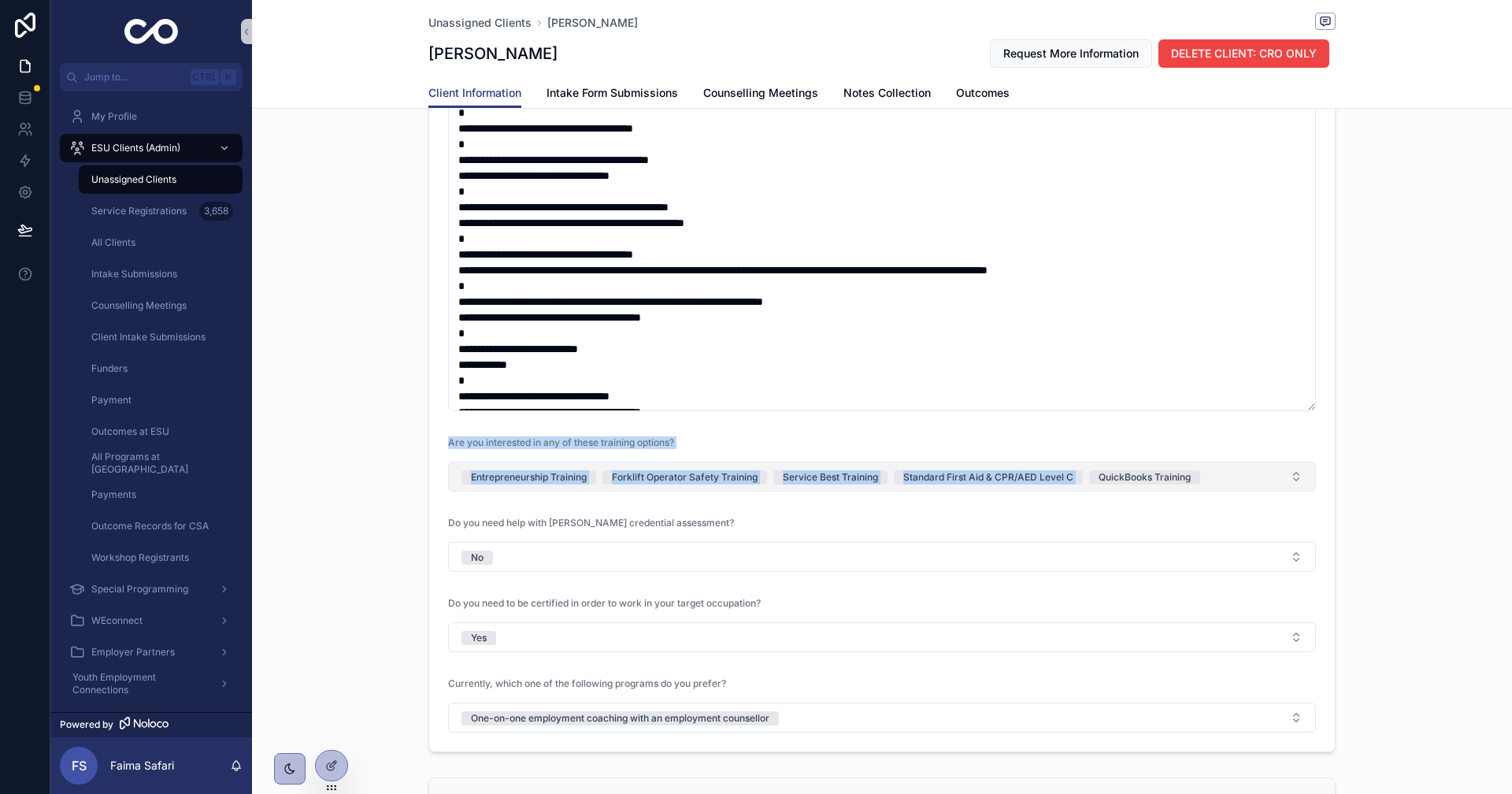
drag, startPoint x: 331, startPoint y: 444, endPoint x: 1105, endPoint y: 462, distance: 774.2
drag, startPoint x: 378, startPoint y: 488, endPoint x: 1163, endPoint y: 493, distance: 785.0
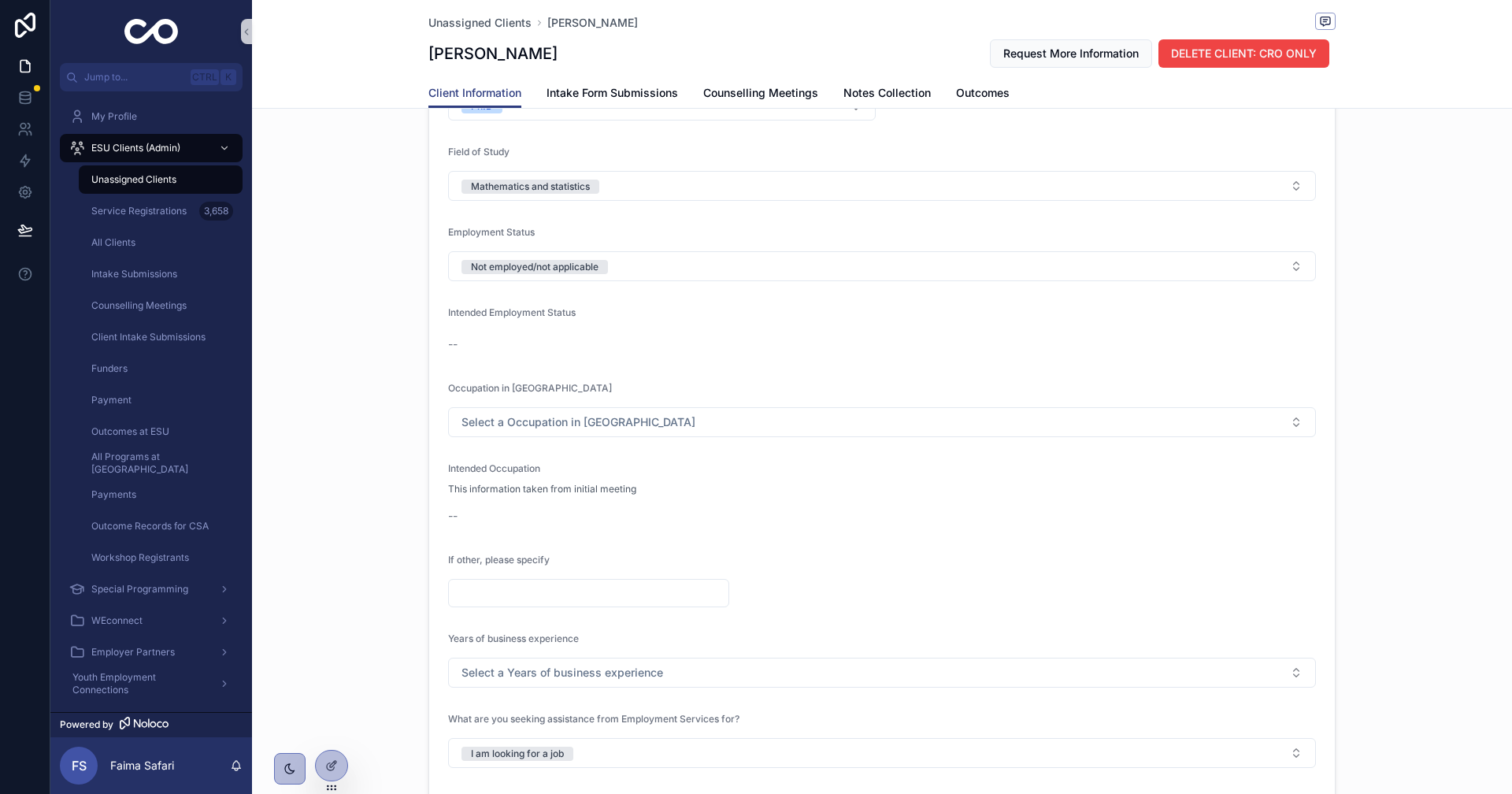
scroll to position [1182, 0]
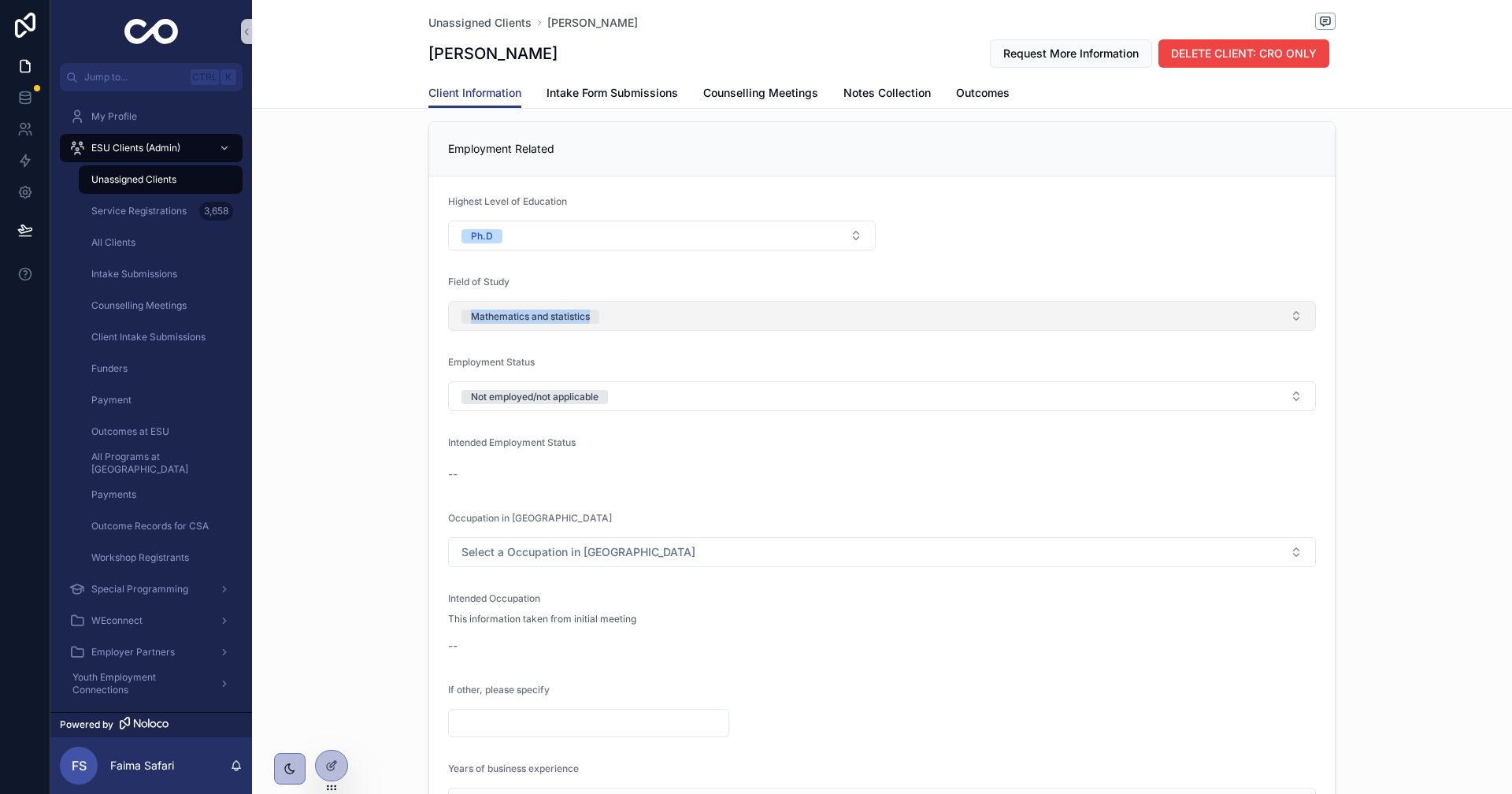
drag, startPoint x: 413, startPoint y: 319, endPoint x: 777, endPoint y: 322, distance: 364.0
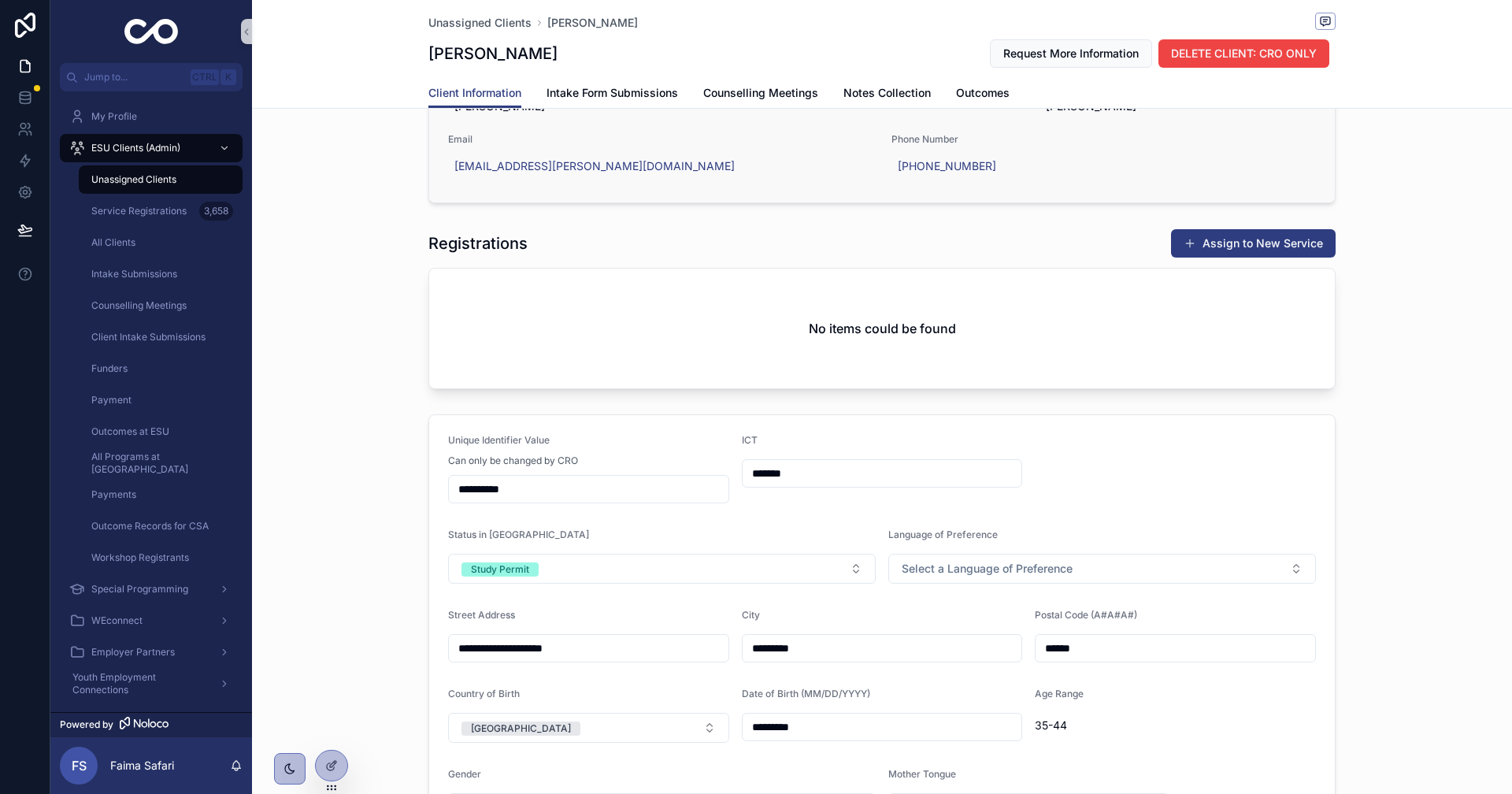
scroll to position [0, 0]
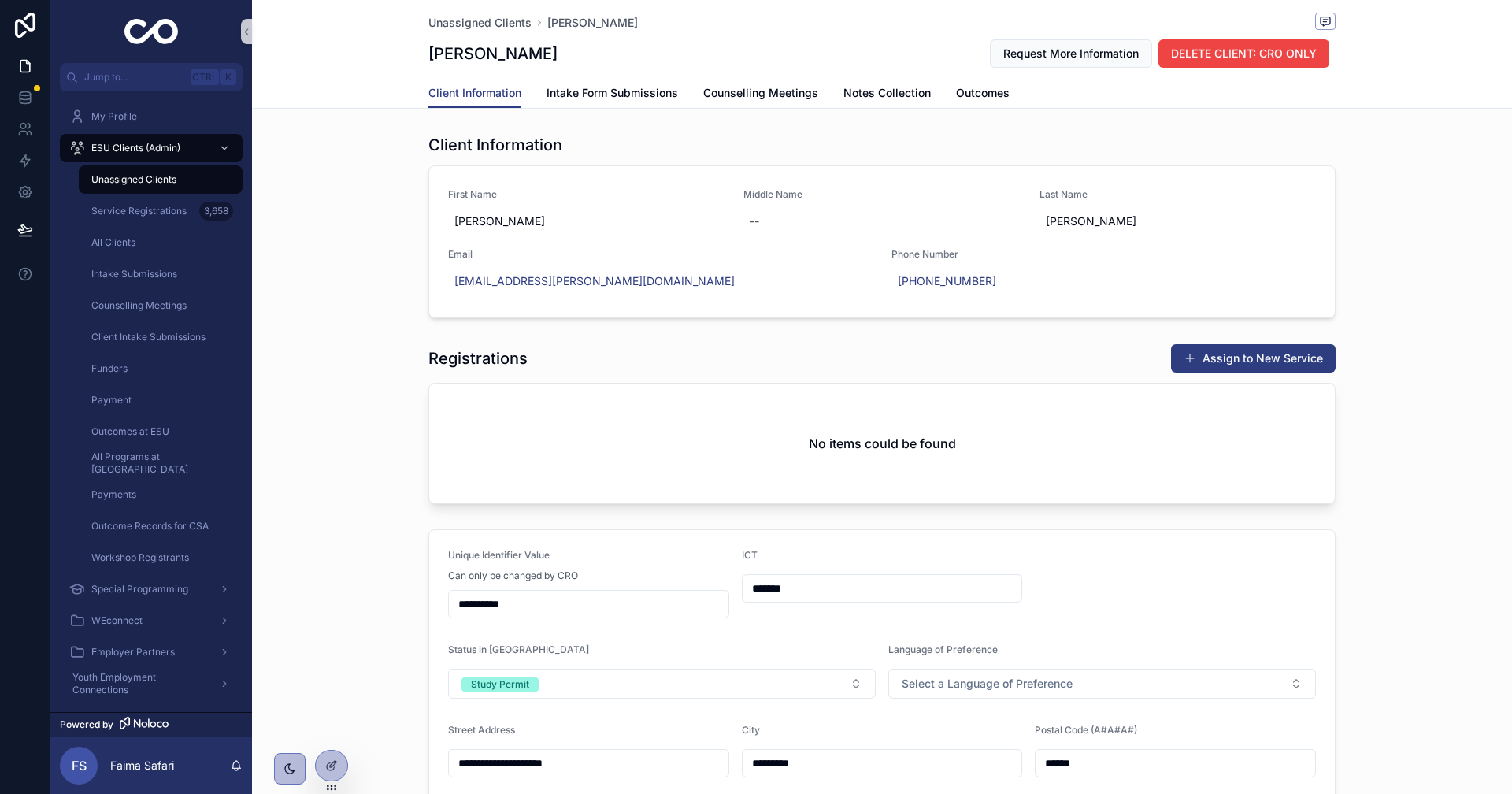
click at [1254, 369] on button "Assign to New Service" at bounding box center [1253, 358] width 165 height 28
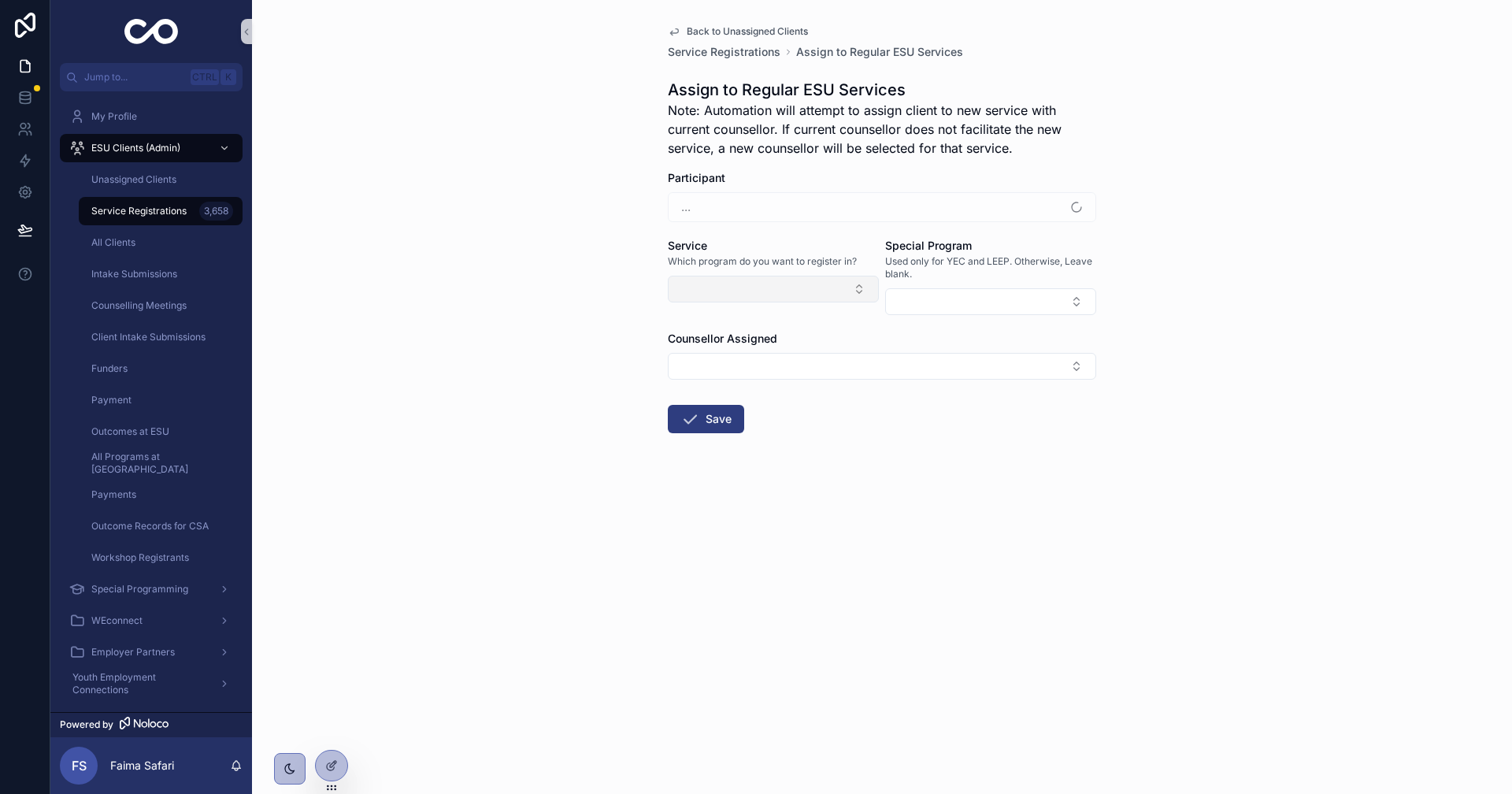
click at [720, 279] on button "Select Button" at bounding box center [774, 289] width 211 height 27
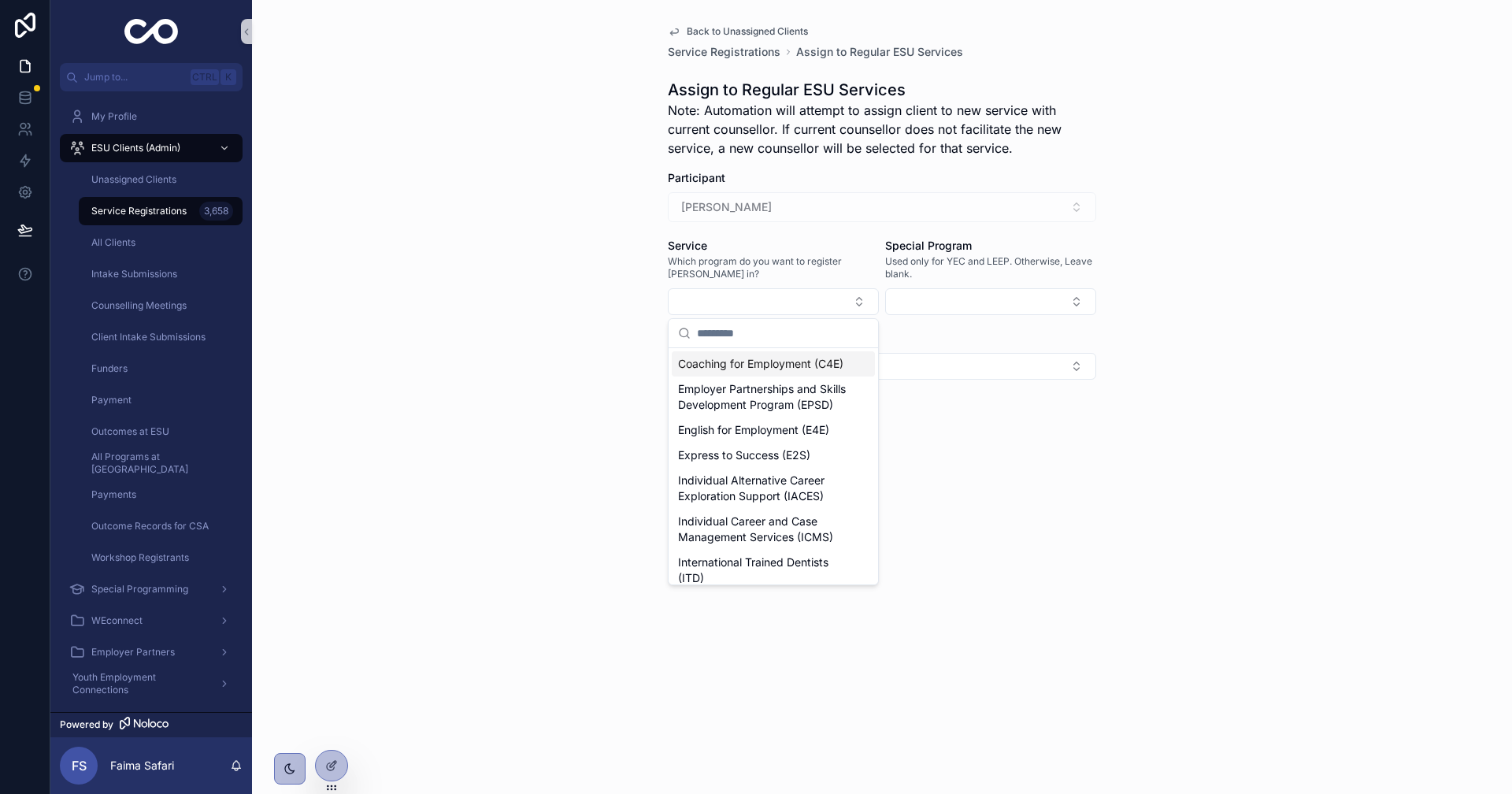
click at [769, 363] on span "Coaching for Employment (C4E)" at bounding box center [761, 363] width 166 height 16
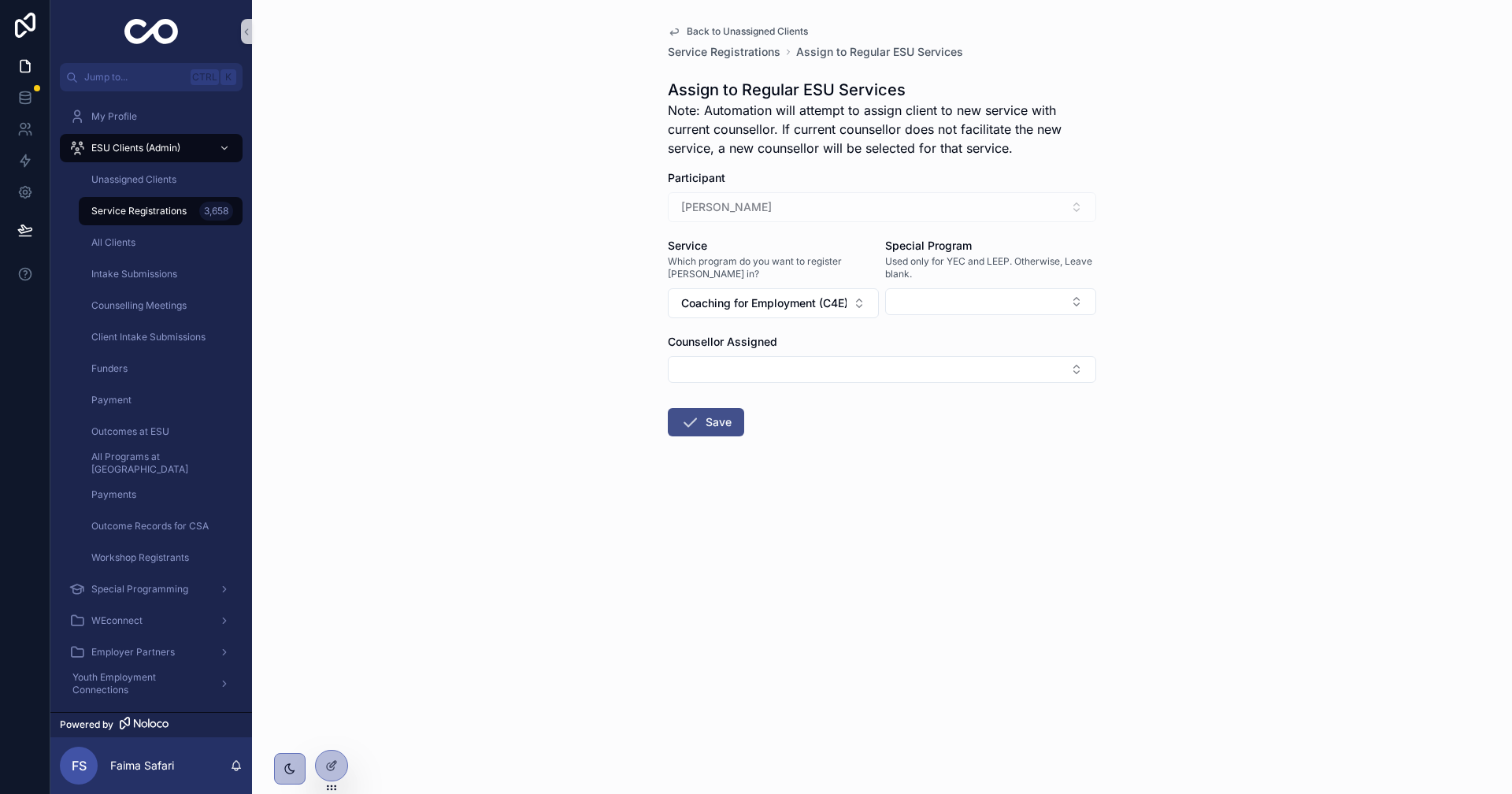
click at [684, 418] on icon "scrollable content" at bounding box center [690, 422] width 19 height 19
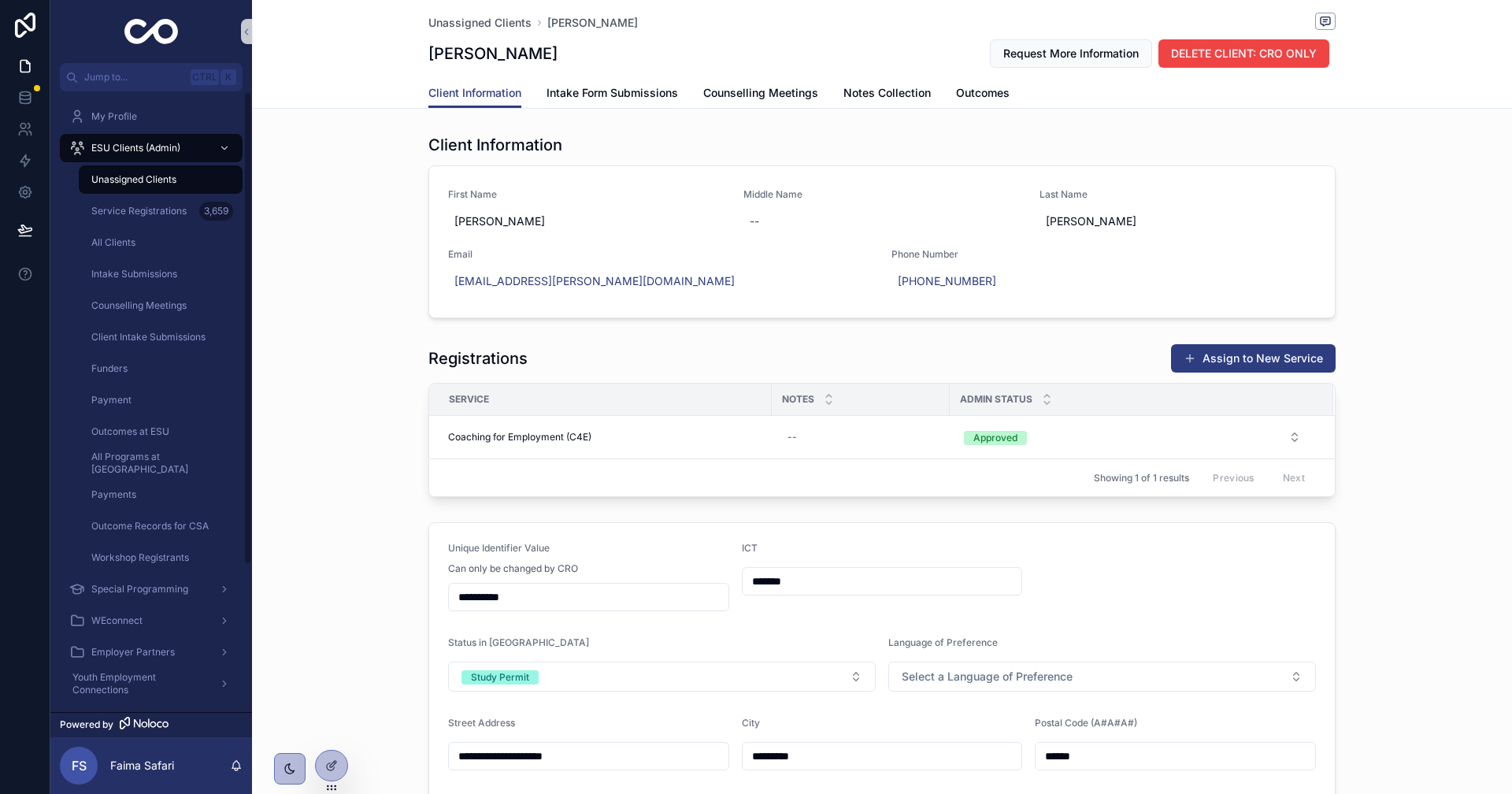
click at [145, 172] on div "Unassigned Clients" at bounding box center [160, 179] width 145 height 25
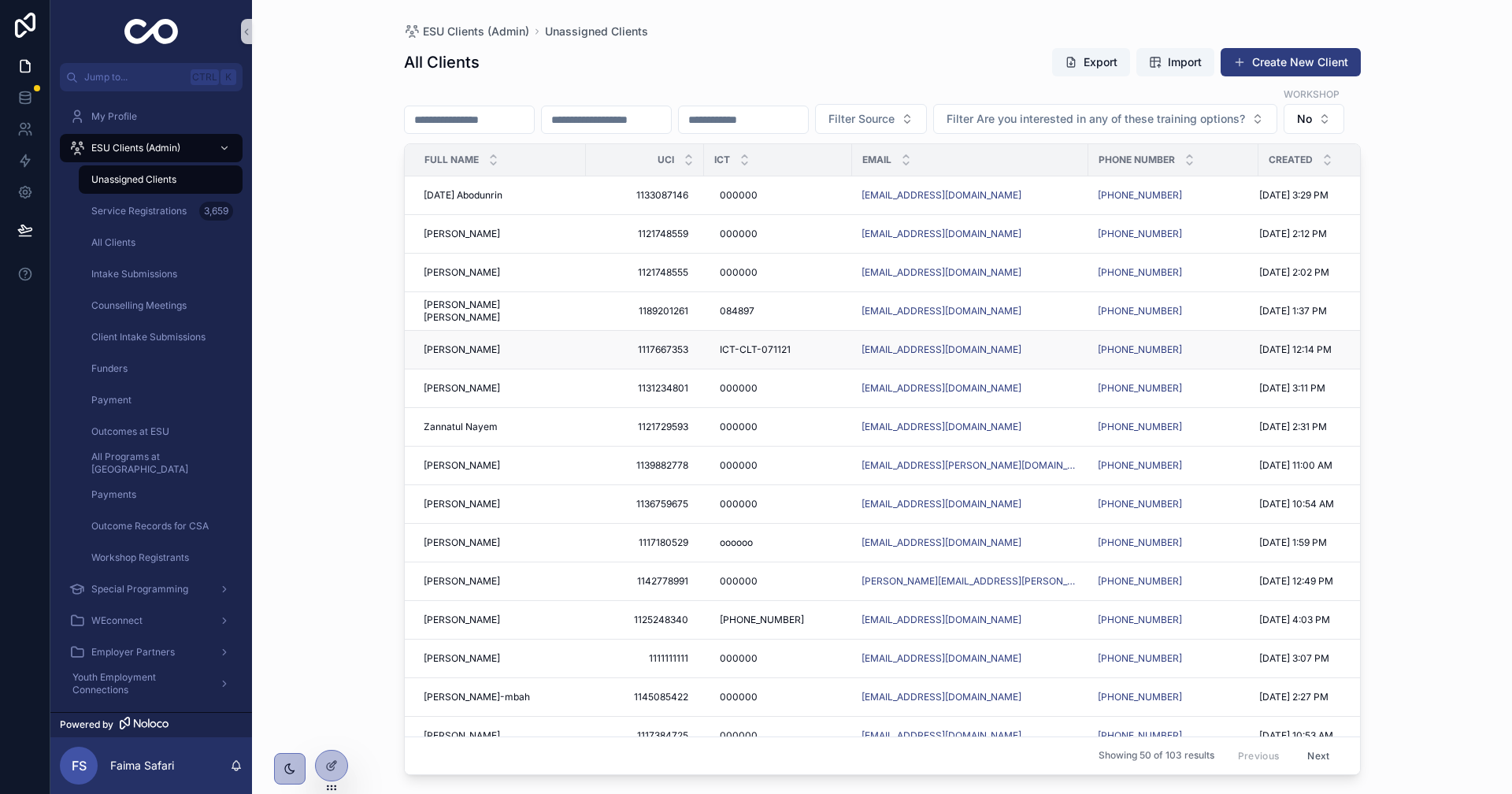
click at [484, 356] on span "[PERSON_NAME]" at bounding box center [461, 349] width 76 height 13
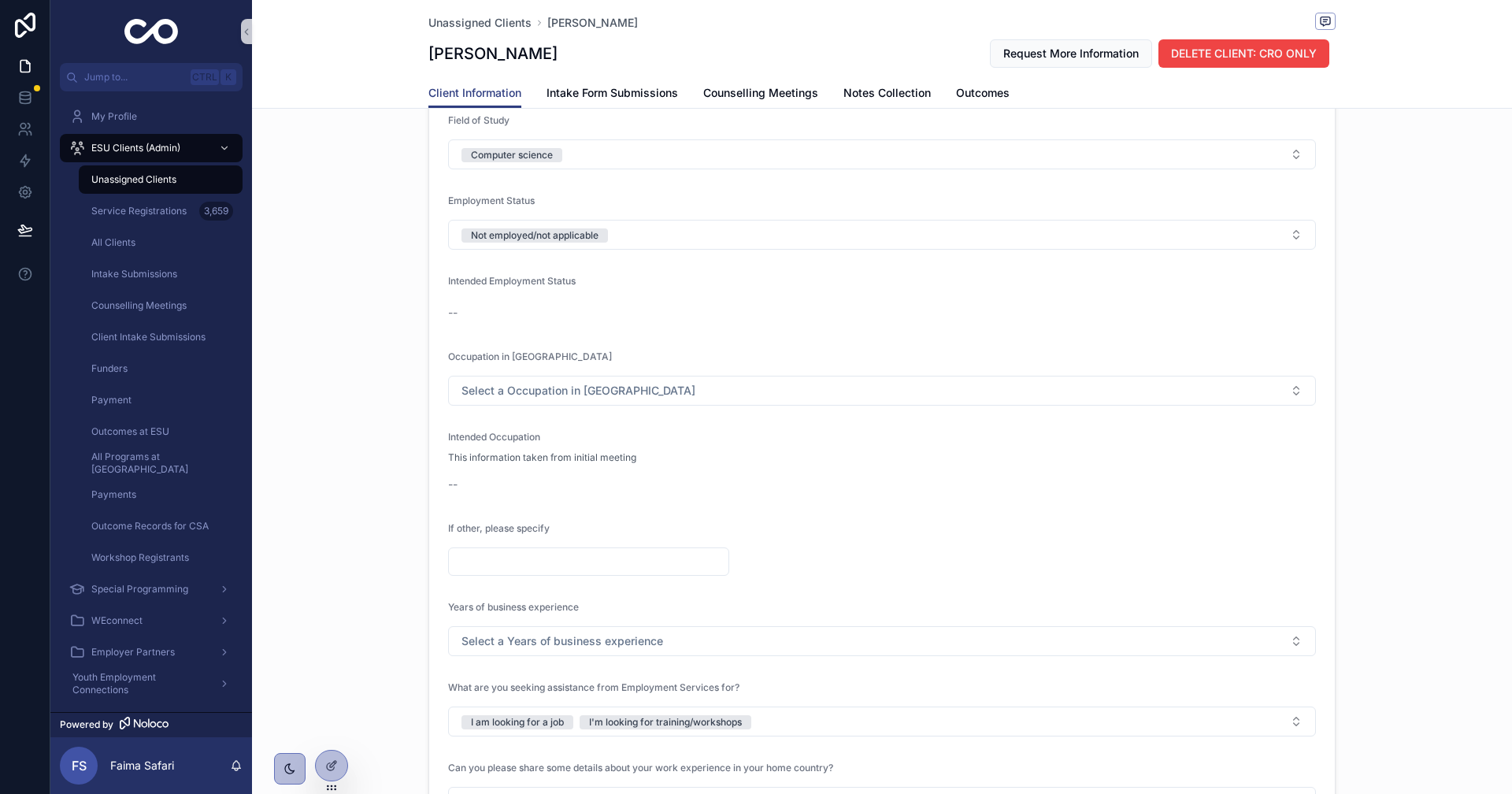
scroll to position [1497, 0]
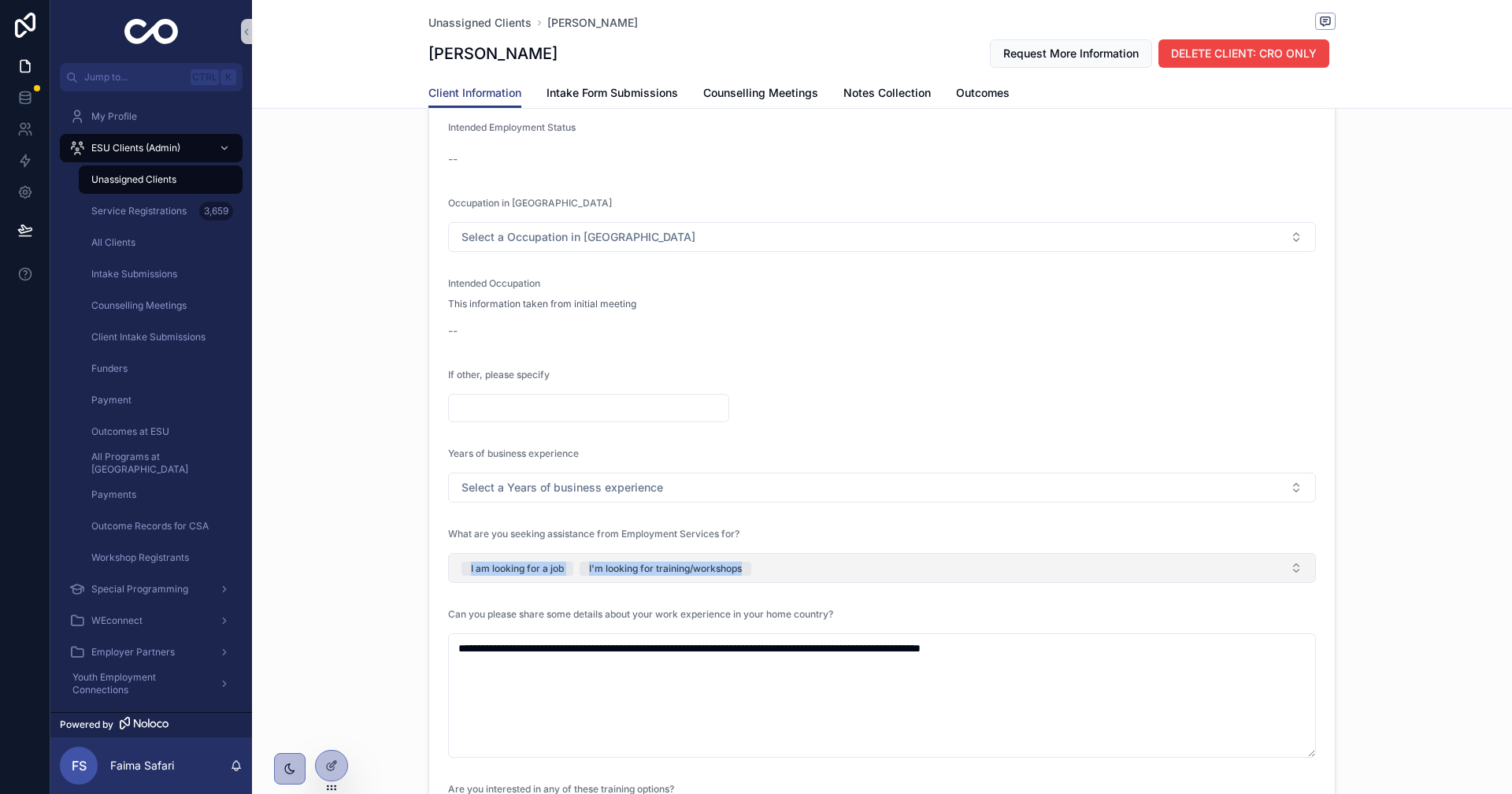
drag, startPoint x: 401, startPoint y: 578, endPoint x: 816, endPoint y: 562, distance: 415.3
click at [816, 562] on div "**********" at bounding box center [882, 452] width 1260 height 1306
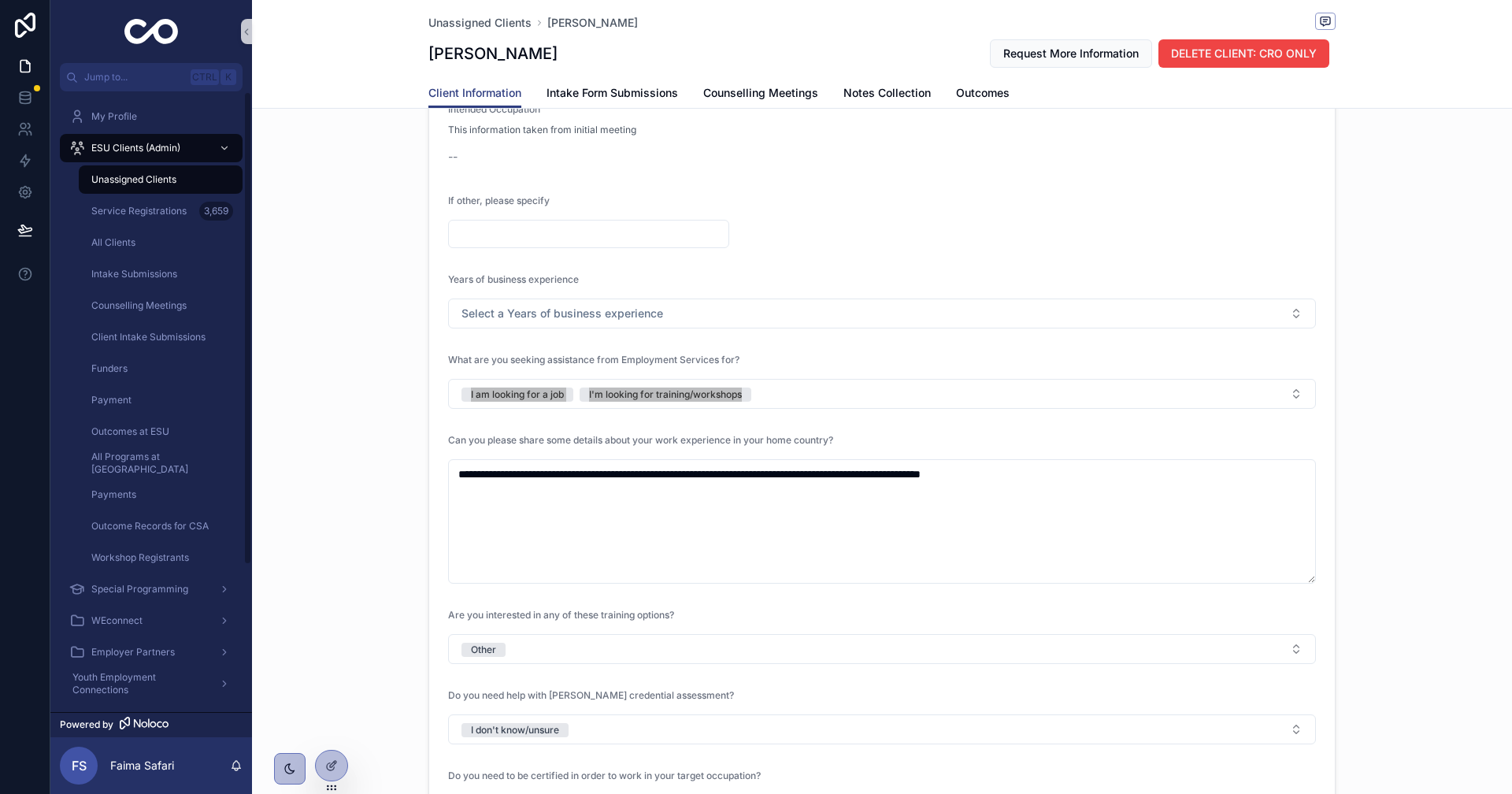
scroll to position [1812, 0]
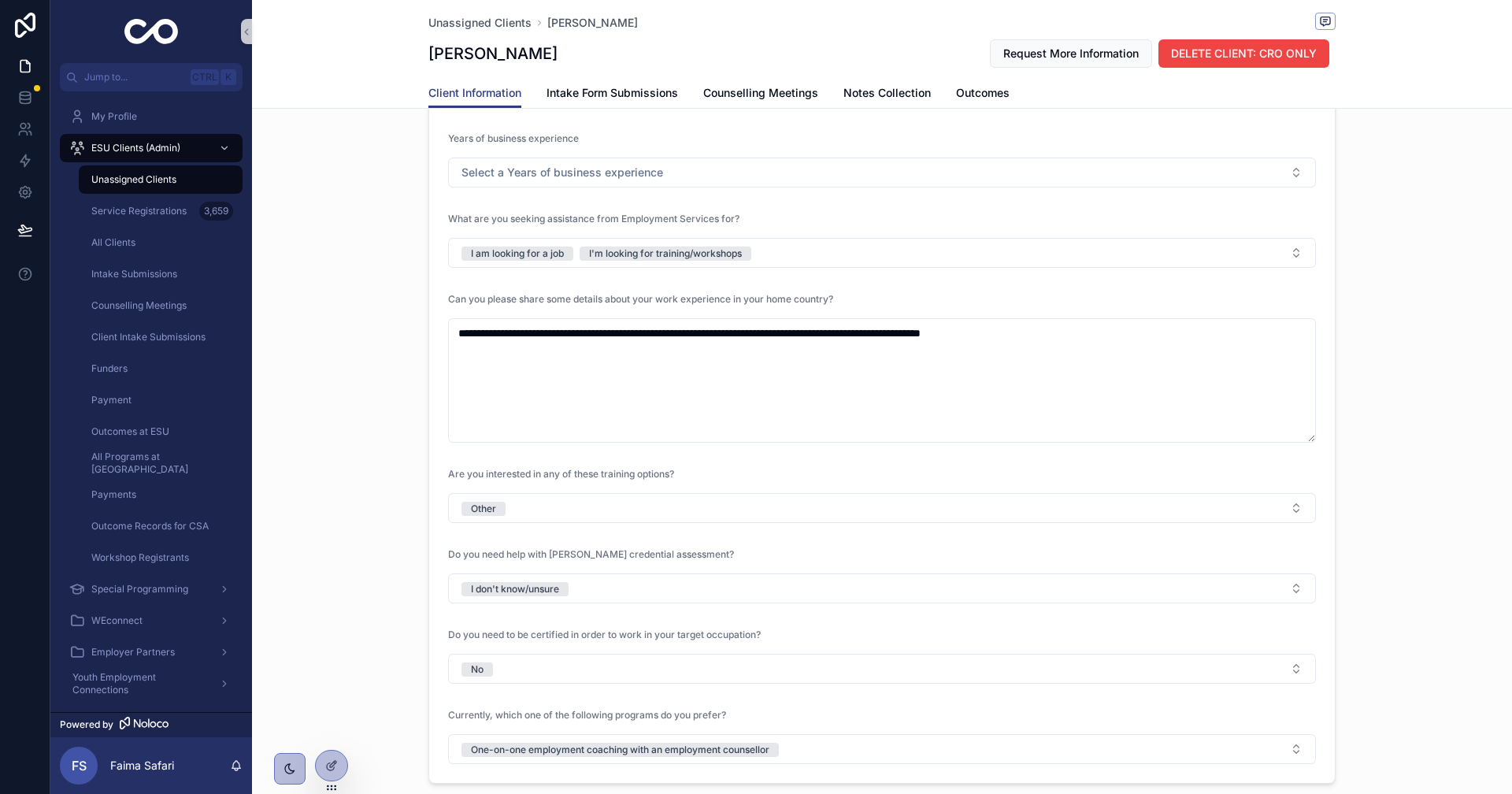
click at [367, 503] on div "**********" at bounding box center [882, 137] width 1260 height 1306
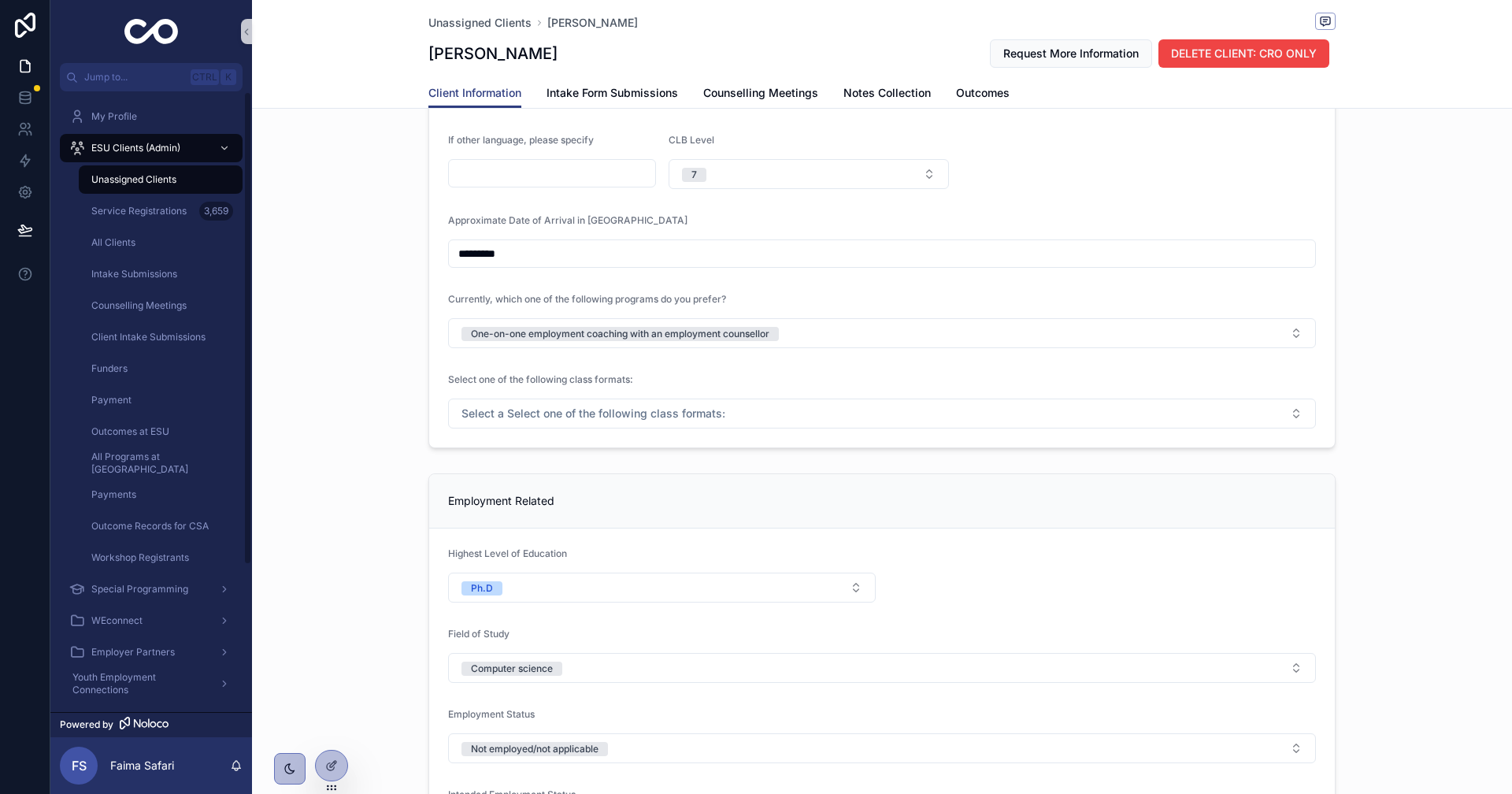
scroll to position [946, 0]
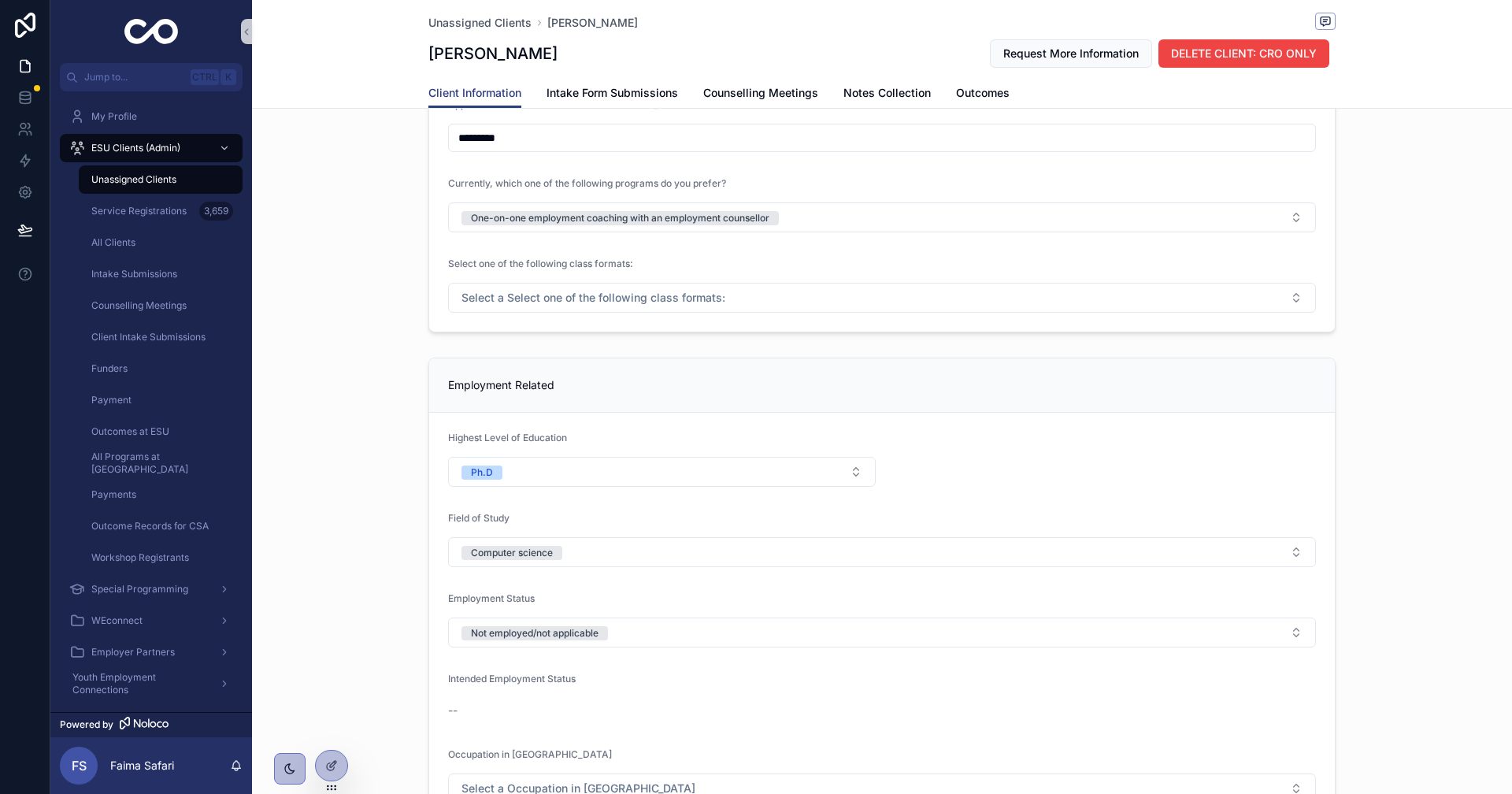
drag, startPoint x: 382, startPoint y: 554, endPoint x: 703, endPoint y: 517, distance: 323.1
drag, startPoint x: 398, startPoint y: 548, endPoint x: 594, endPoint y: 553, distance: 196.1
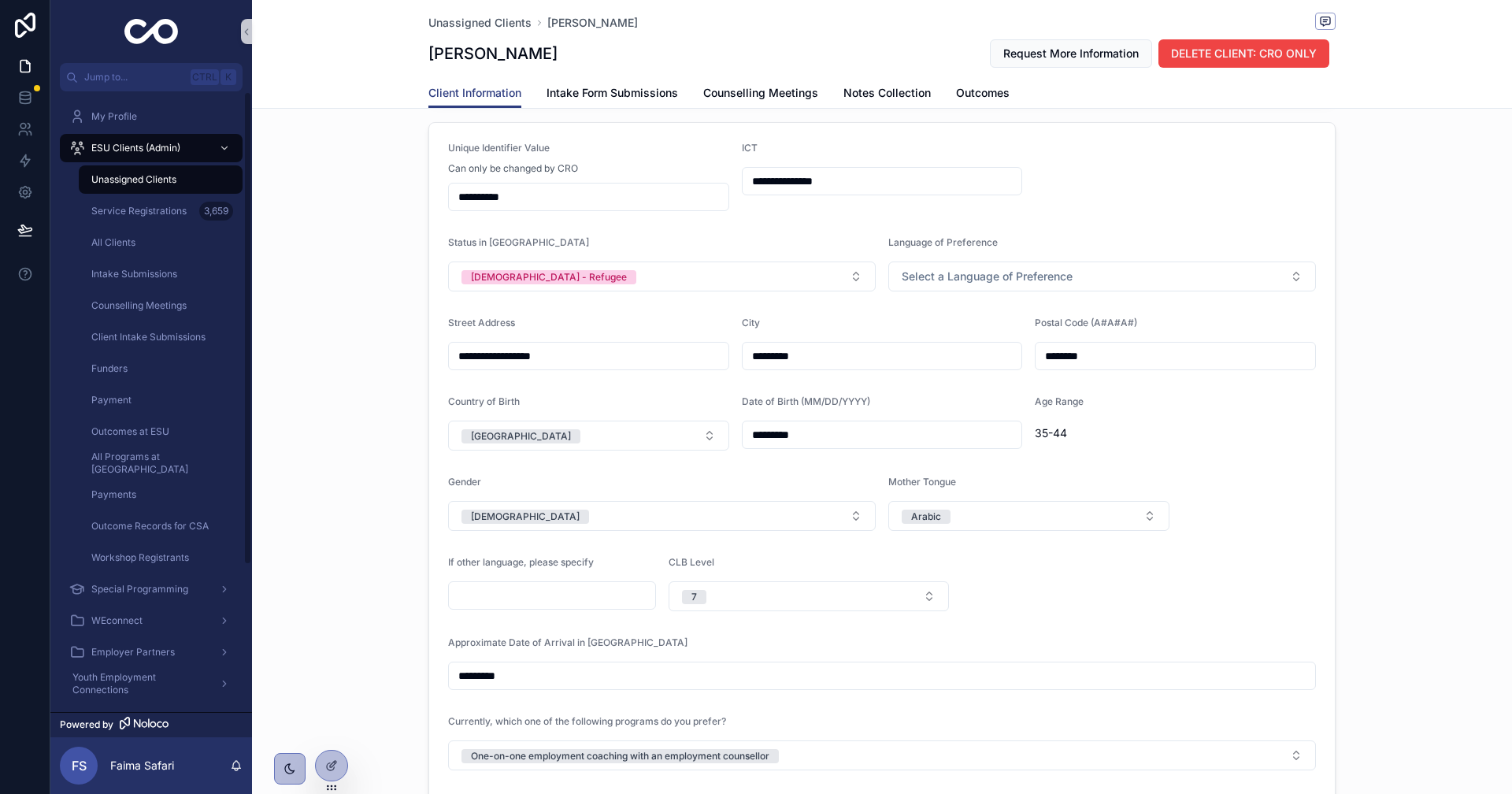
scroll to position [157, 0]
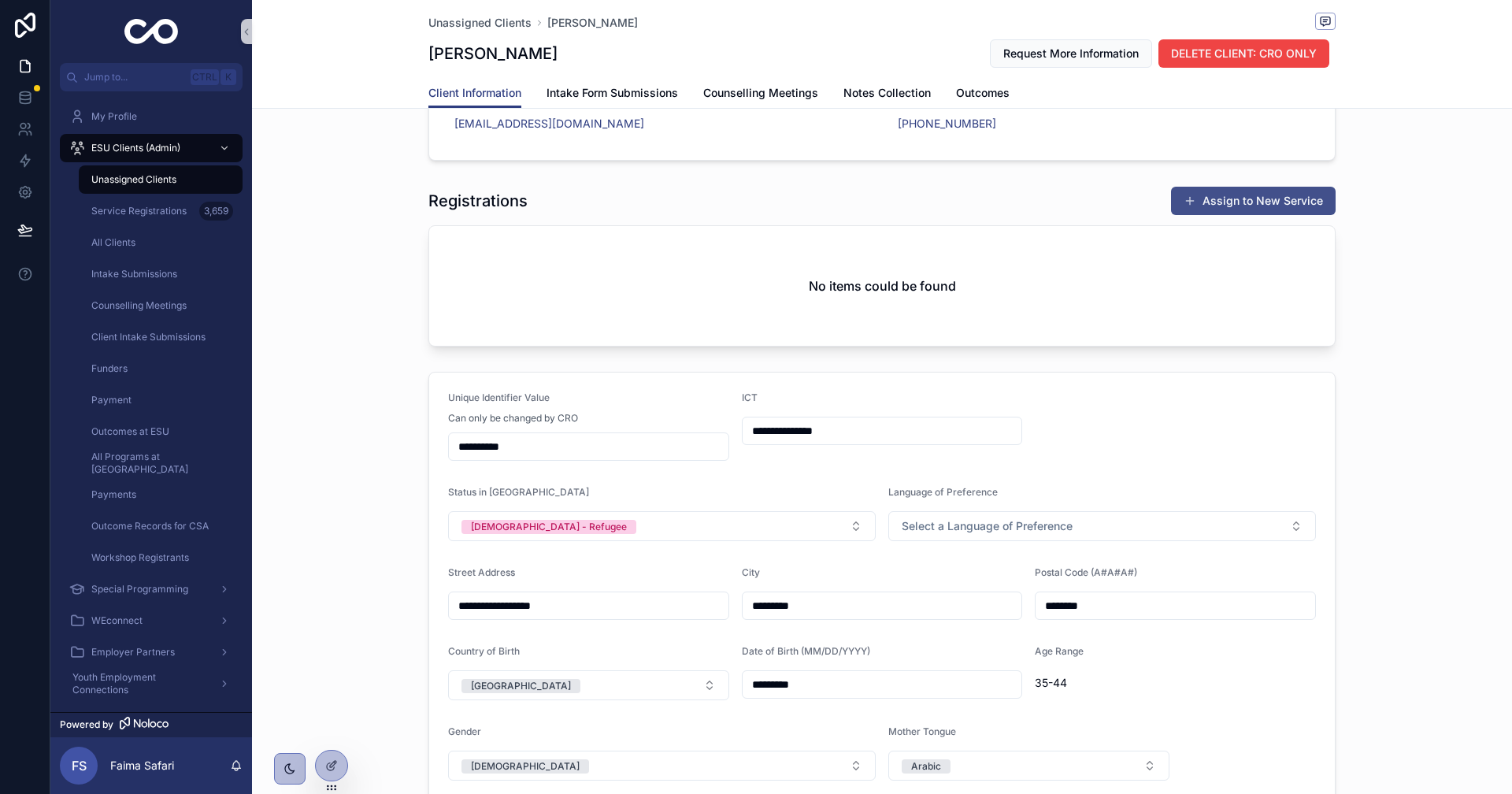
click at [1171, 208] on button "Assign to New Service" at bounding box center [1253, 201] width 165 height 28
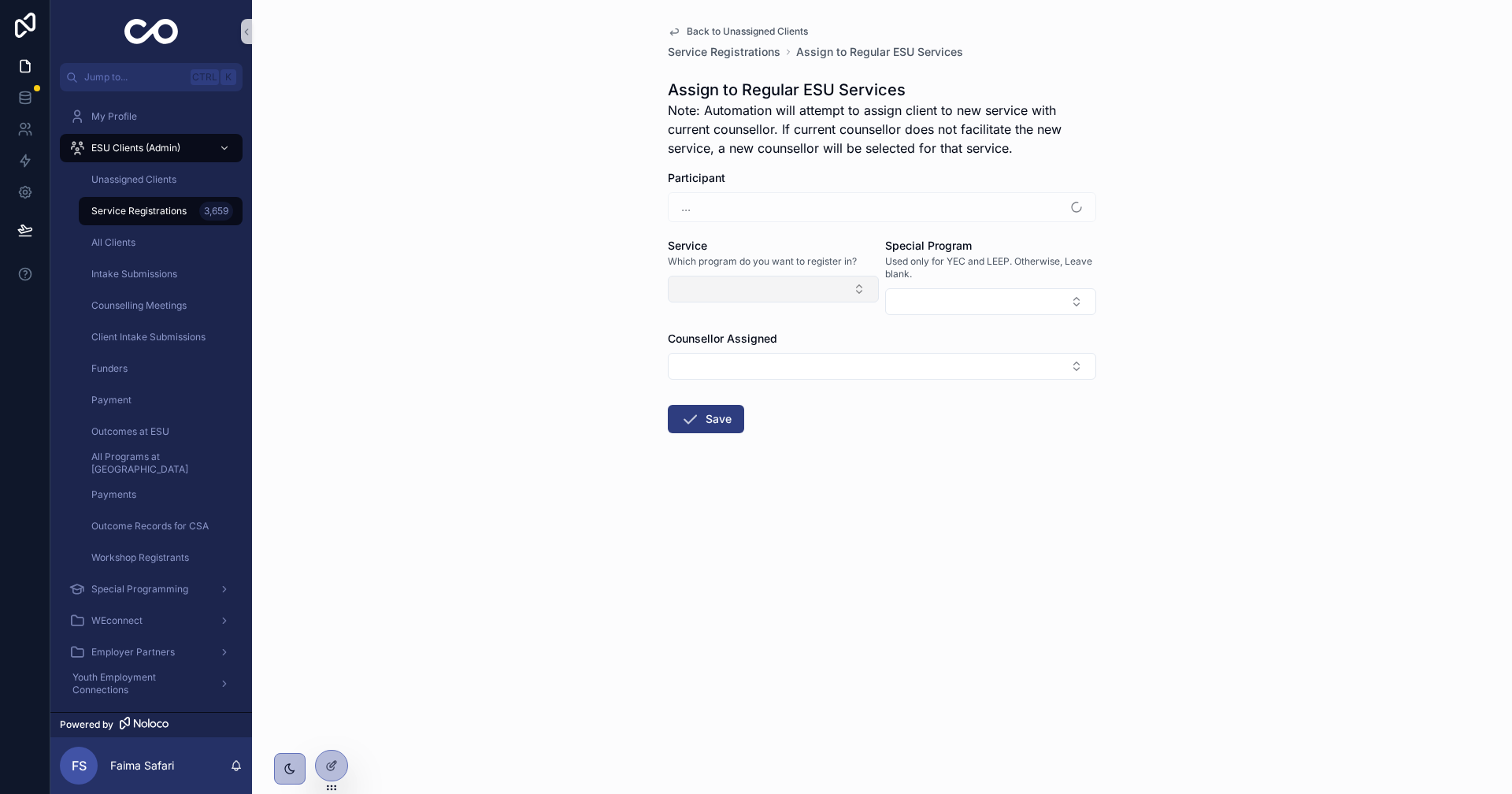
click at [785, 298] on button "Select Button" at bounding box center [774, 289] width 211 height 27
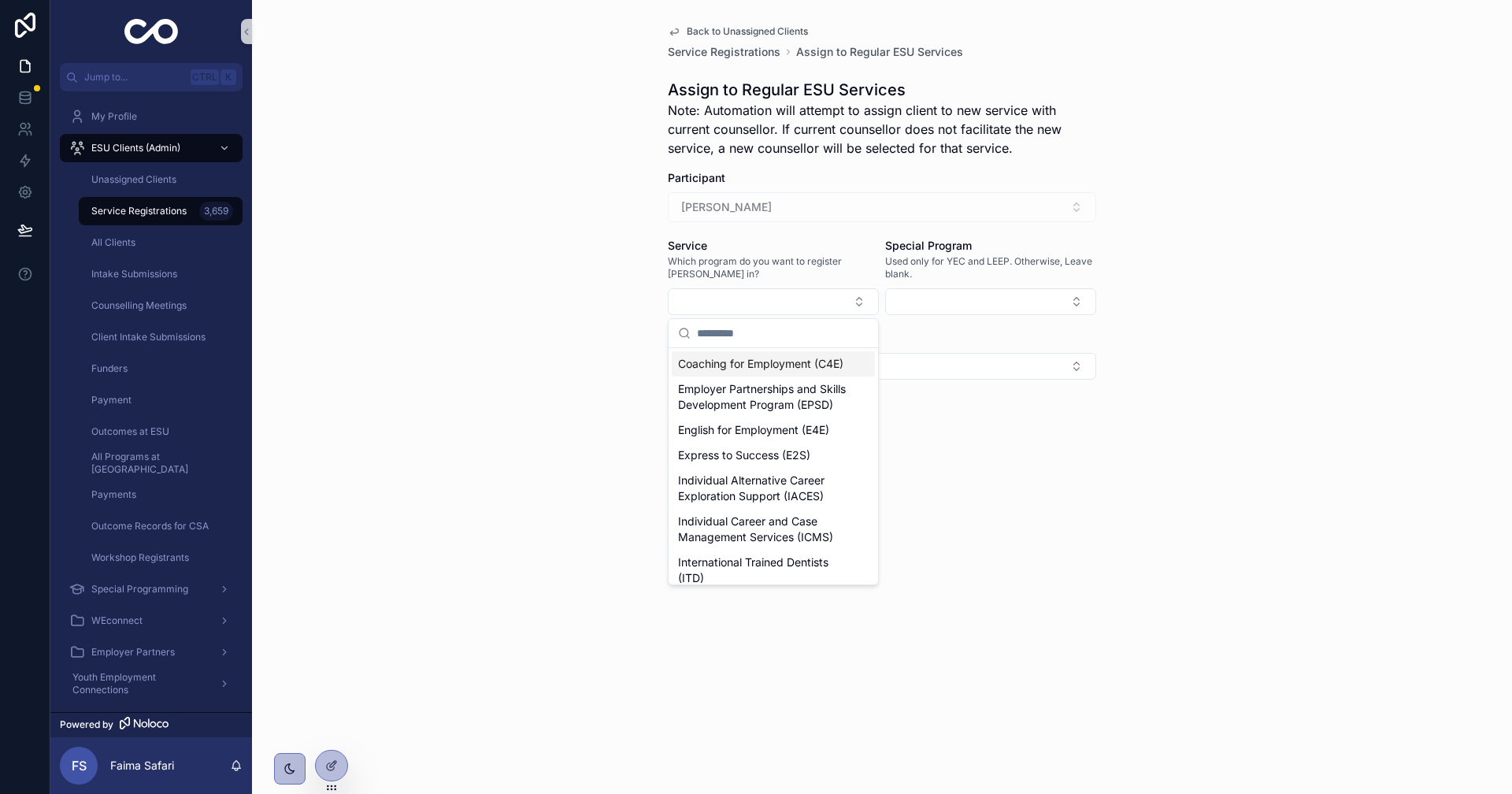
click at [790, 370] on span "Coaching for Employment (C4E)" at bounding box center [761, 363] width 166 height 16
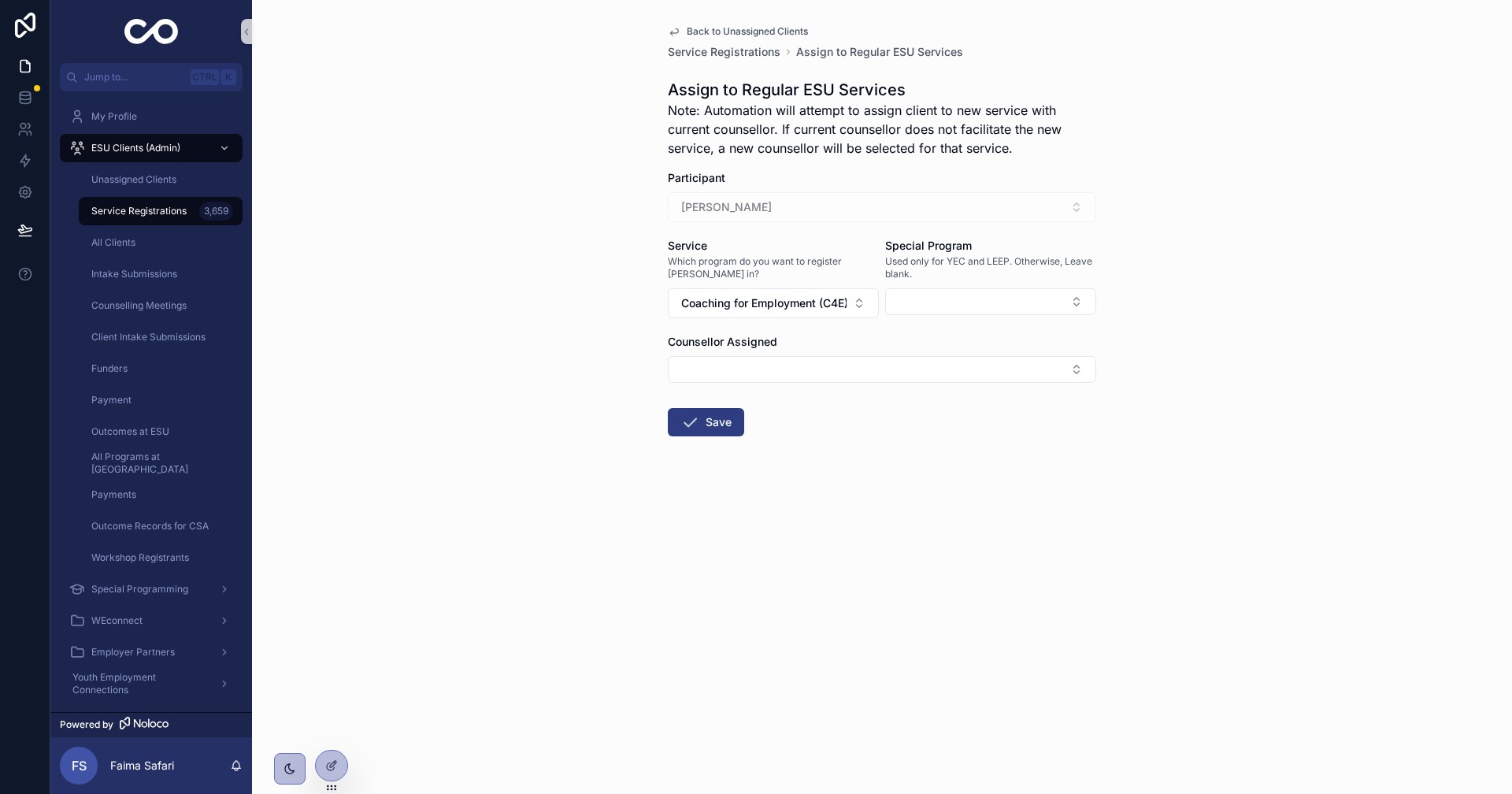
click at [745, 419] on form "Participant [PERSON_NAME] Service Which program do you want to register [PERSON…" at bounding box center [882, 353] width 429 height 367
click at [734, 421] on button "Save" at bounding box center [706, 422] width 76 height 28
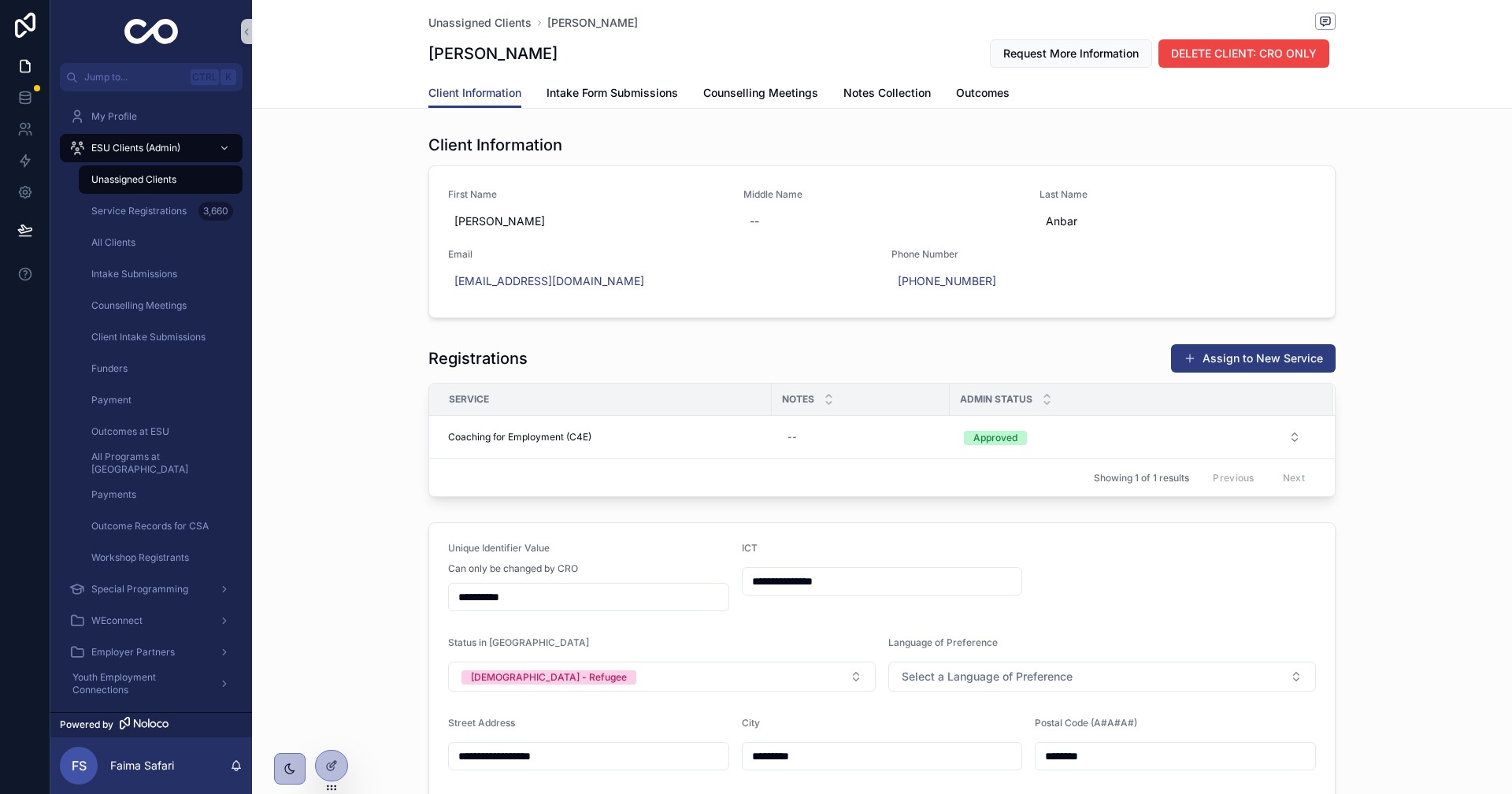
click at [167, 191] on div "Unassigned Clients" at bounding box center [160, 179] width 145 height 25
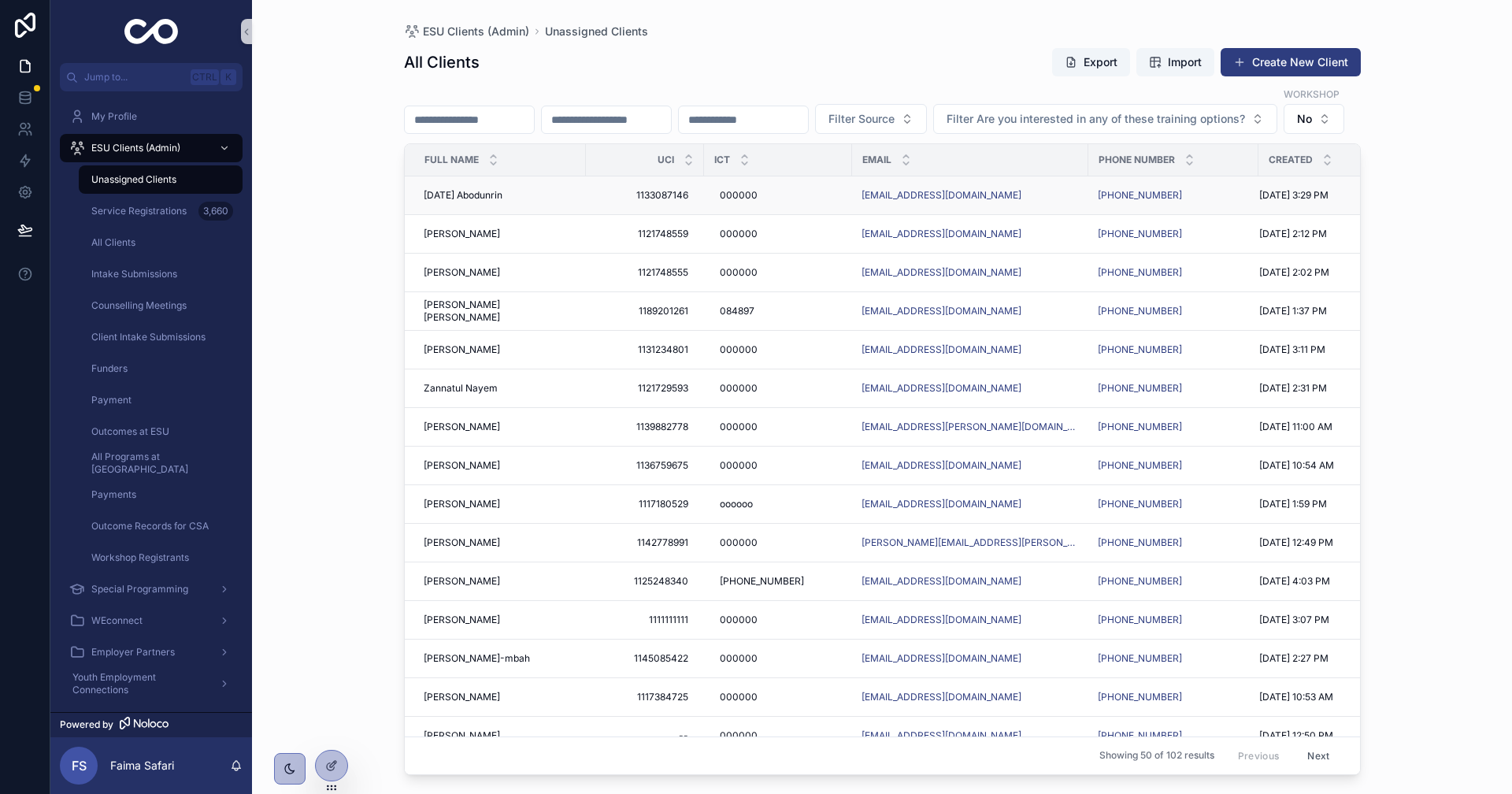
click at [477, 202] on span "[DATE] Abodunrin" at bounding box center [463, 195] width 79 height 13
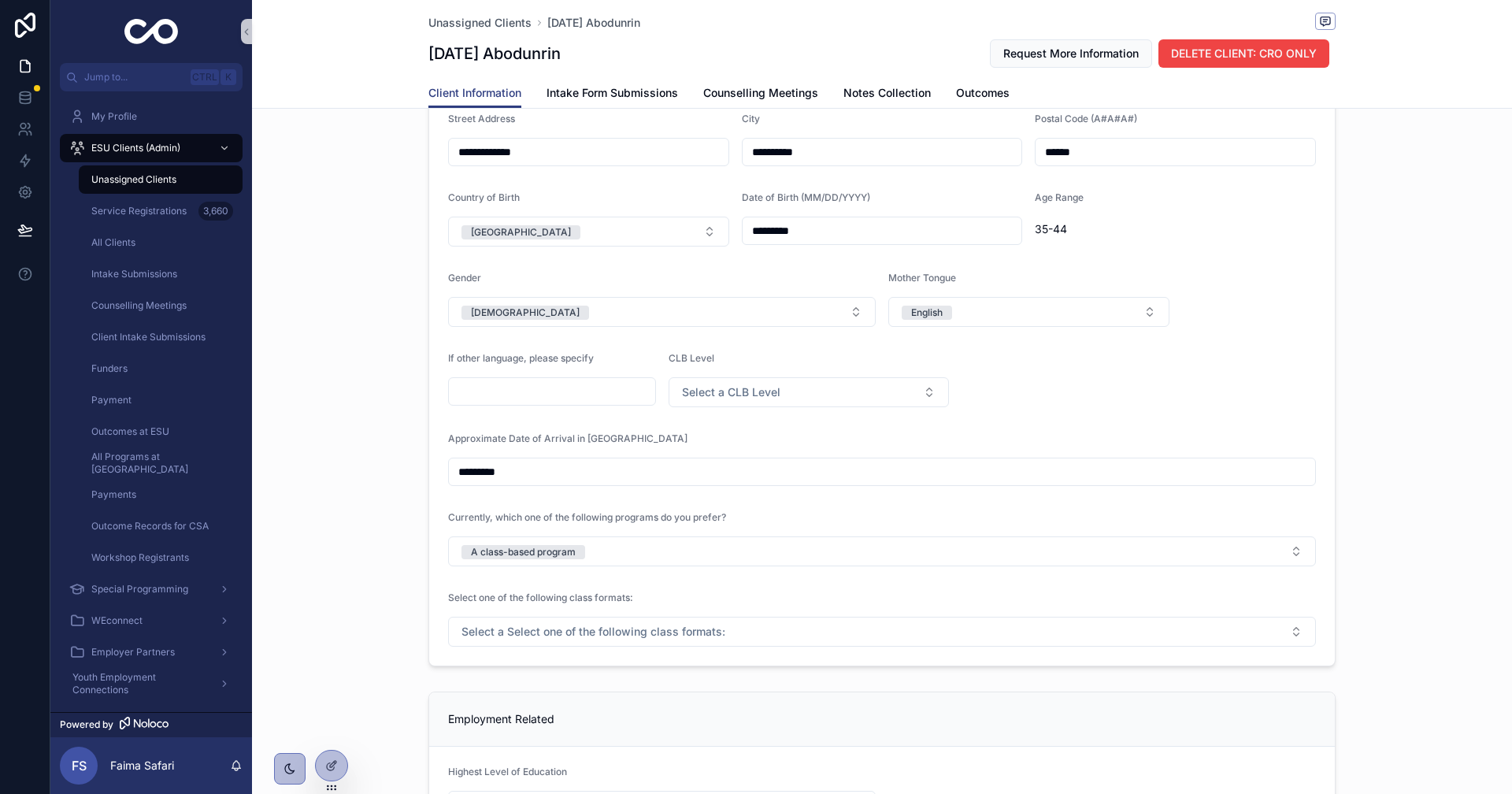
scroll to position [867, 0]
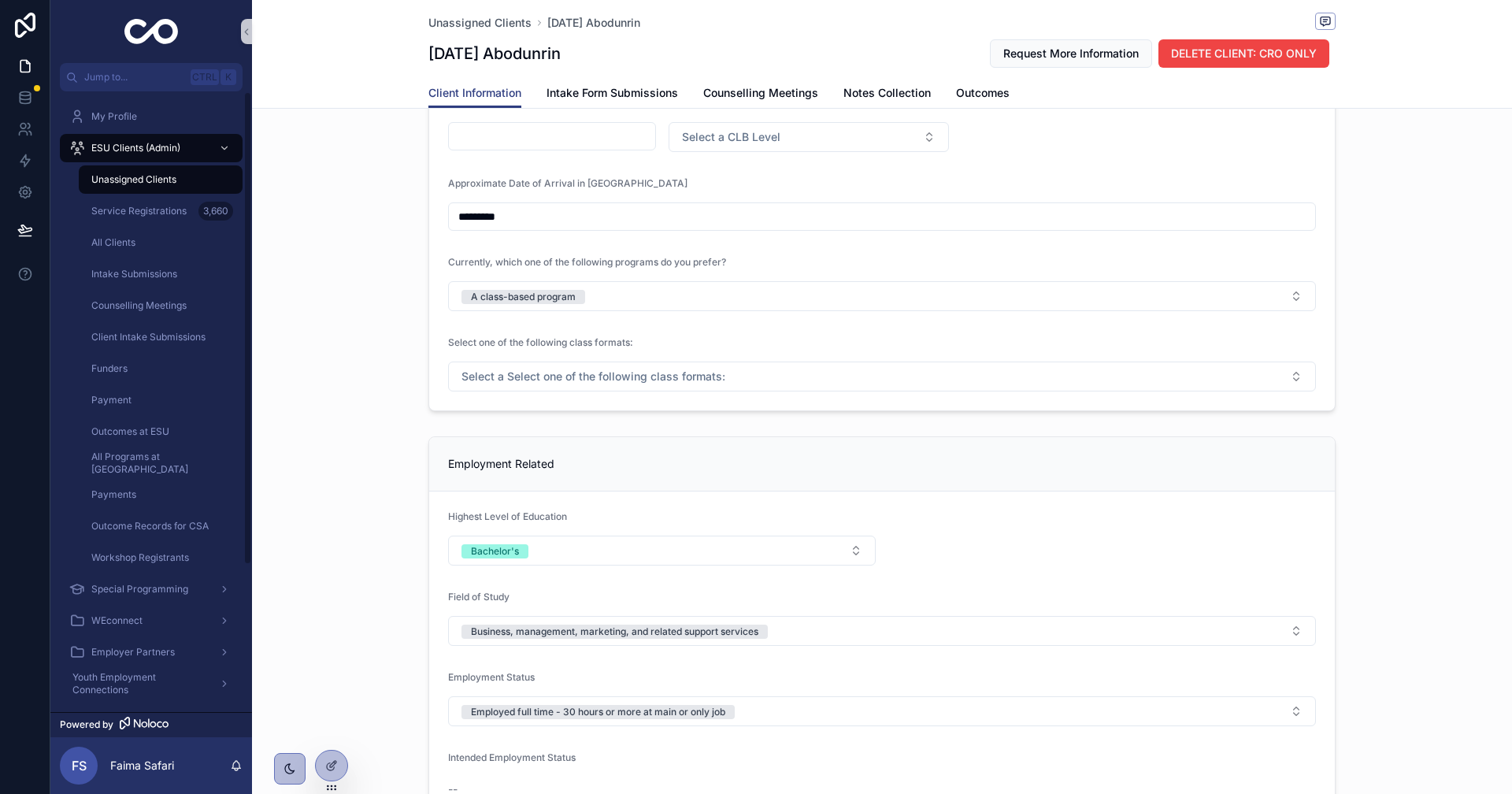
click at [213, 168] on div "Unassigned Clients" at bounding box center [160, 179] width 145 height 25
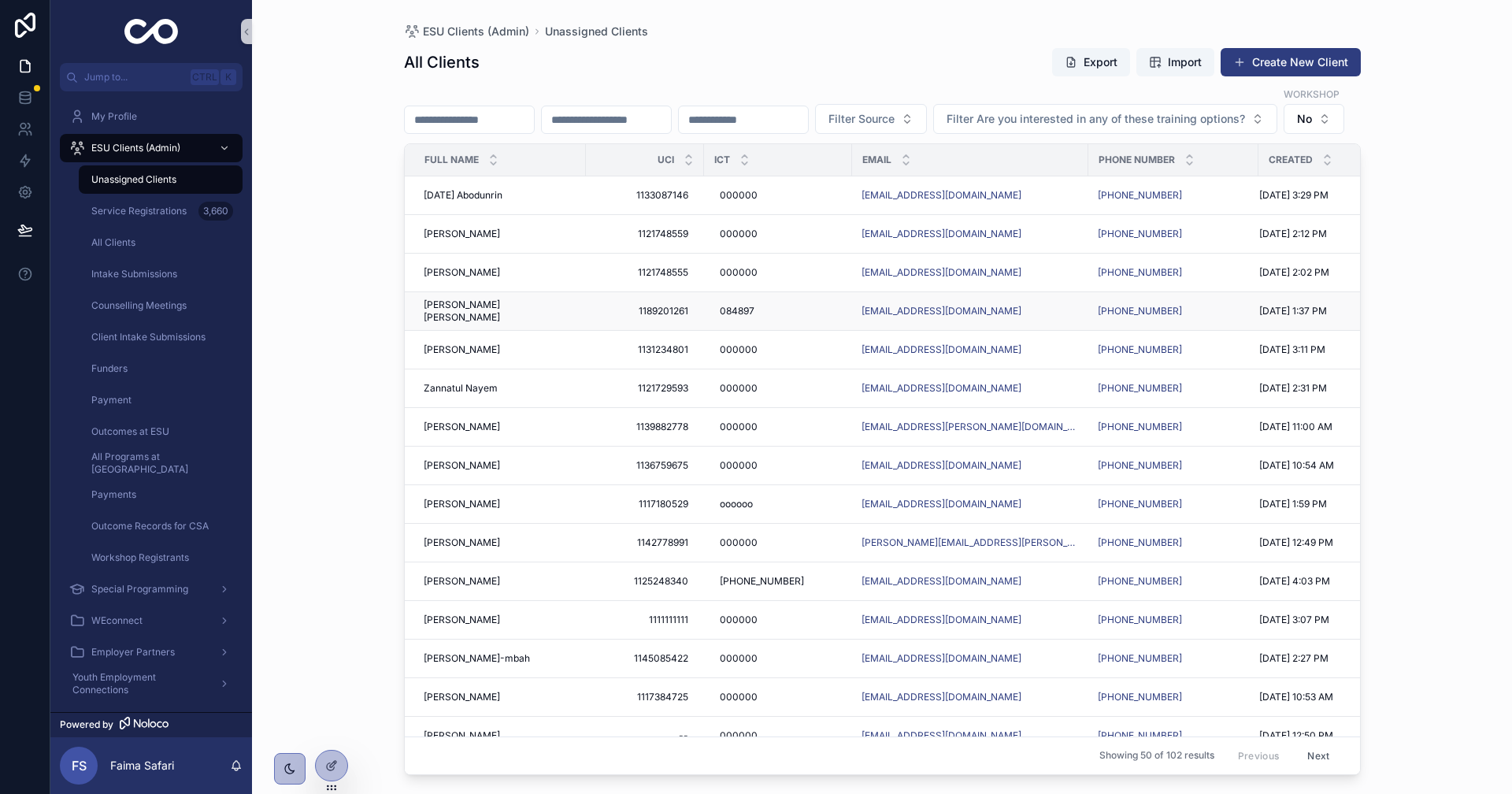
click at [454, 324] on span "[PERSON_NAME] [PERSON_NAME]" at bounding box center [500, 312] width 152 height 25
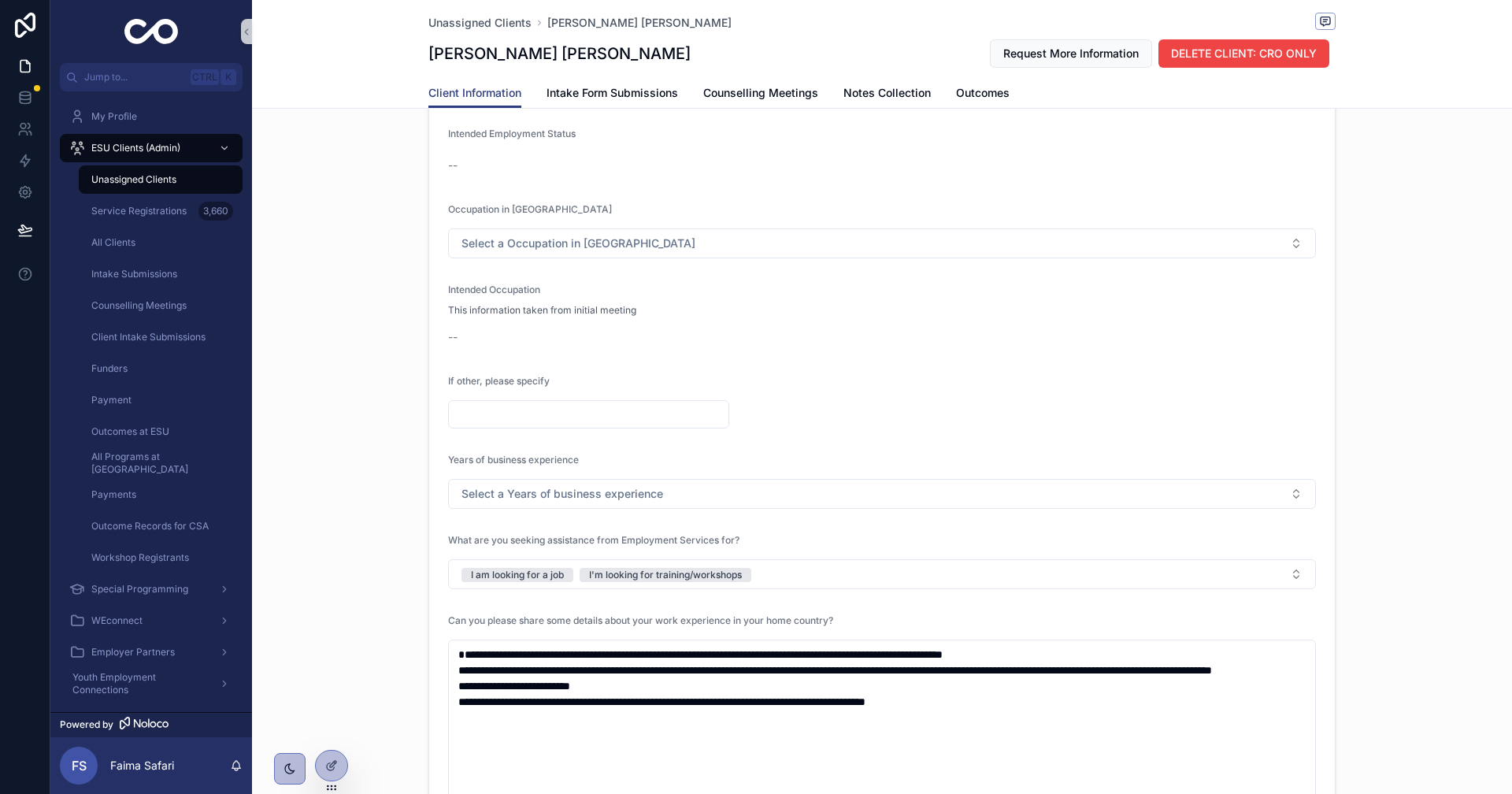
scroll to position [1575, 0]
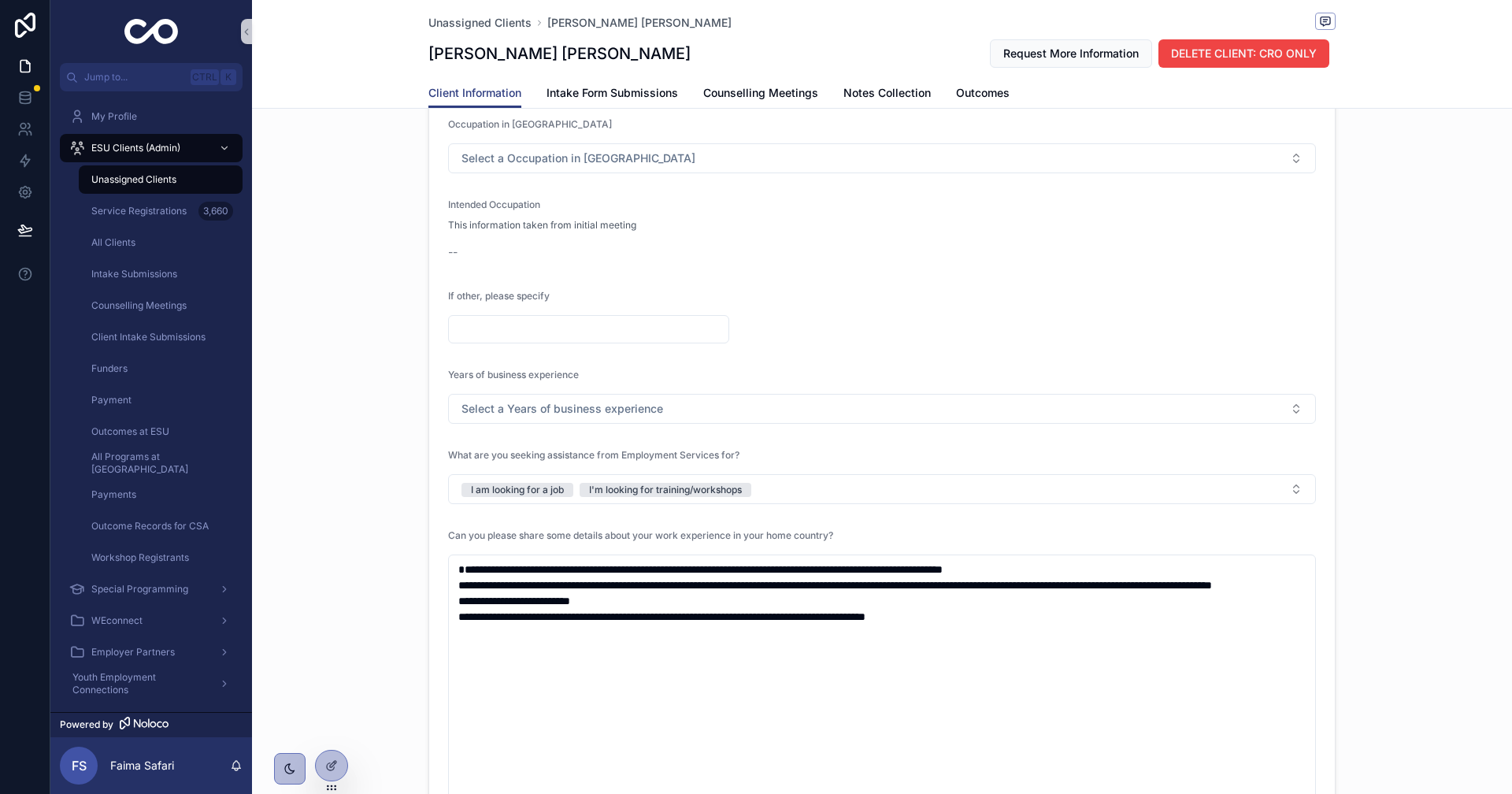
drag, startPoint x: 637, startPoint y: 503, endPoint x: 780, endPoint y: 538, distance: 147.2
click at [853, 534] on form "**********" at bounding box center [882, 550] width 906 height 1536
drag, startPoint x: 345, startPoint y: 508, endPoint x: 33, endPoint y: 541, distance: 313.7
click at [808, 484] on div "Employment Related Highest Level of Education Bachelor's Field of Study Fine ar…" at bounding box center [882, 523] width 1260 height 1605
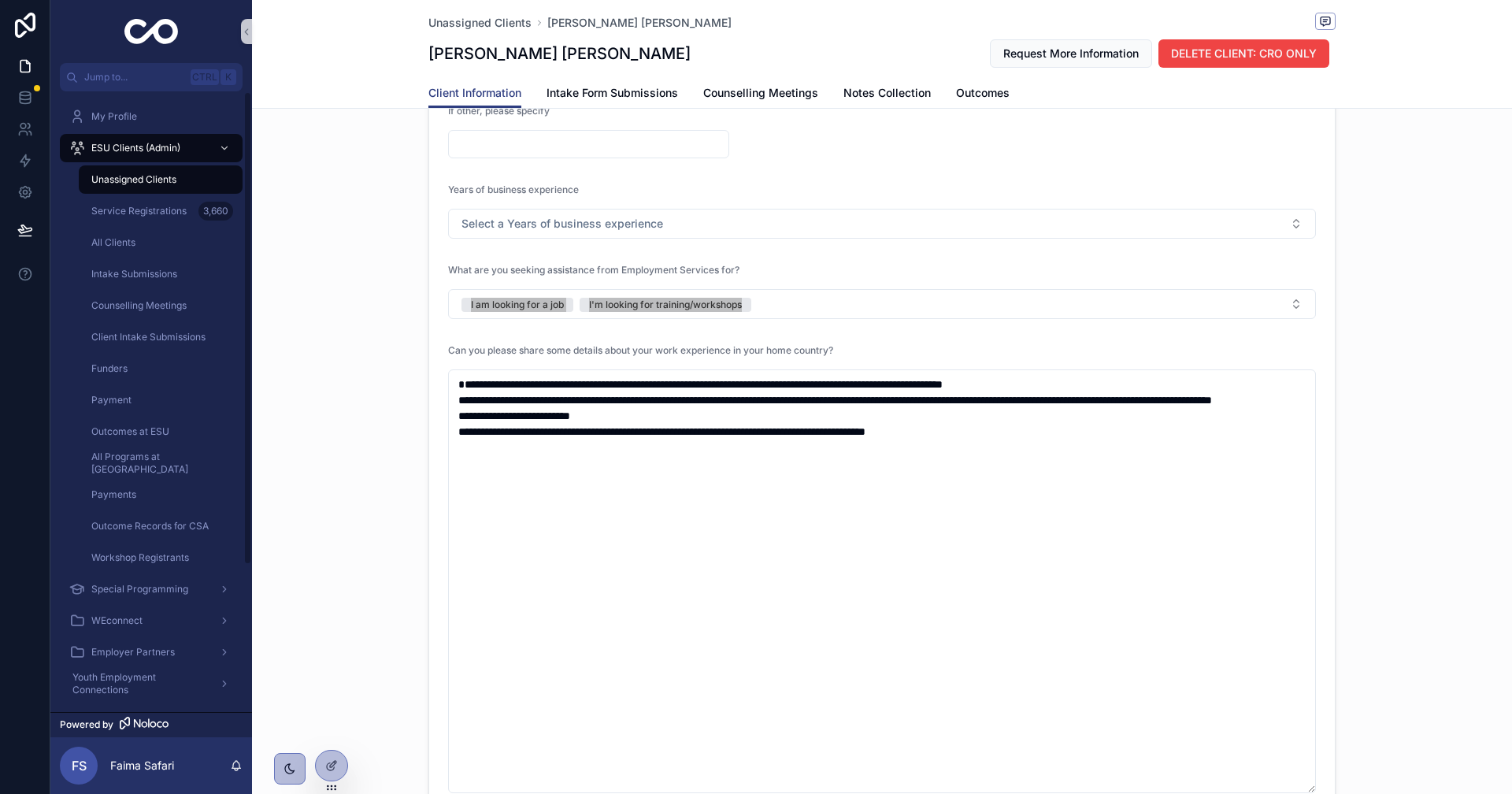
scroll to position [1891, 0]
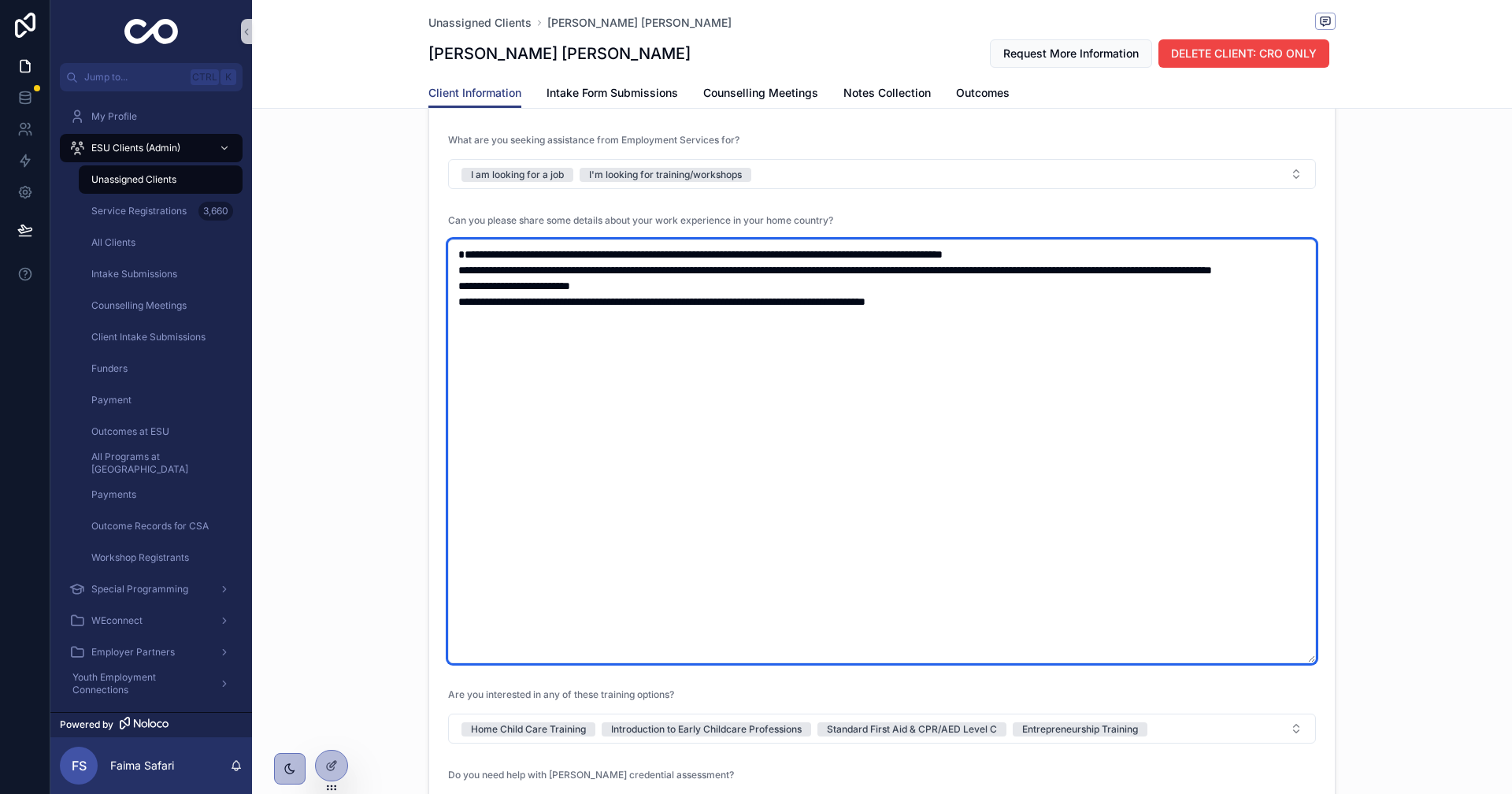
drag, startPoint x: 1296, startPoint y: 663, endPoint x: 1297, endPoint y: 418, distance: 245.0
click at [1293, 416] on textarea "**********" at bounding box center [882, 451] width 868 height 424
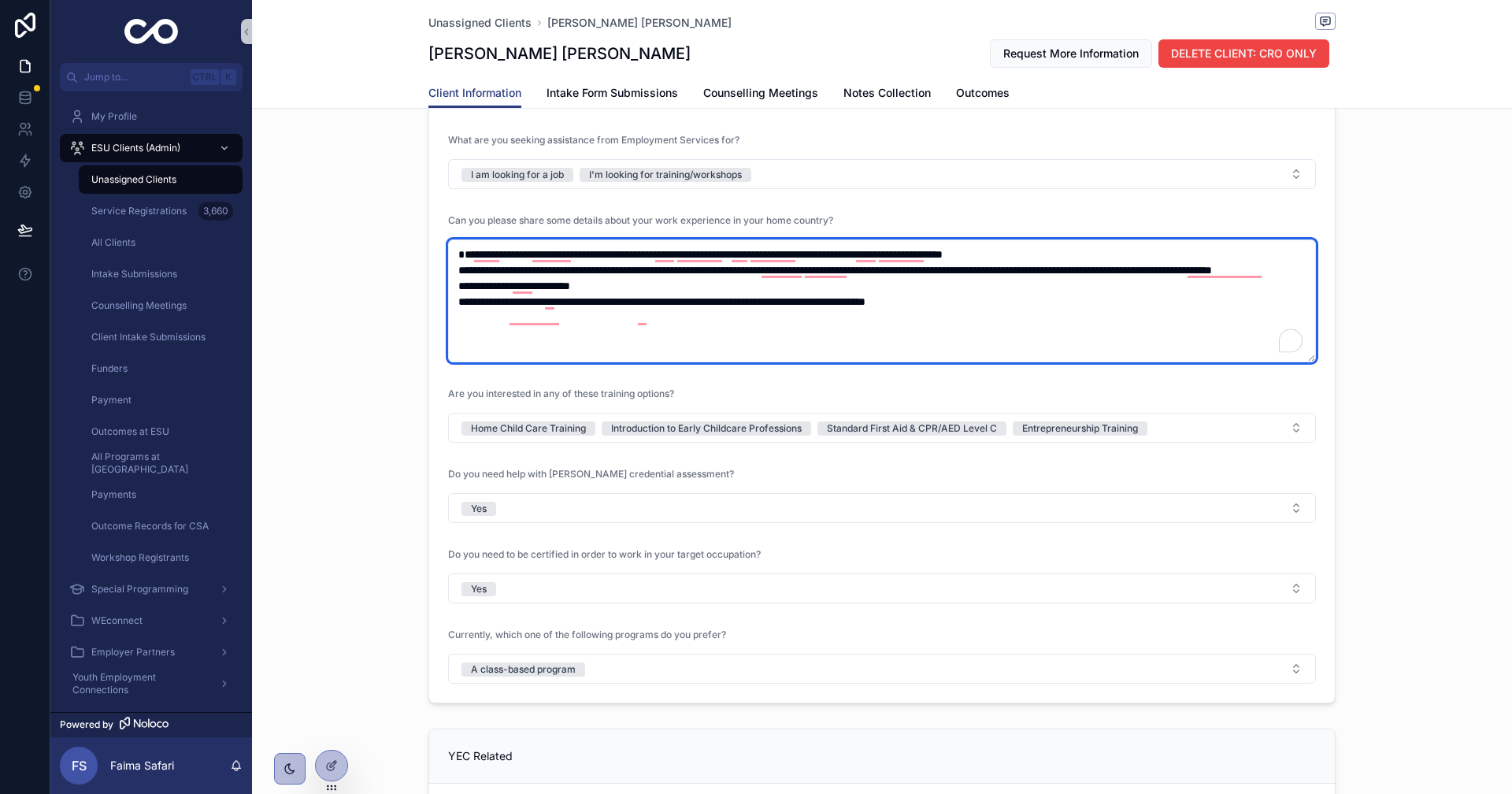
drag, startPoint x: 1306, startPoint y: 657, endPoint x: 1254, endPoint y: 357, distance: 304.5
click at [1254, 357] on textarea "**********" at bounding box center [882, 301] width 868 height 123
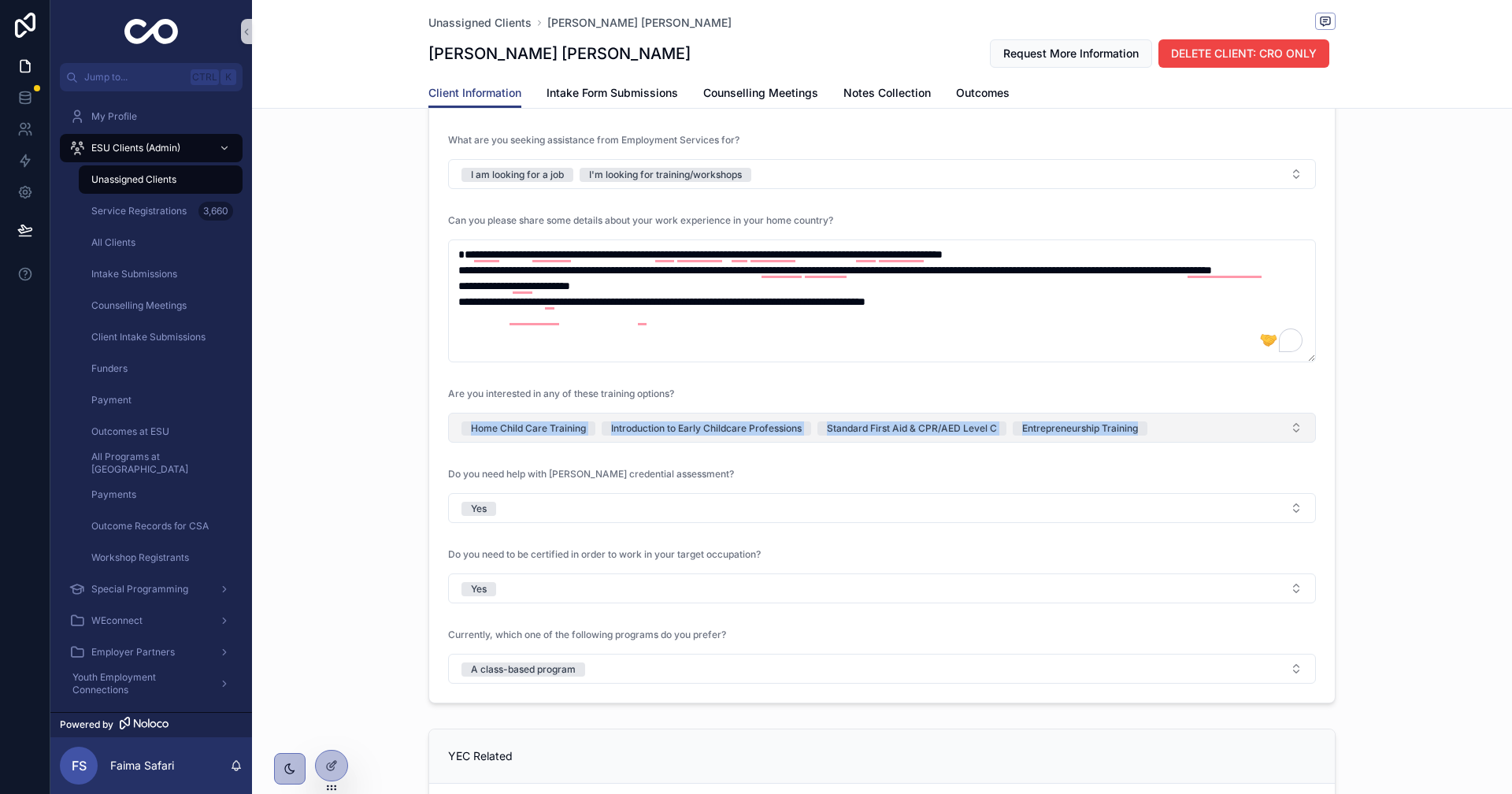
drag, startPoint x: 404, startPoint y: 418, endPoint x: 1196, endPoint y: 418, distance: 792.0
click at [1196, 418] on div "Employment Related Highest Level of Education Bachelor's Field of Study Fine ar…" at bounding box center [882, 58] width 1260 height 1304
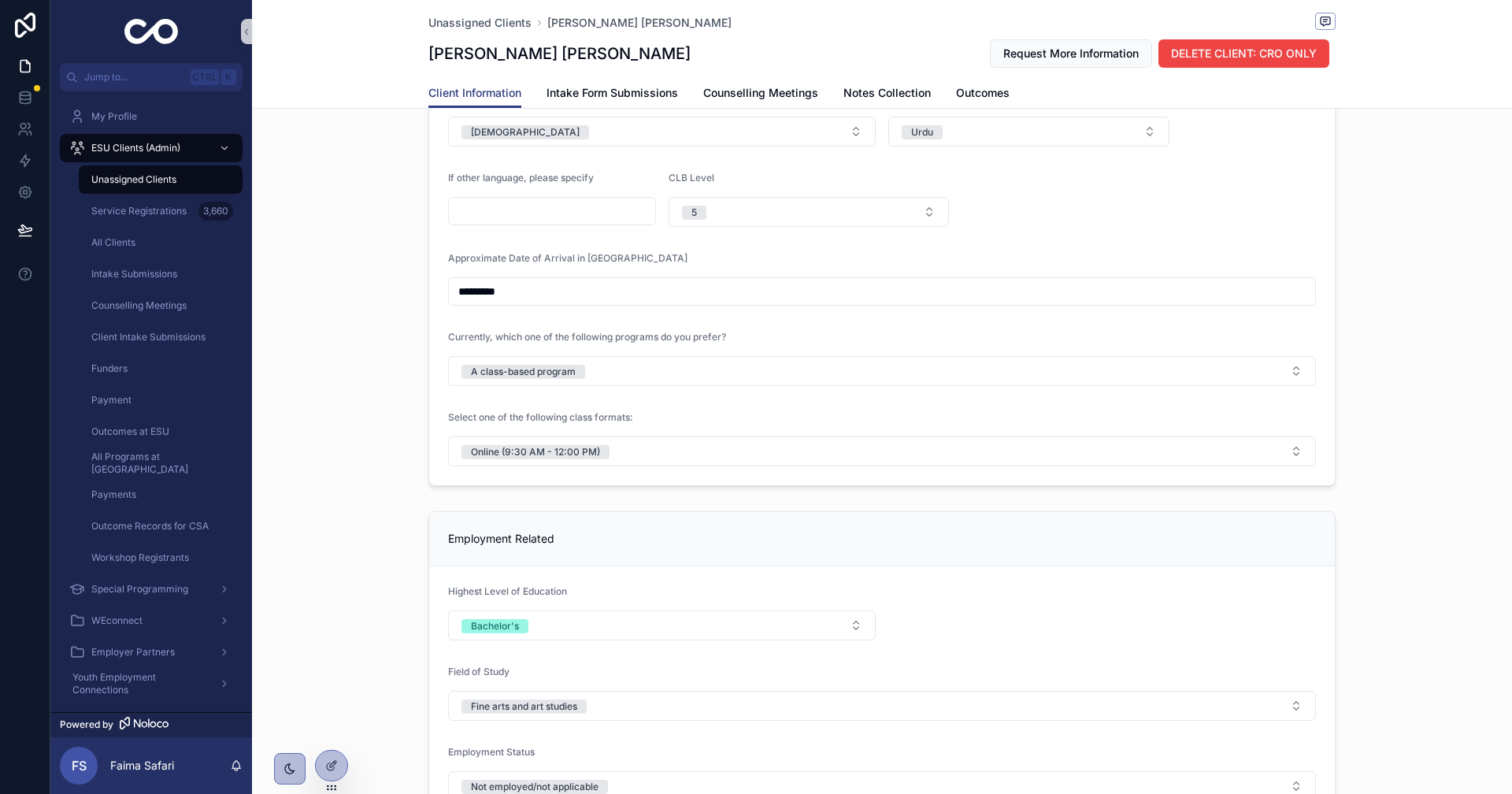
scroll to position [867, 0]
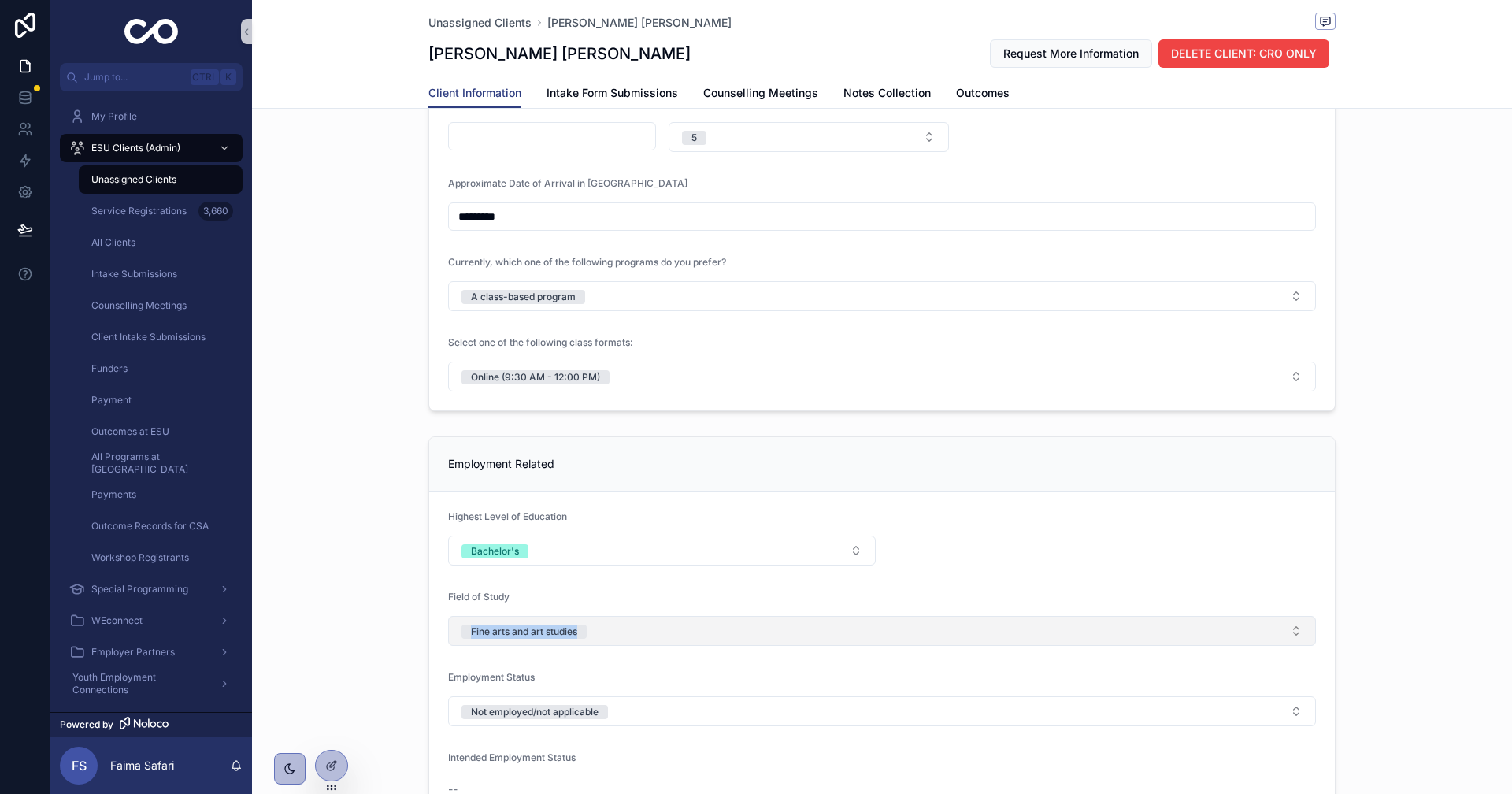
drag, startPoint x: 431, startPoint y: 632, endPoint x: 611, endPoint y: 621, distance: 180.3
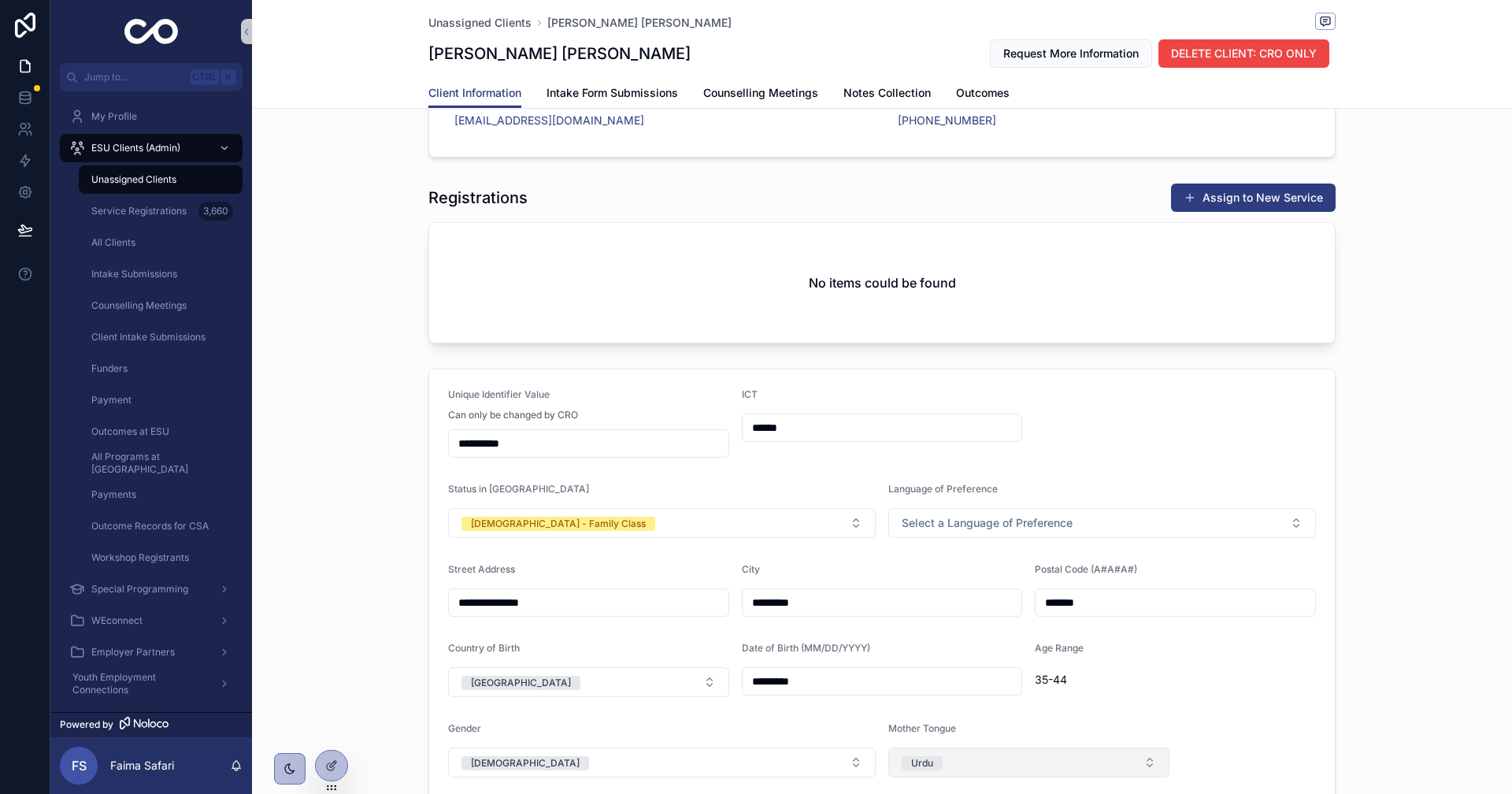
scroll to position [0, 0]
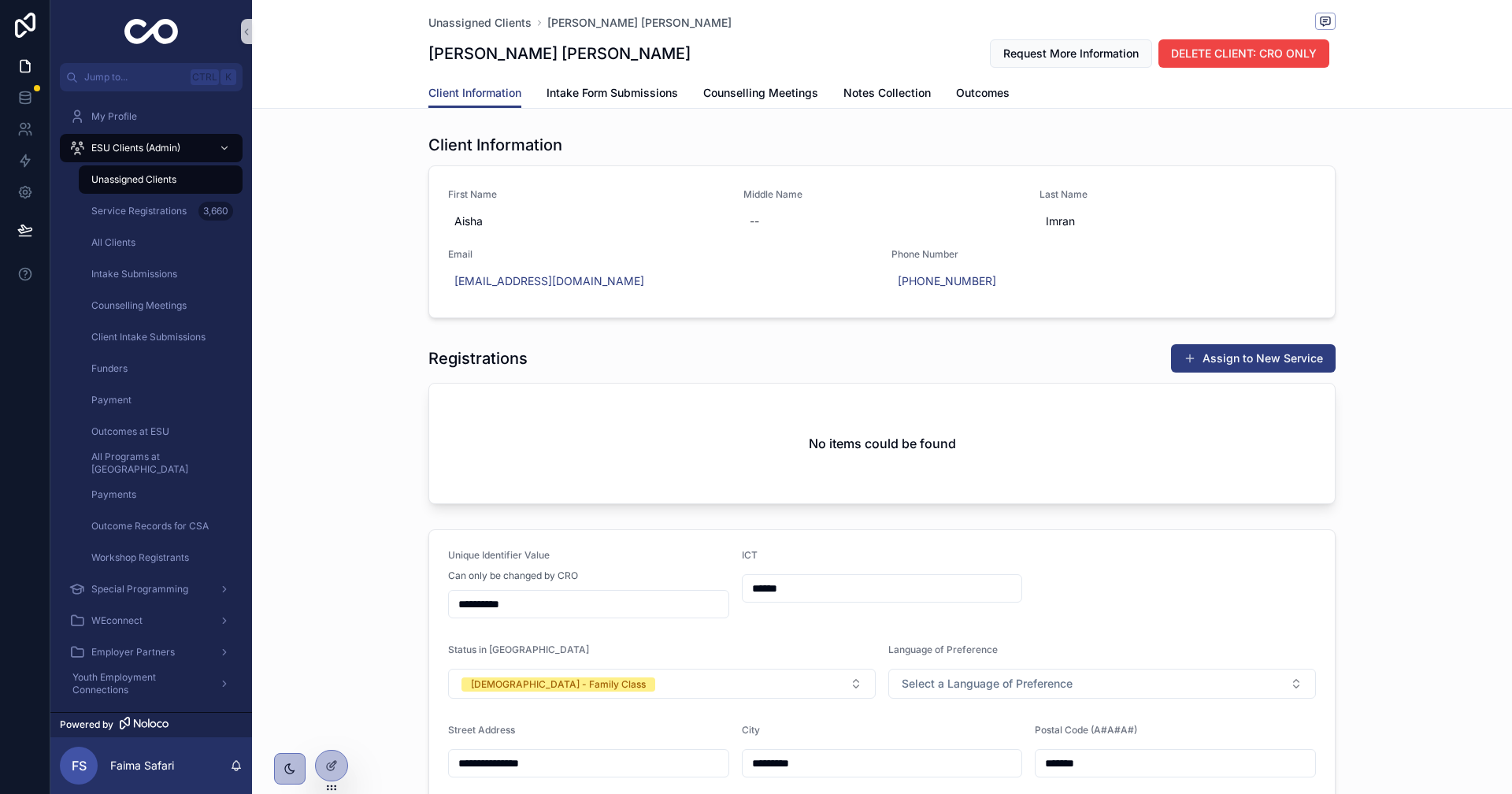
click at [1277, 341] on div "Registrations Assign to New Service No items could be found" at bounding box center [882, 424] width 1260 height 173
click at [1269, 353] on button "Assign to New Service" at bounding box center [1253, 358] width 165 height 28
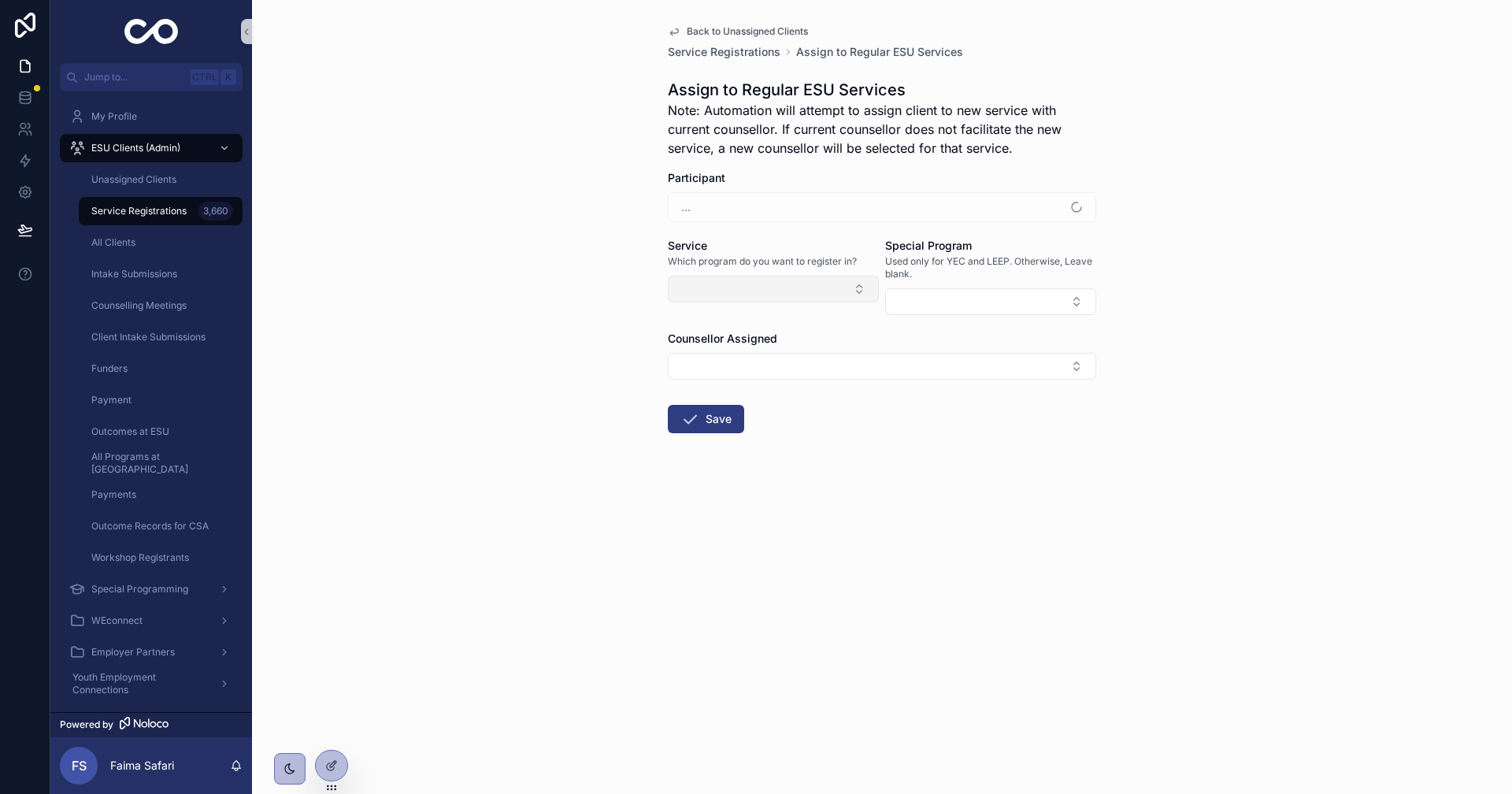
click at [739, 290] on button "Select Button" at bounding box center [774, 289] width 211 height 27
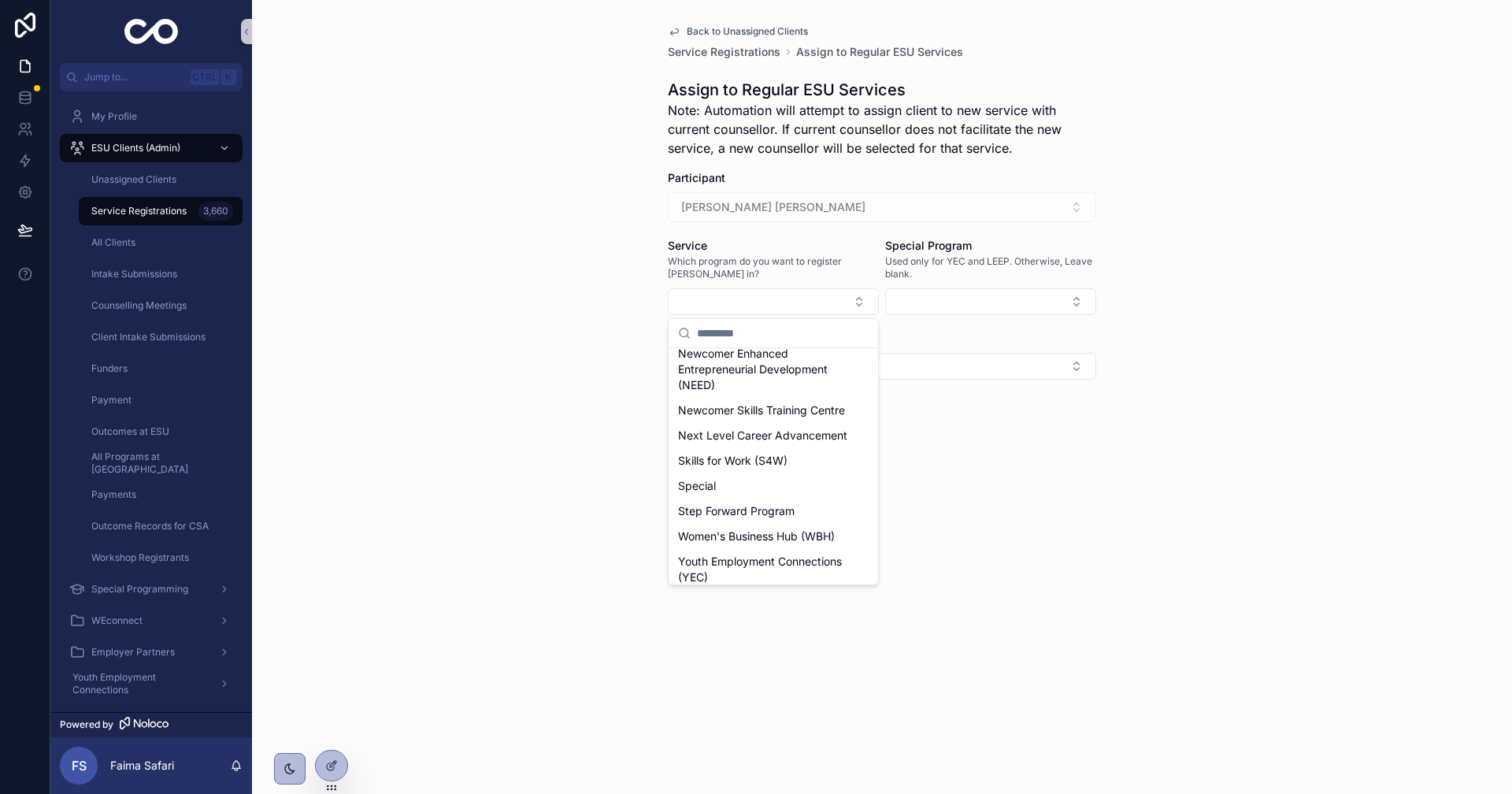
scroll to position [315, 0]
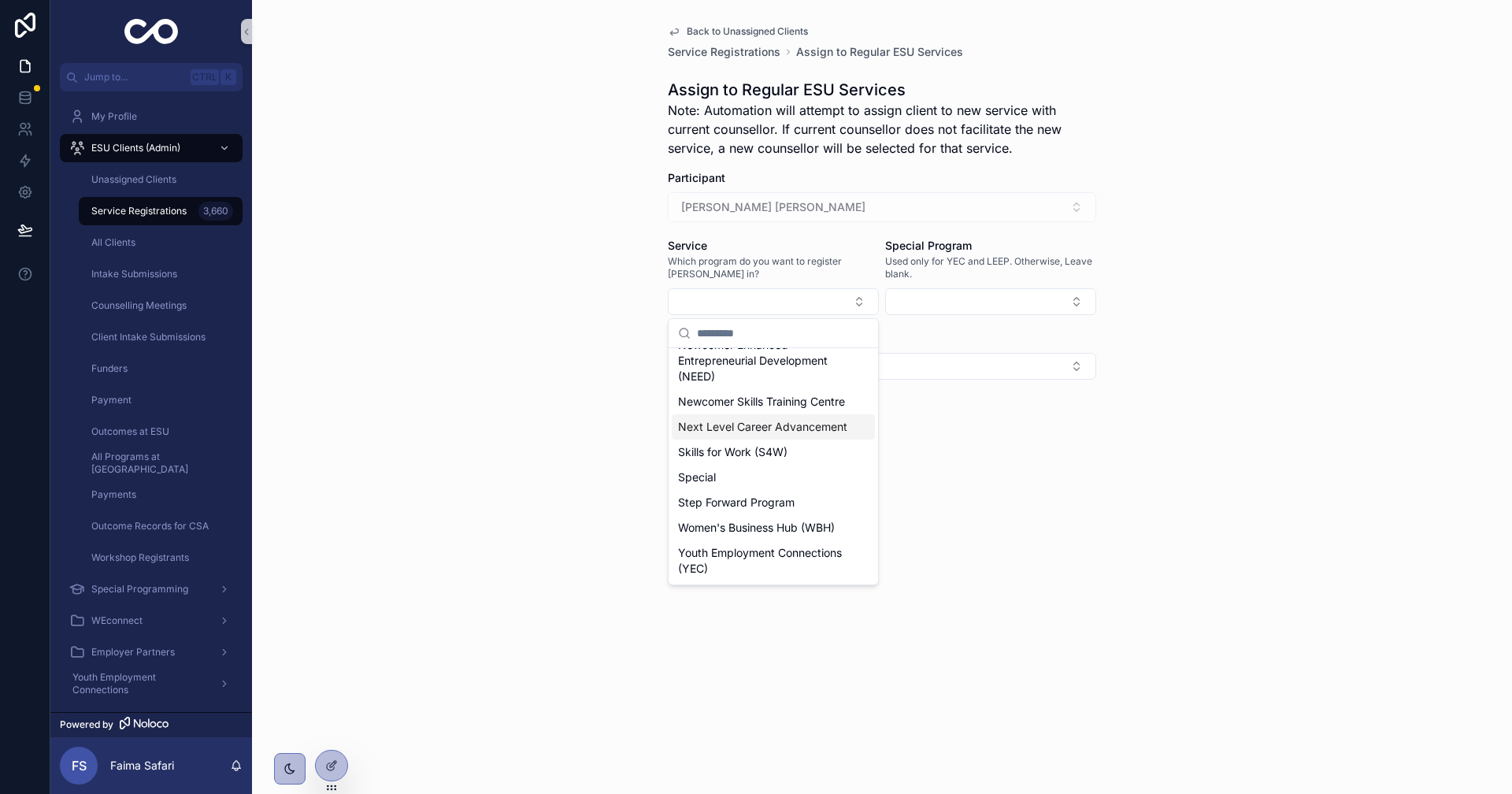
click at [717, 435] on span "Next Level Career Advancement" at bounding box center [763, 426] width 169 height 16
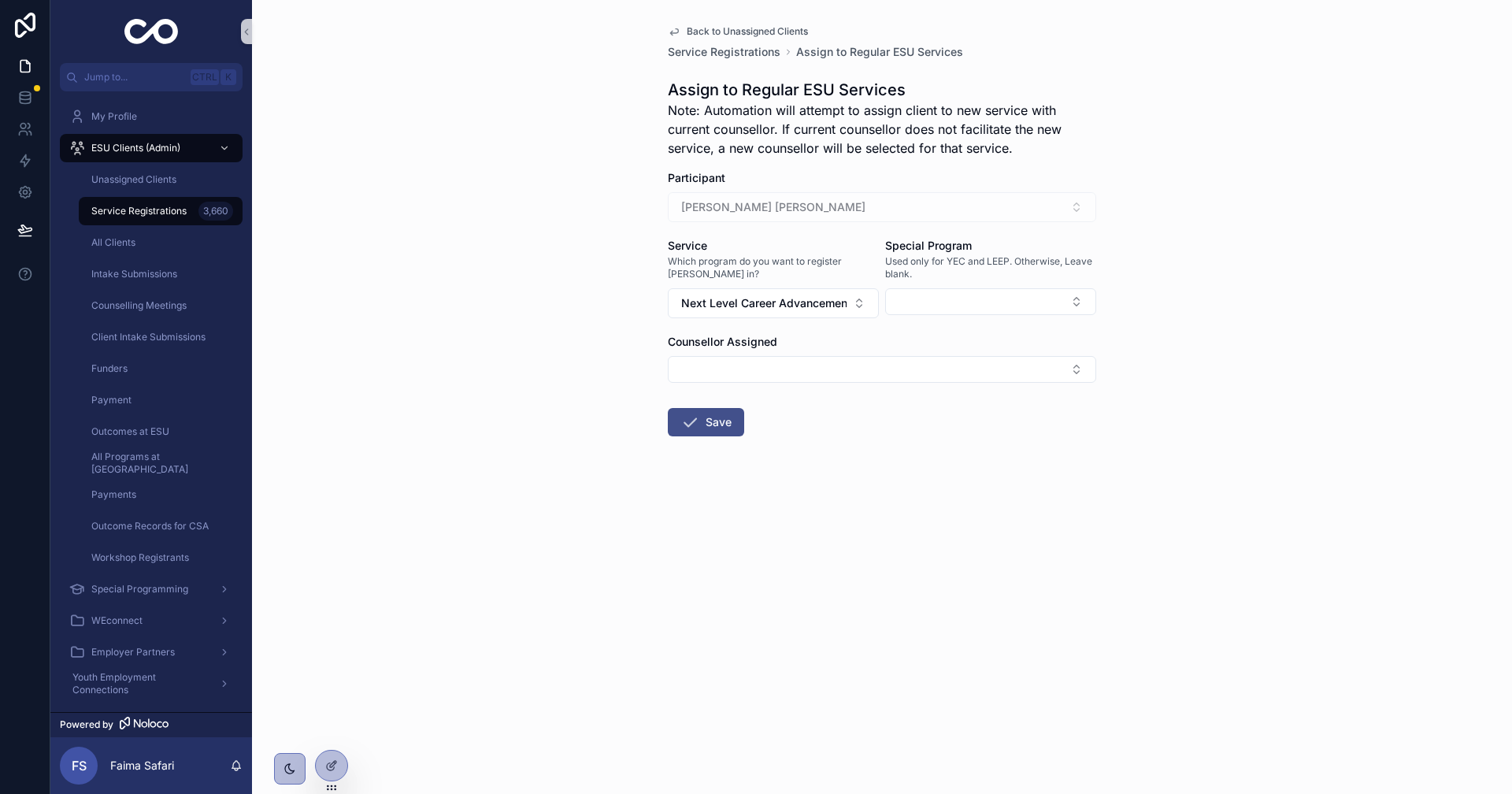
click at [697, 416] on icon "scrollable content" at bounding box center [690, 422] width 19 height 19
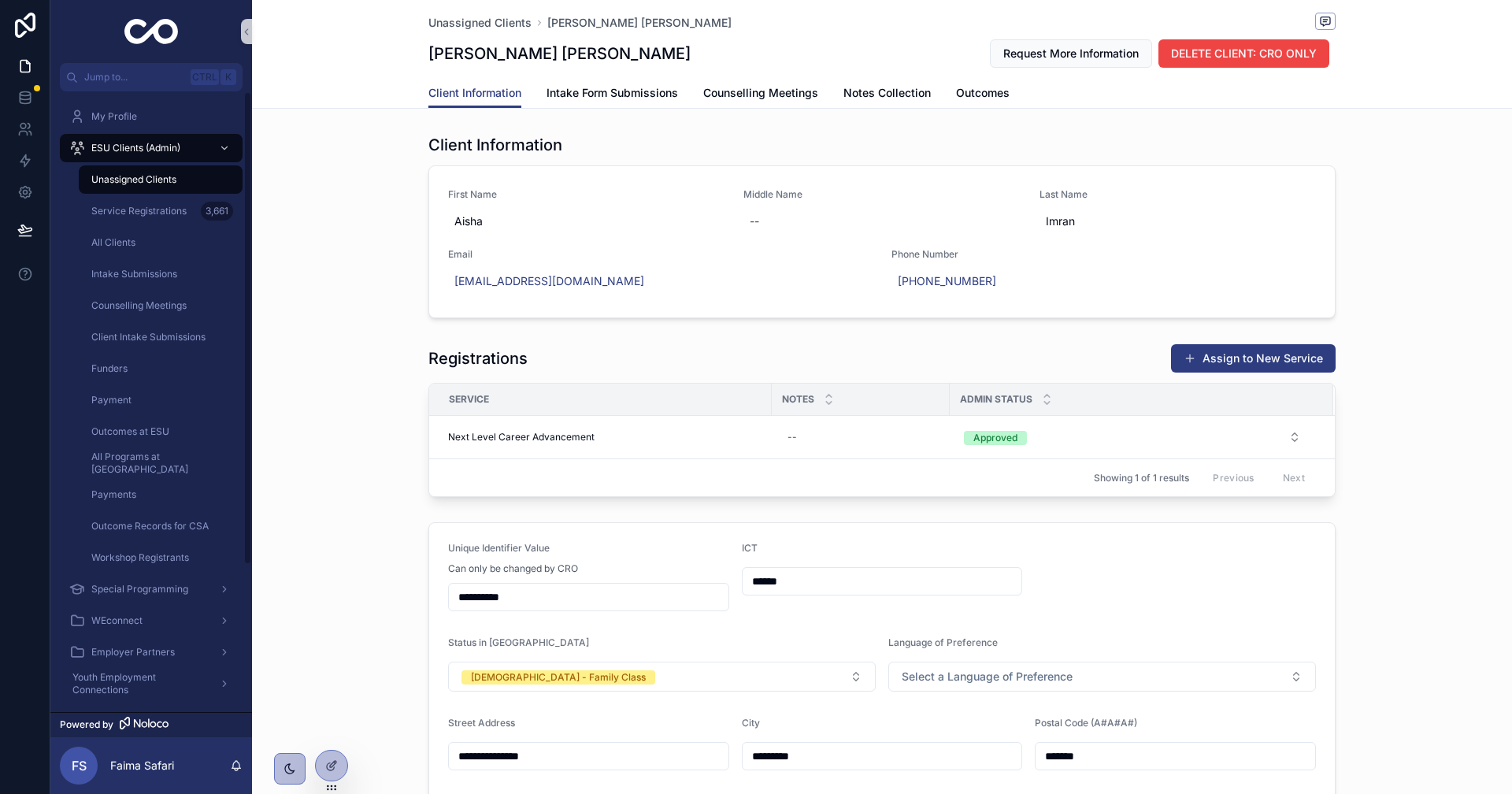
click at [184, 182] on div "Unassigned Clients" at bounding box center [160, 179] width 145 height 25
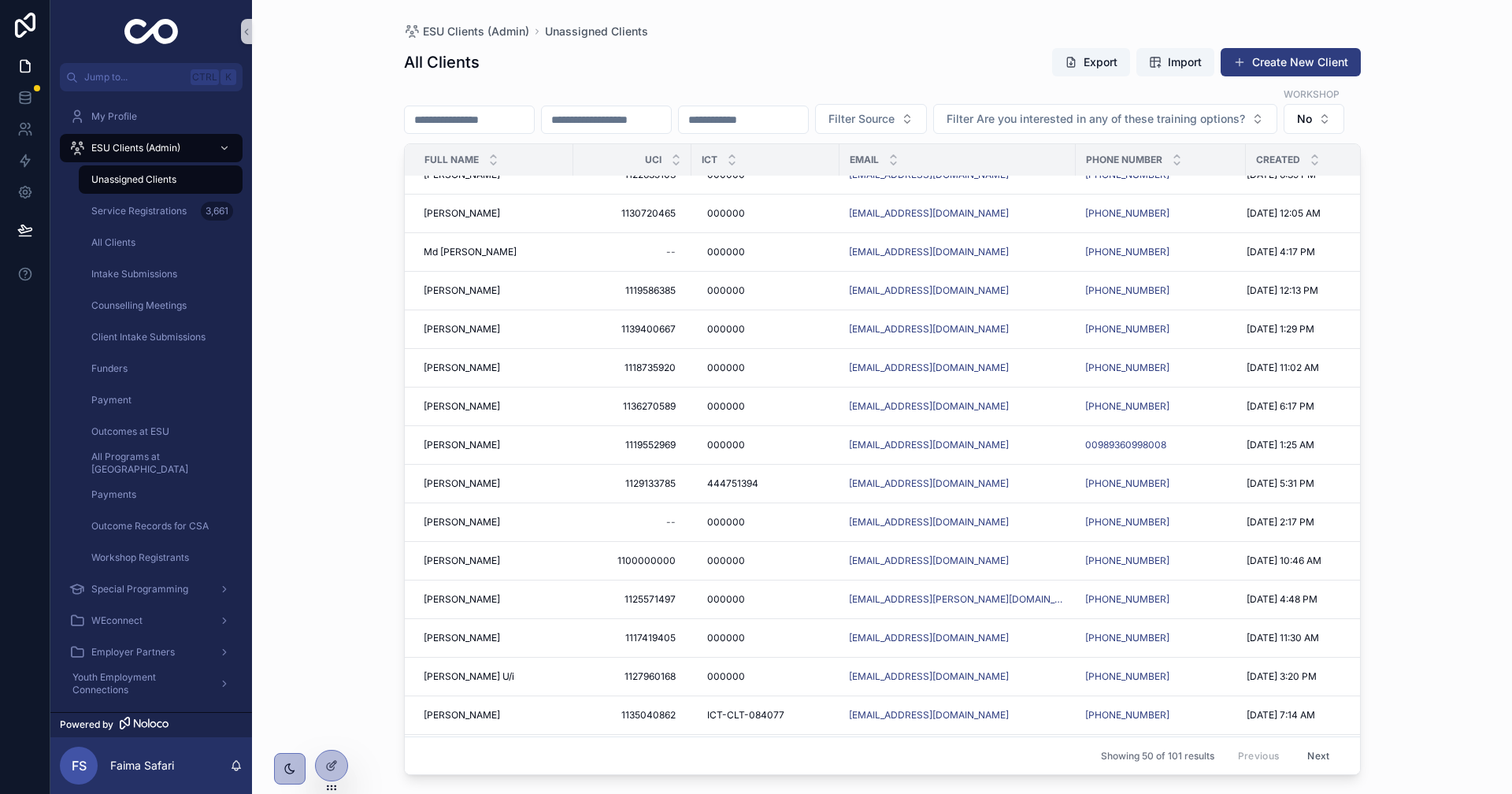
scroll to position [1417, 0]
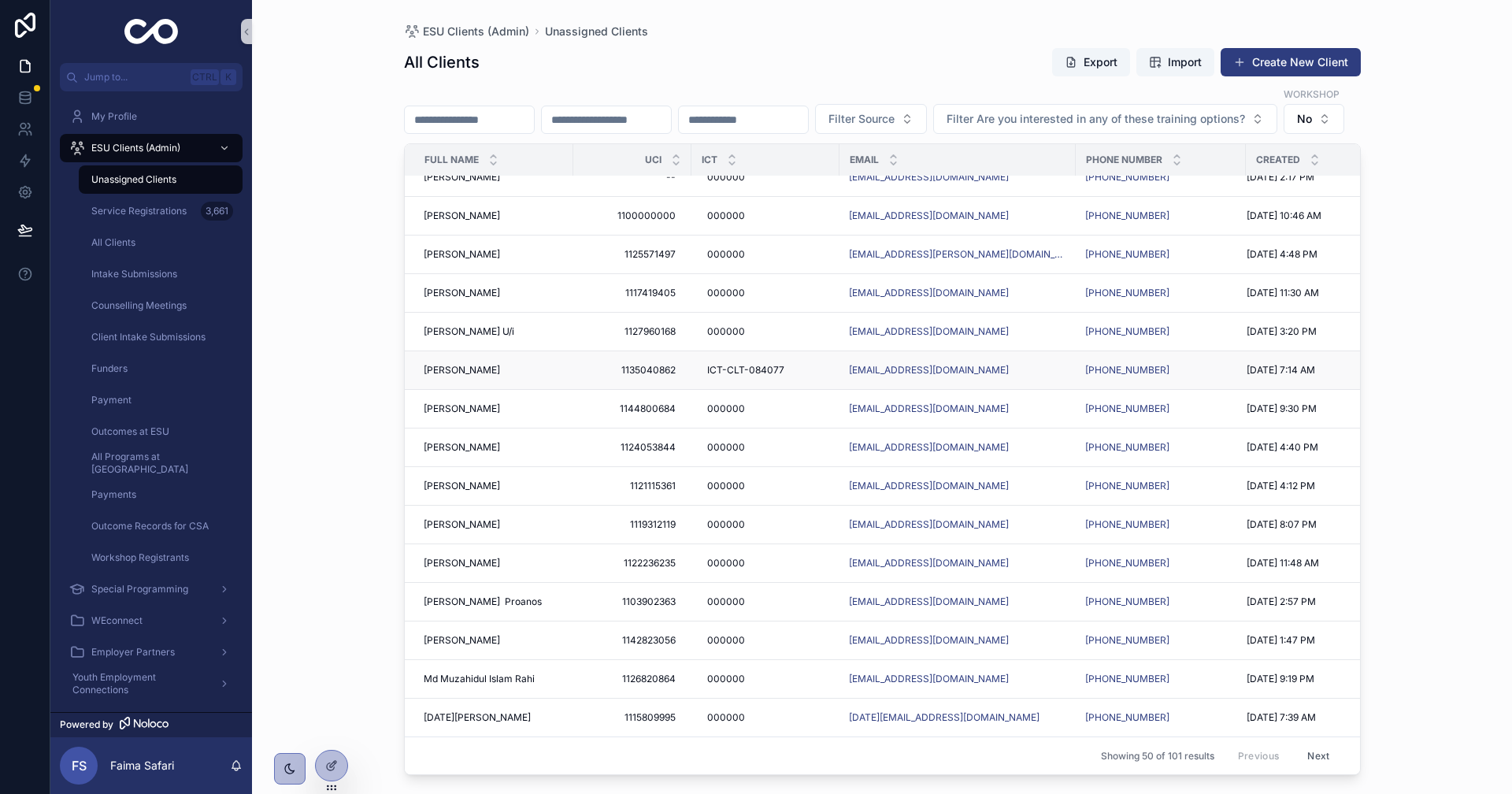
click at [447, 364] on span "[PERSON_NAME]" at bounding box center [461, 370] width 76 height 13
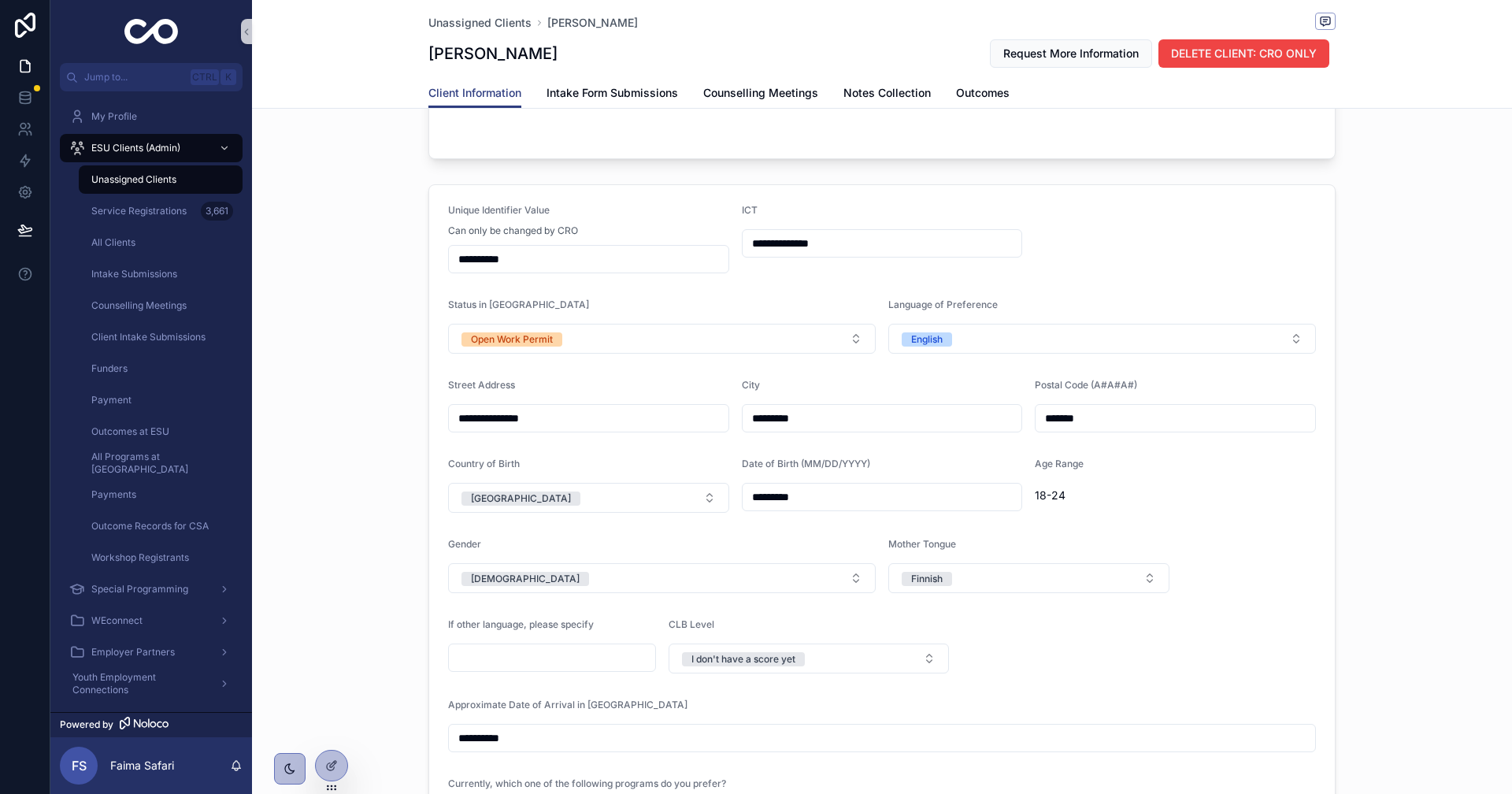
scroll to position [394, 0]
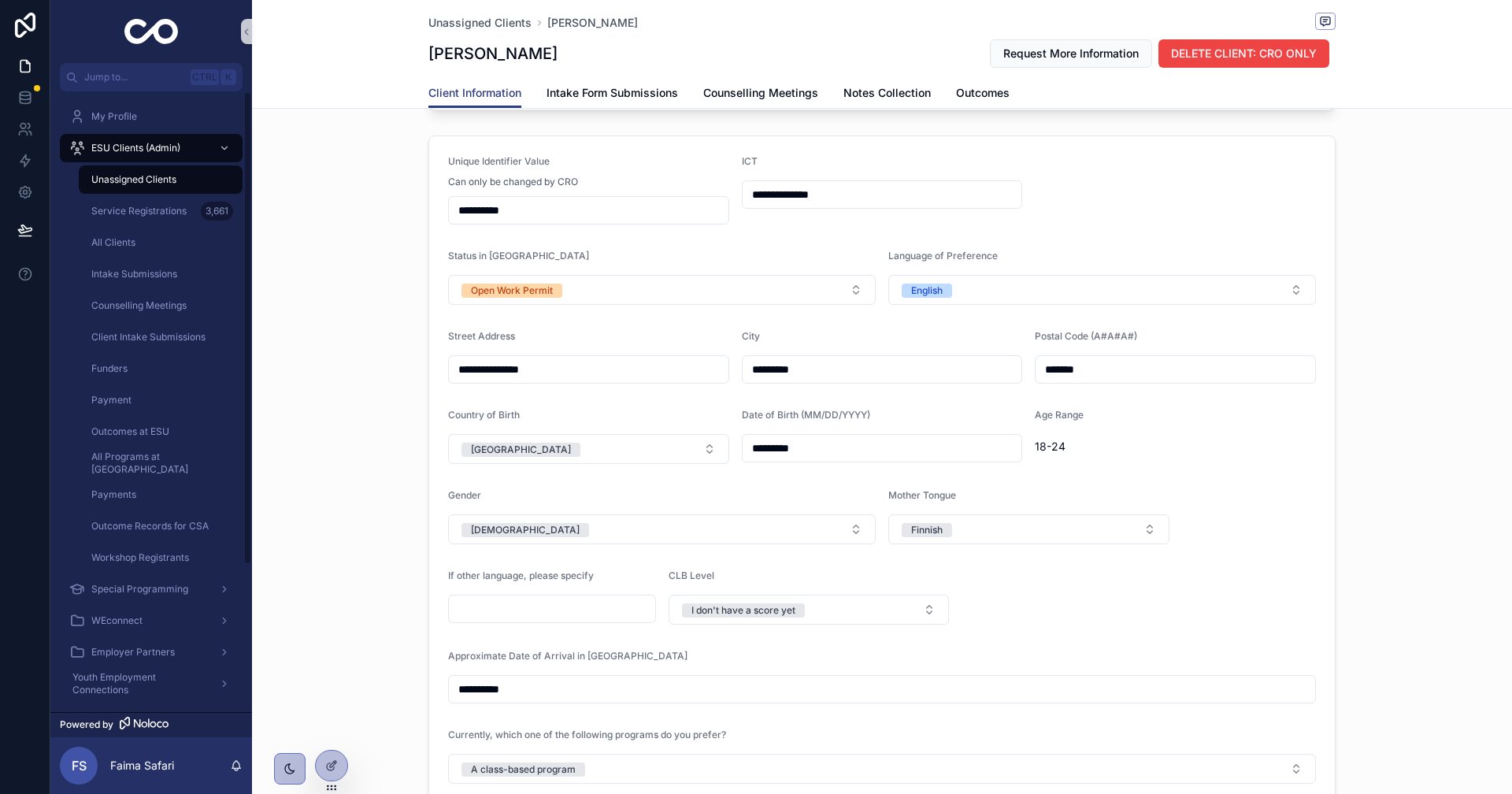
click at [164, 168] on div "Unassigned Clients" at bounding box center [160, 179] width 145 height 25
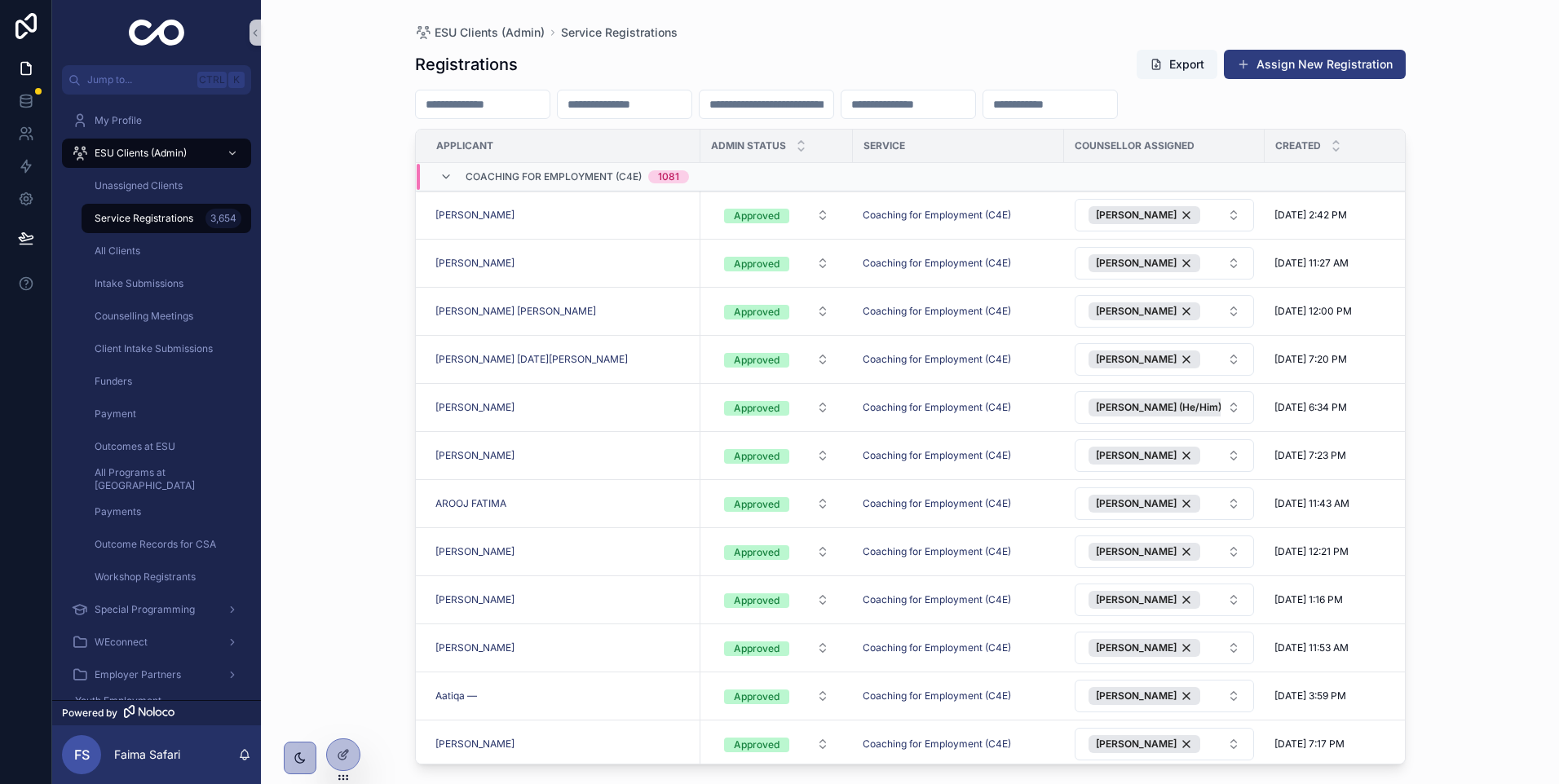
click at [692, 106] on input "scrollable content" at bounding box center [624, 104] width 133 height 23
paste input "**********"
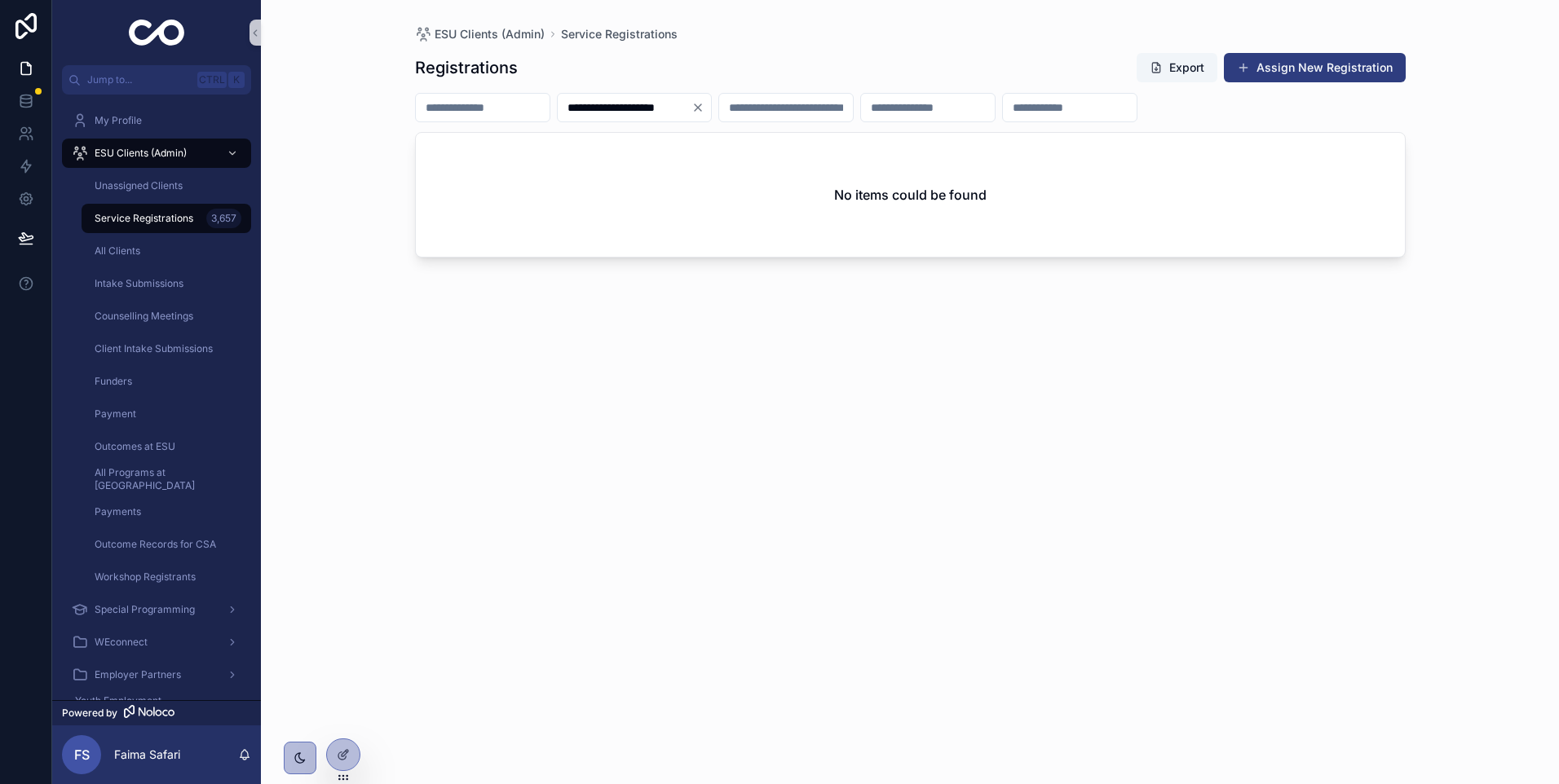
type input "**********"
click at [705, 103] on icon "Clear" at bounding box center [698, 107] width 13 height 13
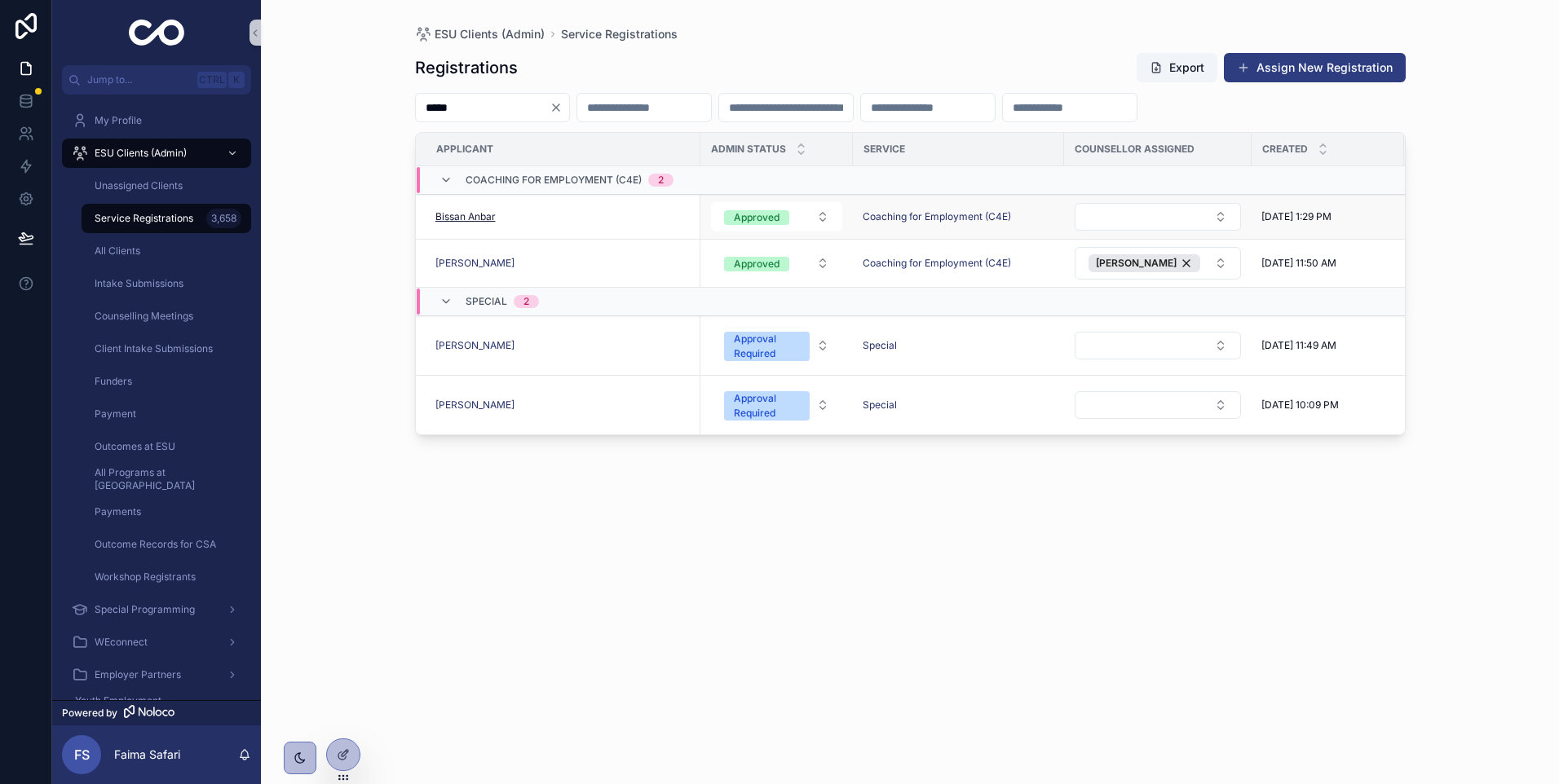
type input "*****"
click at [463, 214] on span "Bissan Anbar" at bounding box center [465, 217] width 61 height 13
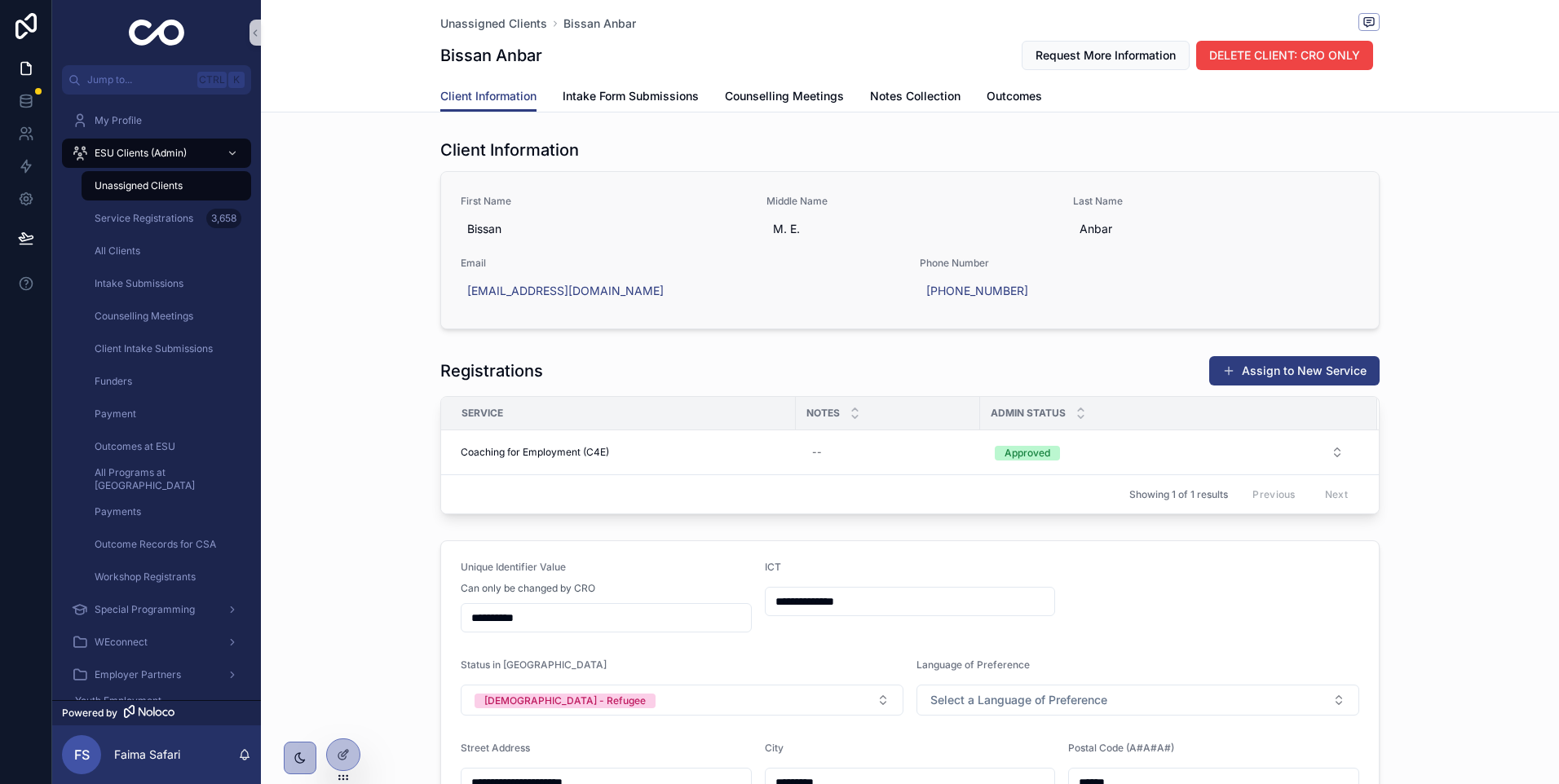
scroll to position [326, 0]
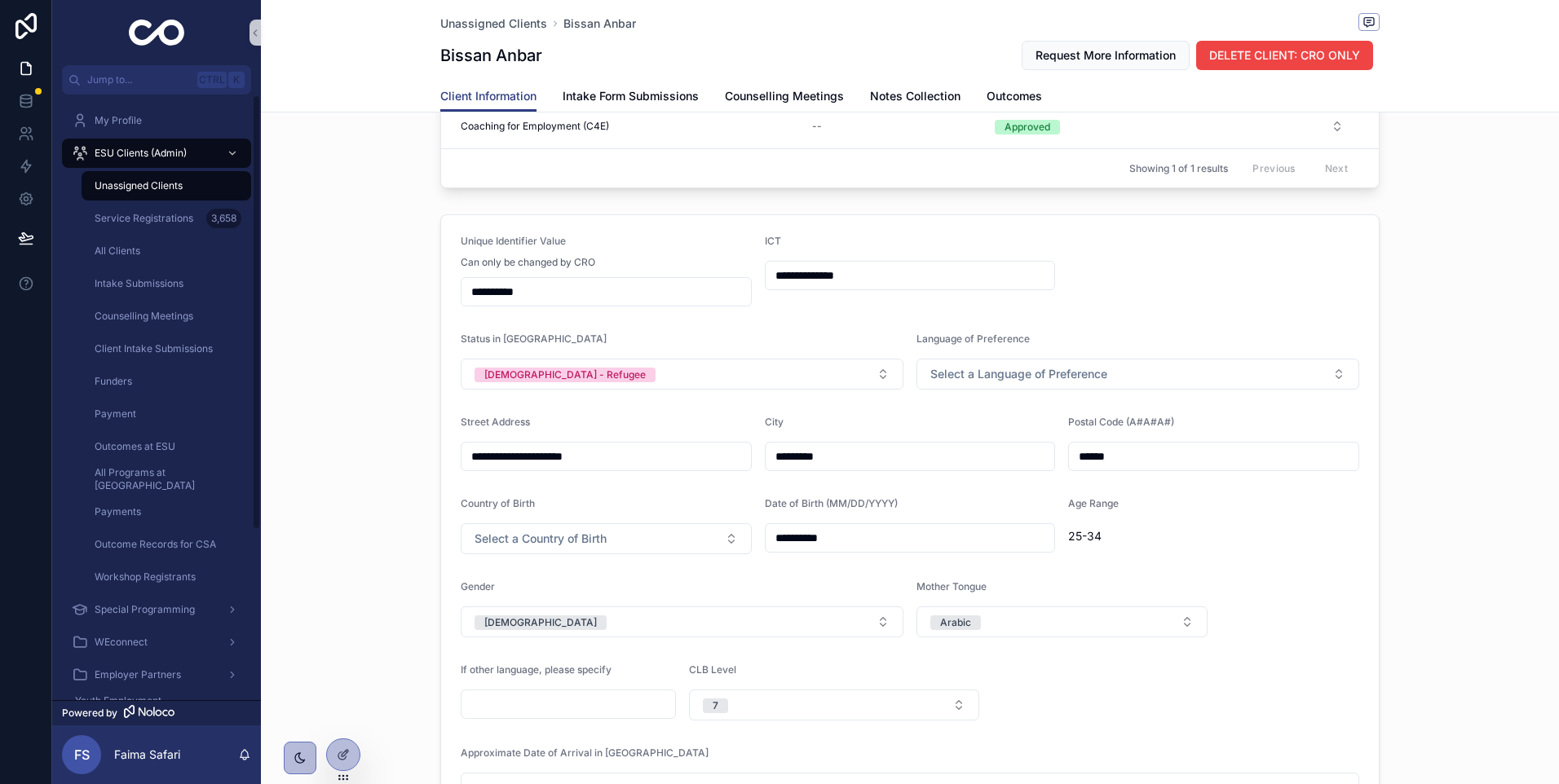
click at [215, 194] on div "Unassigned Clients" at bounding box center [166, 185] width 150 height 26
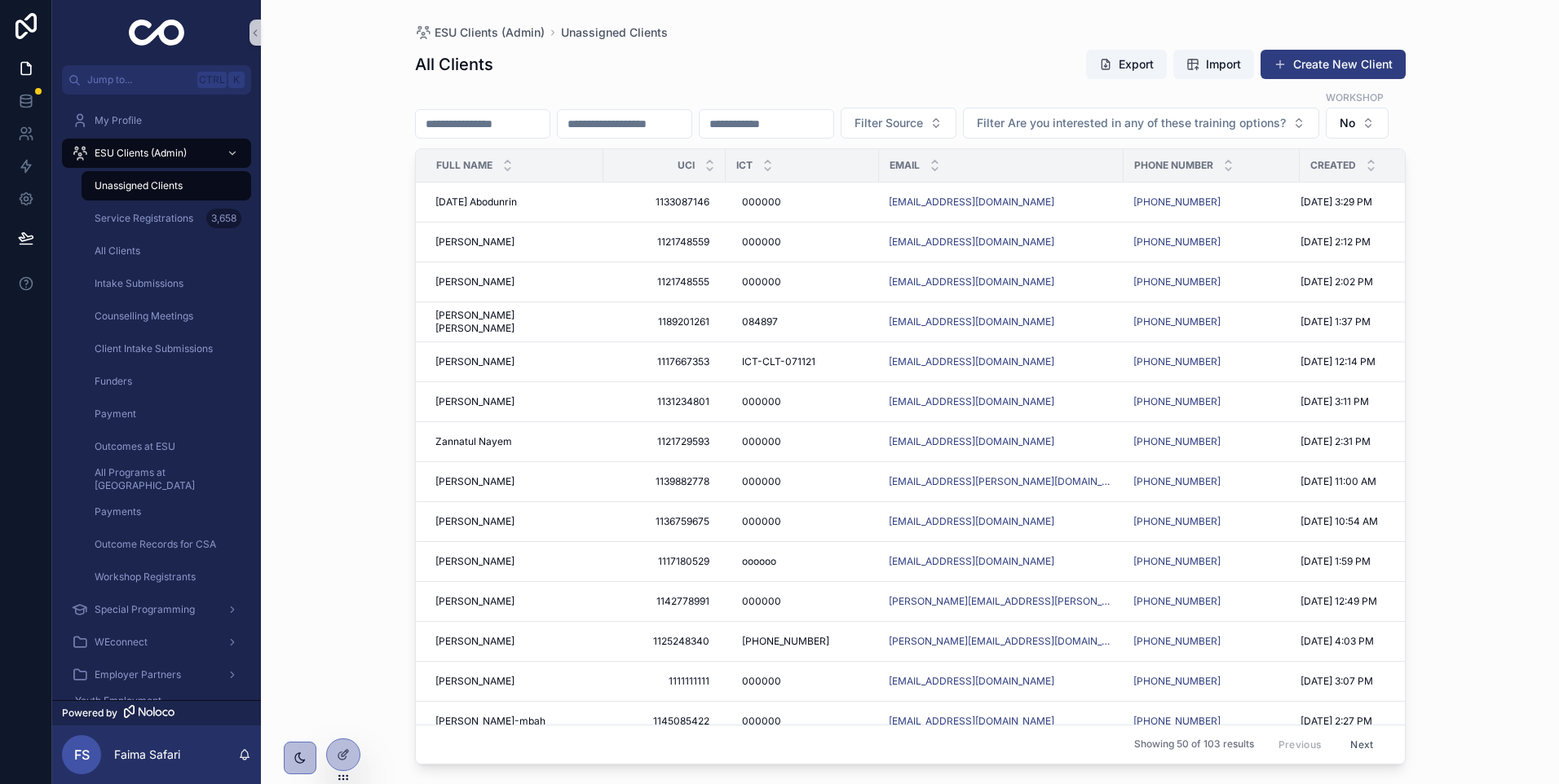
click at [651, 113] on input "scrollable content" at bounding box center [624, 124] width 133 height 23
click at [140, 212] on span "Service Registrations" at bounding box center [144, 218] width 99 height 13
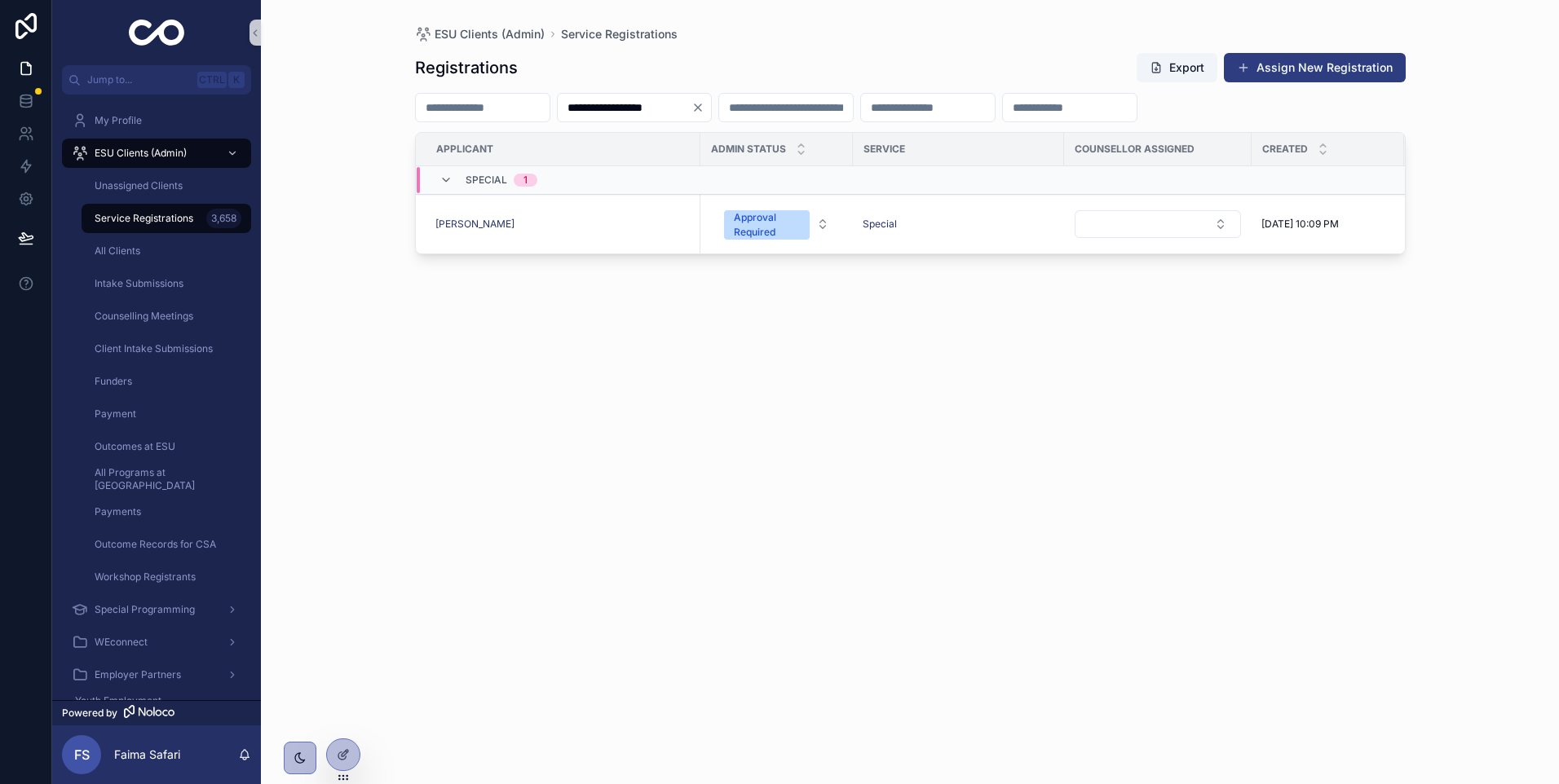
type input "**********"
click at [705, 104] on icon "Clear" at bounding box center [698, 107] width 13 height 13
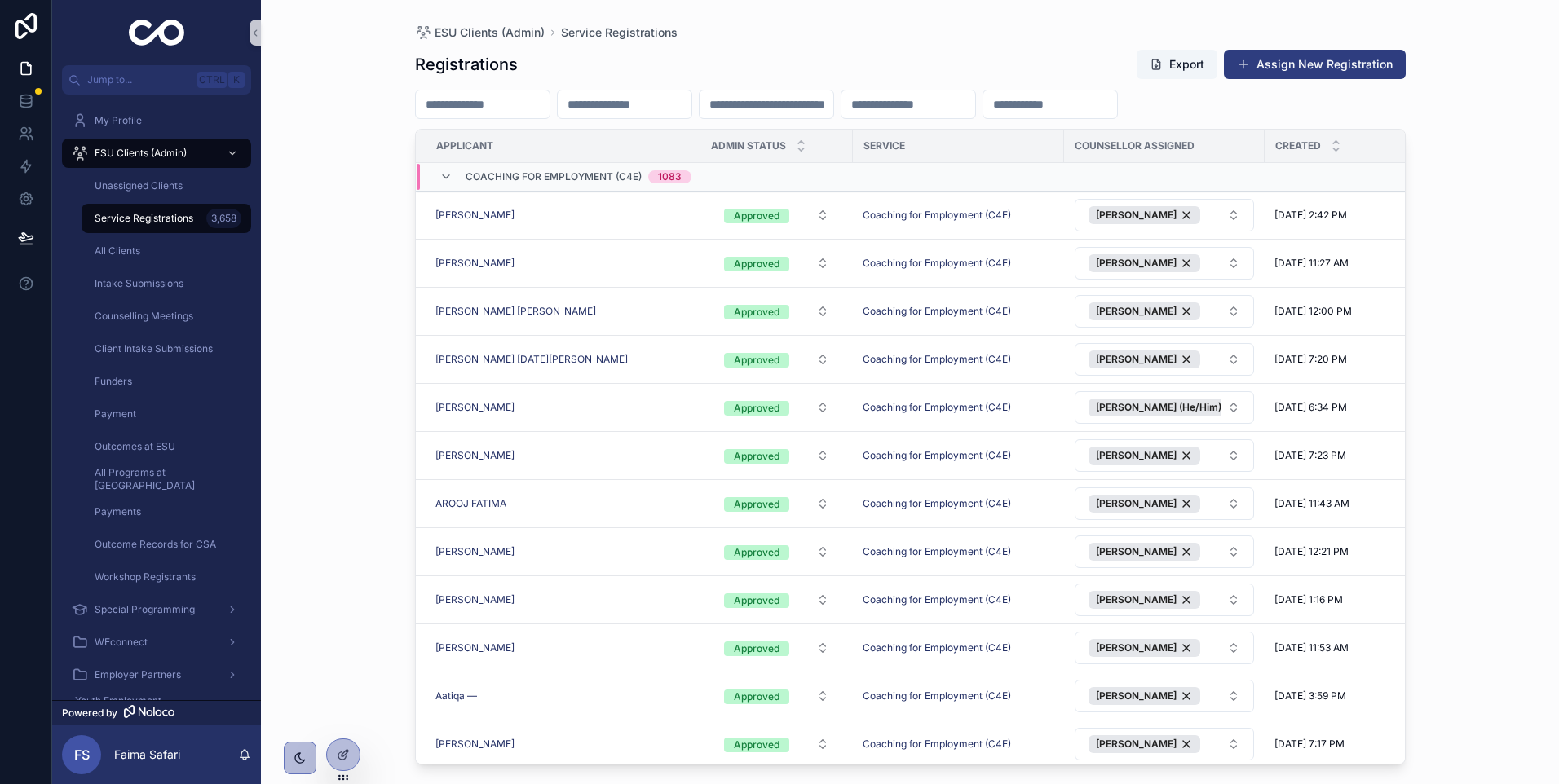
click at [671, 94] on input "scrollable content" at bounding box center [624, 104] width 133 height 23
paste input "**********"
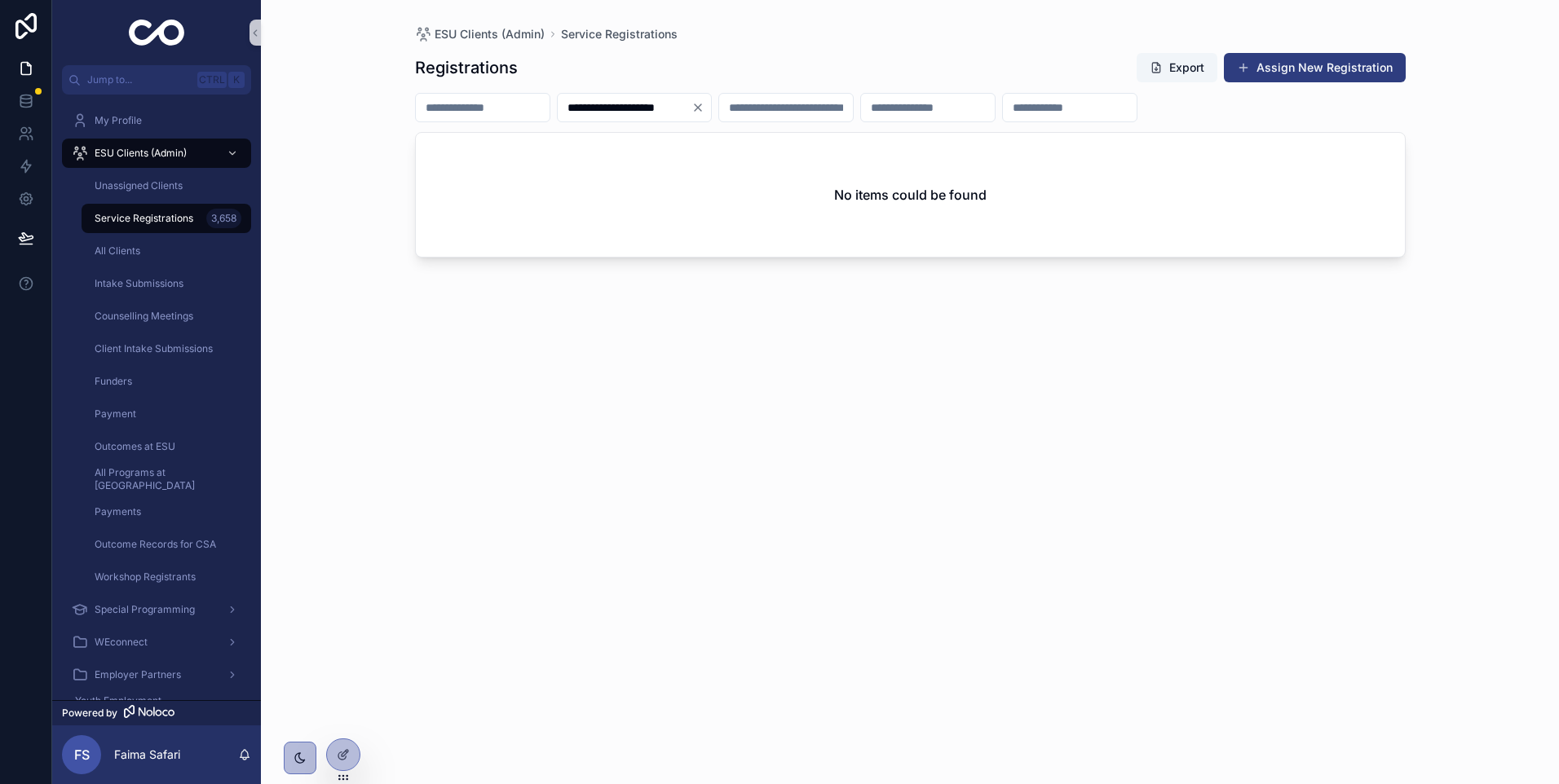
type input "**********"
click at [711, 116] on div "**********" at bounding box center [633, 107] width 155 height 29
click at [705, 103] on icon "Clear" at bounding box center [698, 107] width 13 height 13
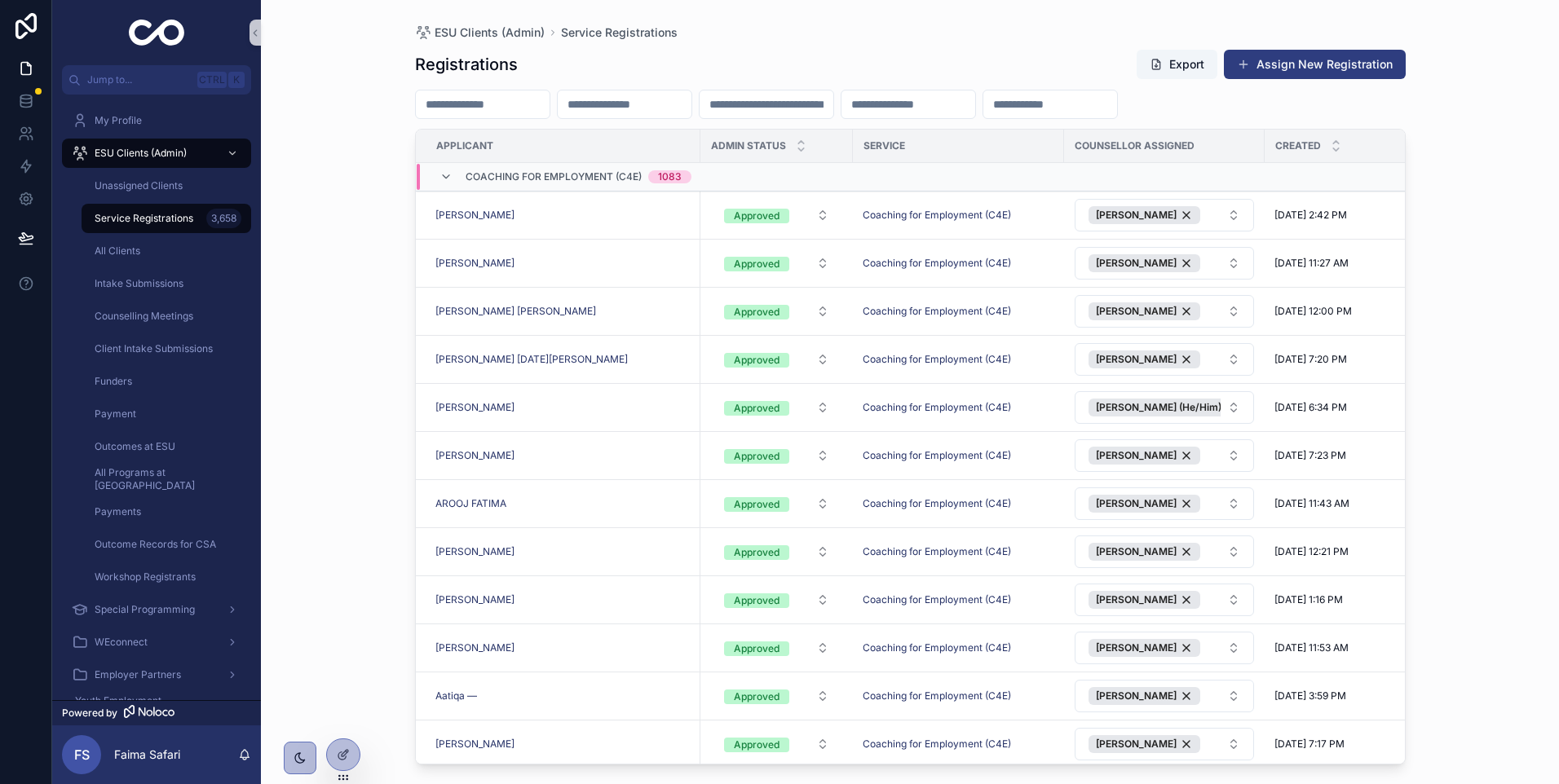
click at [672, 102] on input "scrollable content" at bounding box center [624, 104] width 133 height 23
paste input "**********"
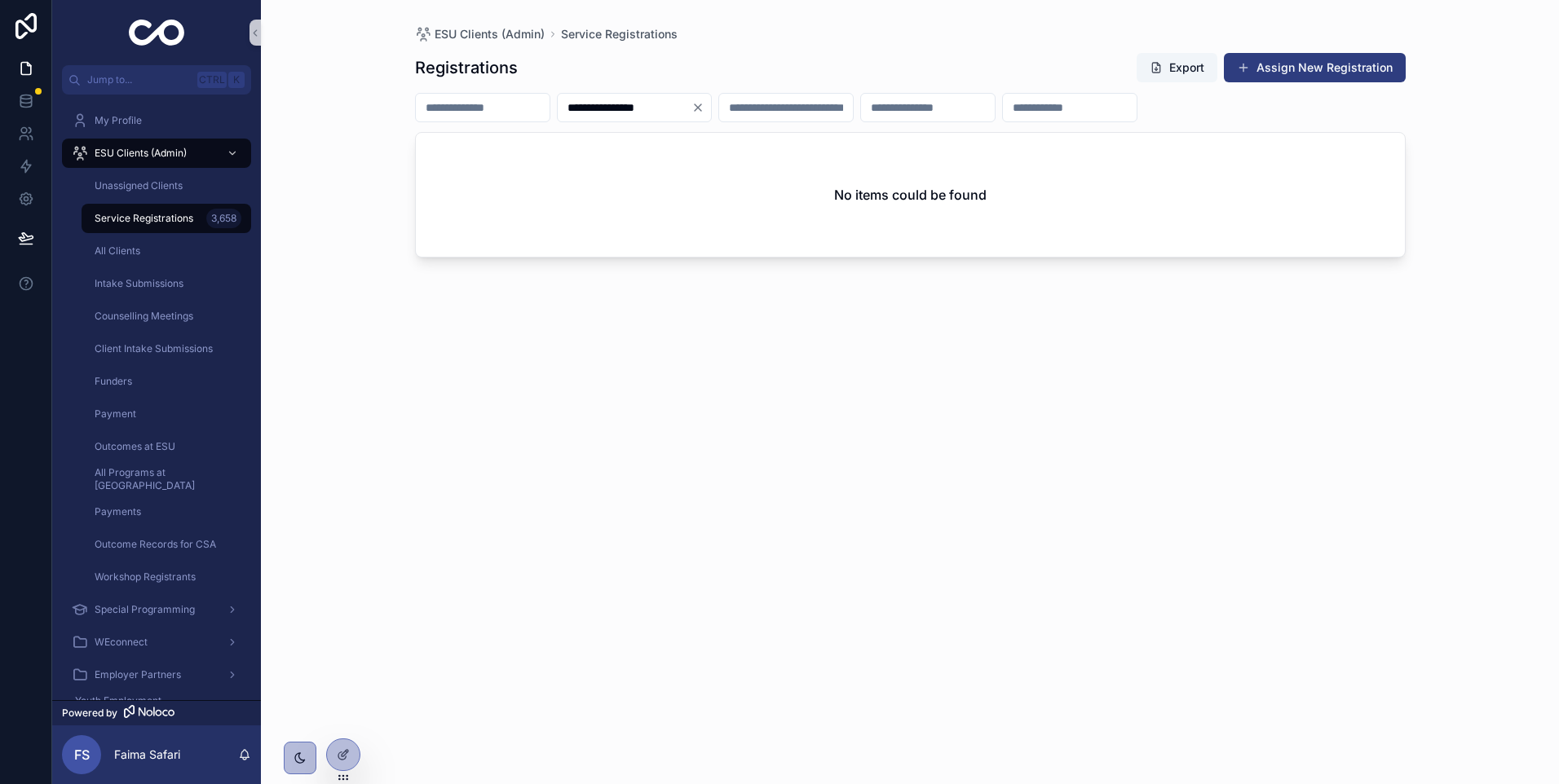
type input "**********"
click at [705, 112] on icon "Clear" at bounding box center [698, 107] width 13 height 13
